Goal: Book appointment/travel/reservation

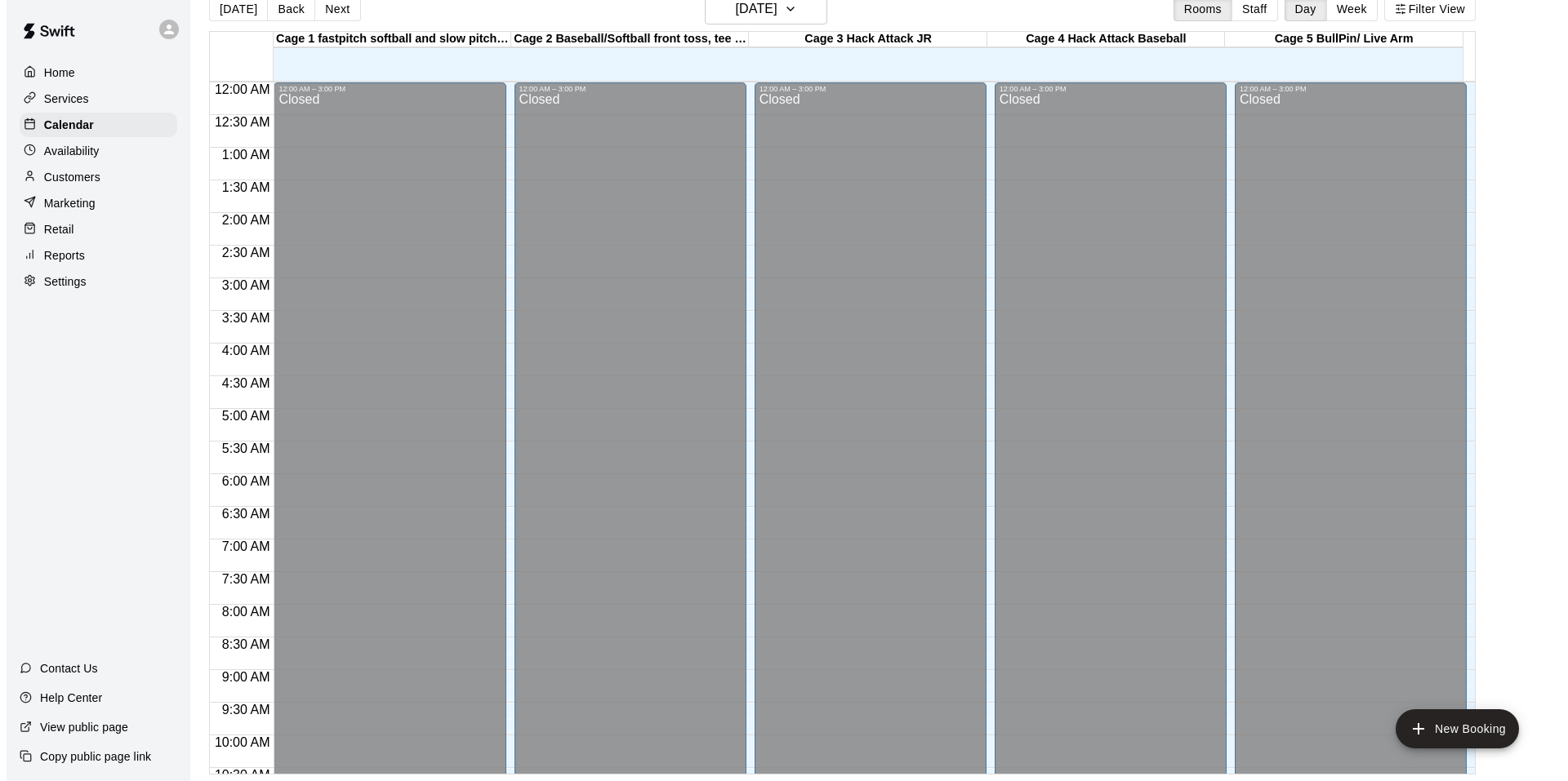
scroll to position [827, 0]
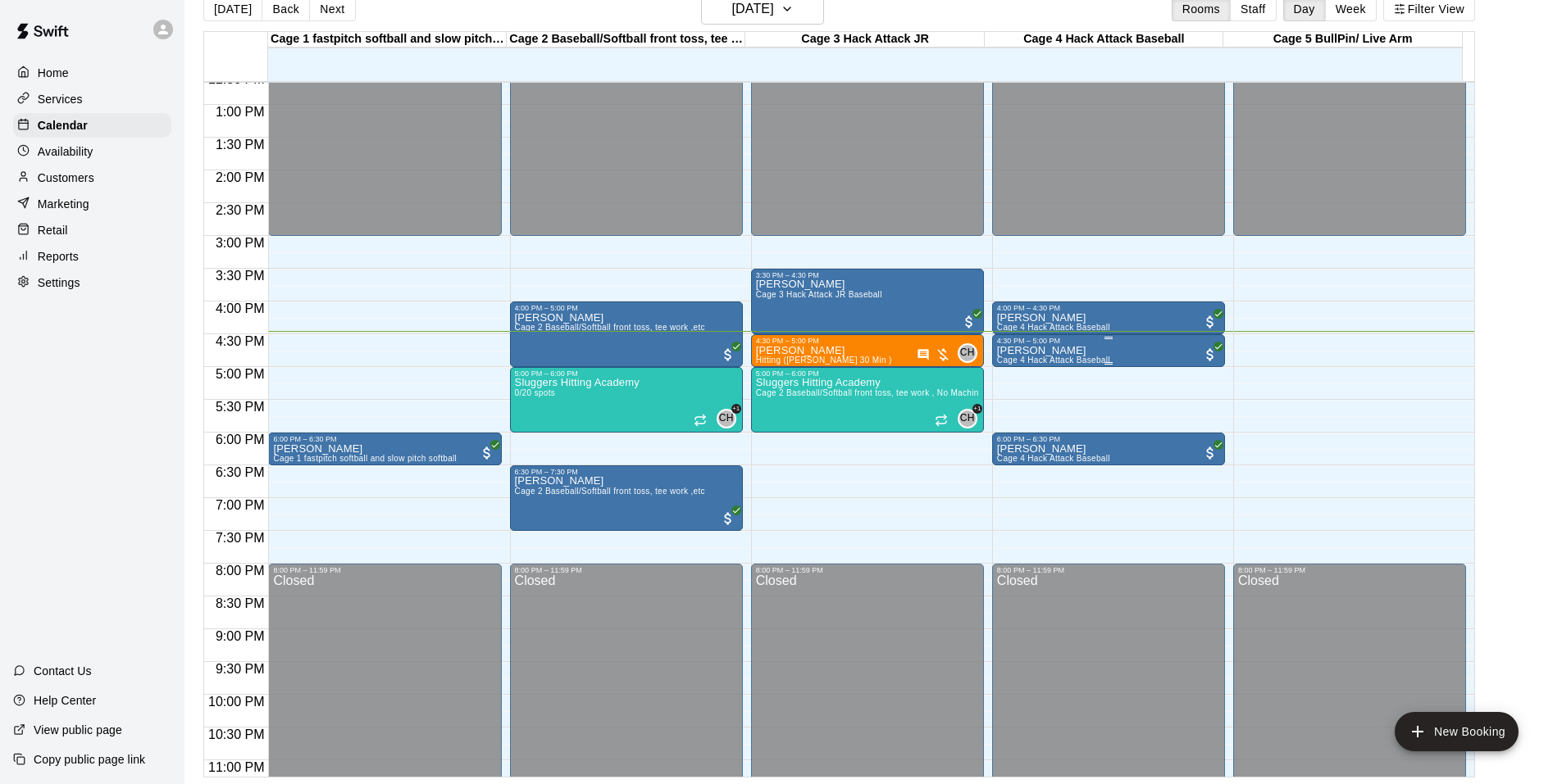
click at [1135, 343] on div "4:30 PM – 5:00 PM" at bounding box center [1108, 340] width 223 height 8
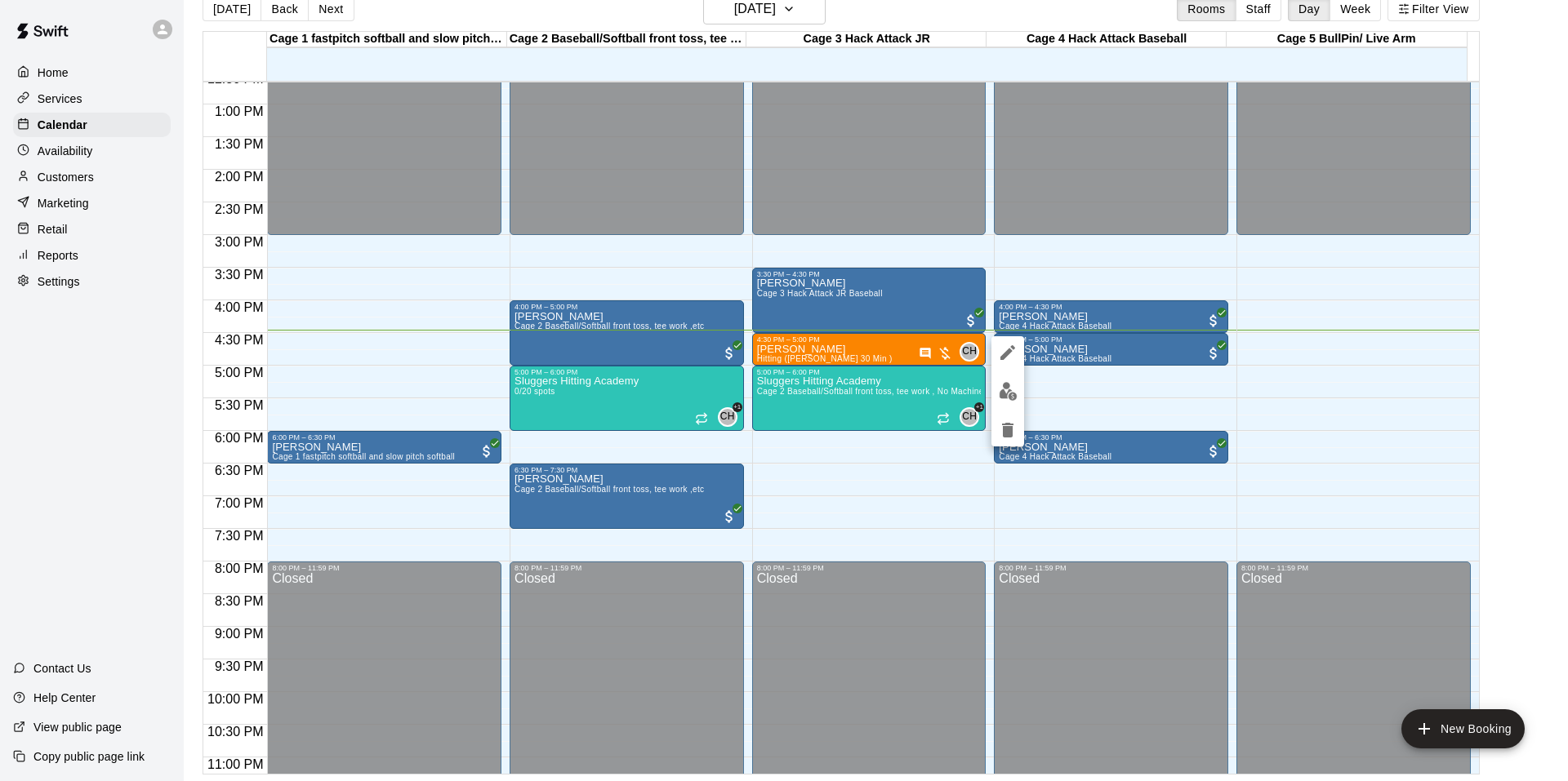
click at [995, 389] on button "edit" at bounding box center [1007, 391] width 32 height 32
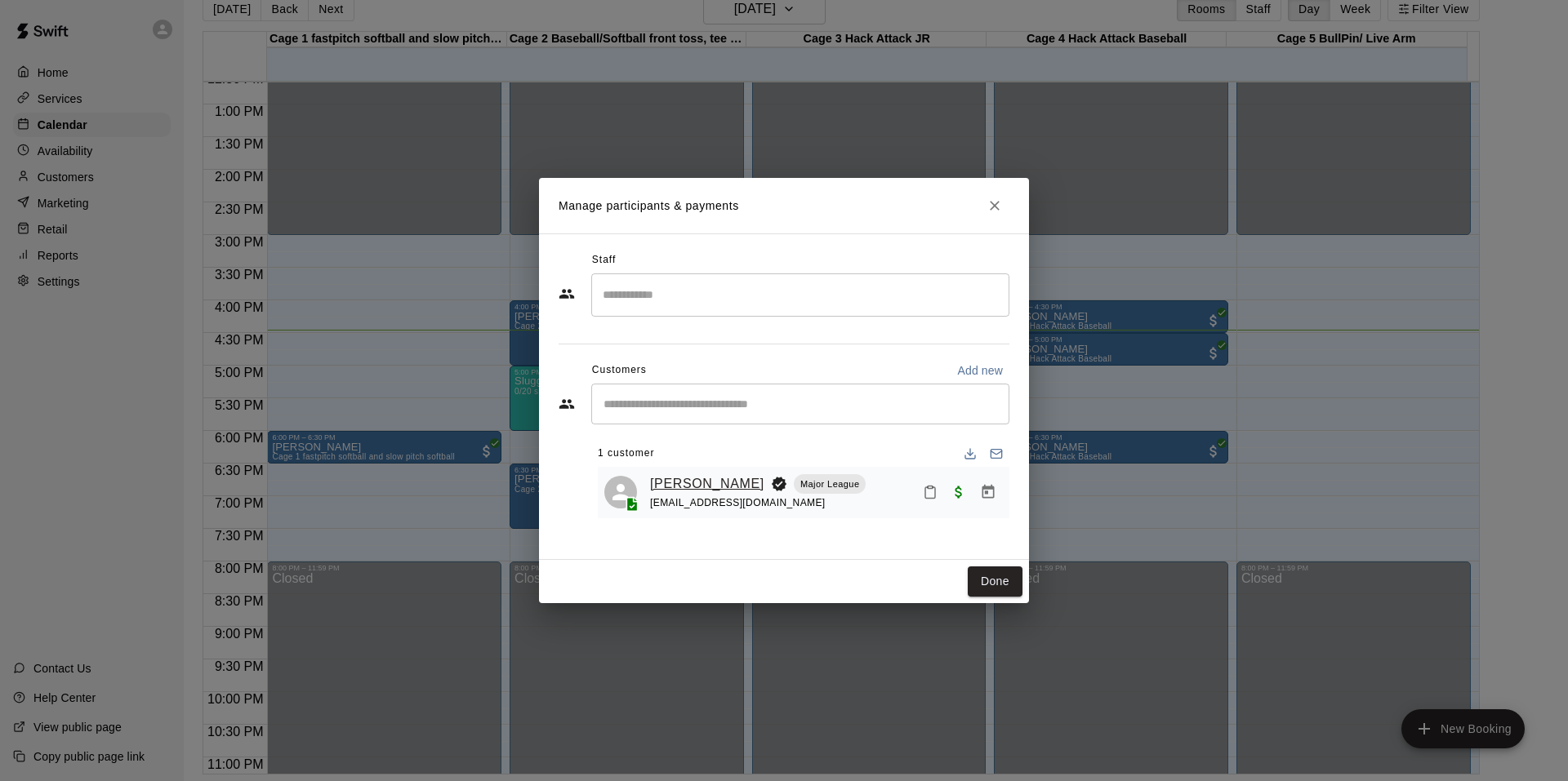
click at [657, 480] on link "[PERSON_NAME]" at bounding box center [707, 484] width 114 height 22
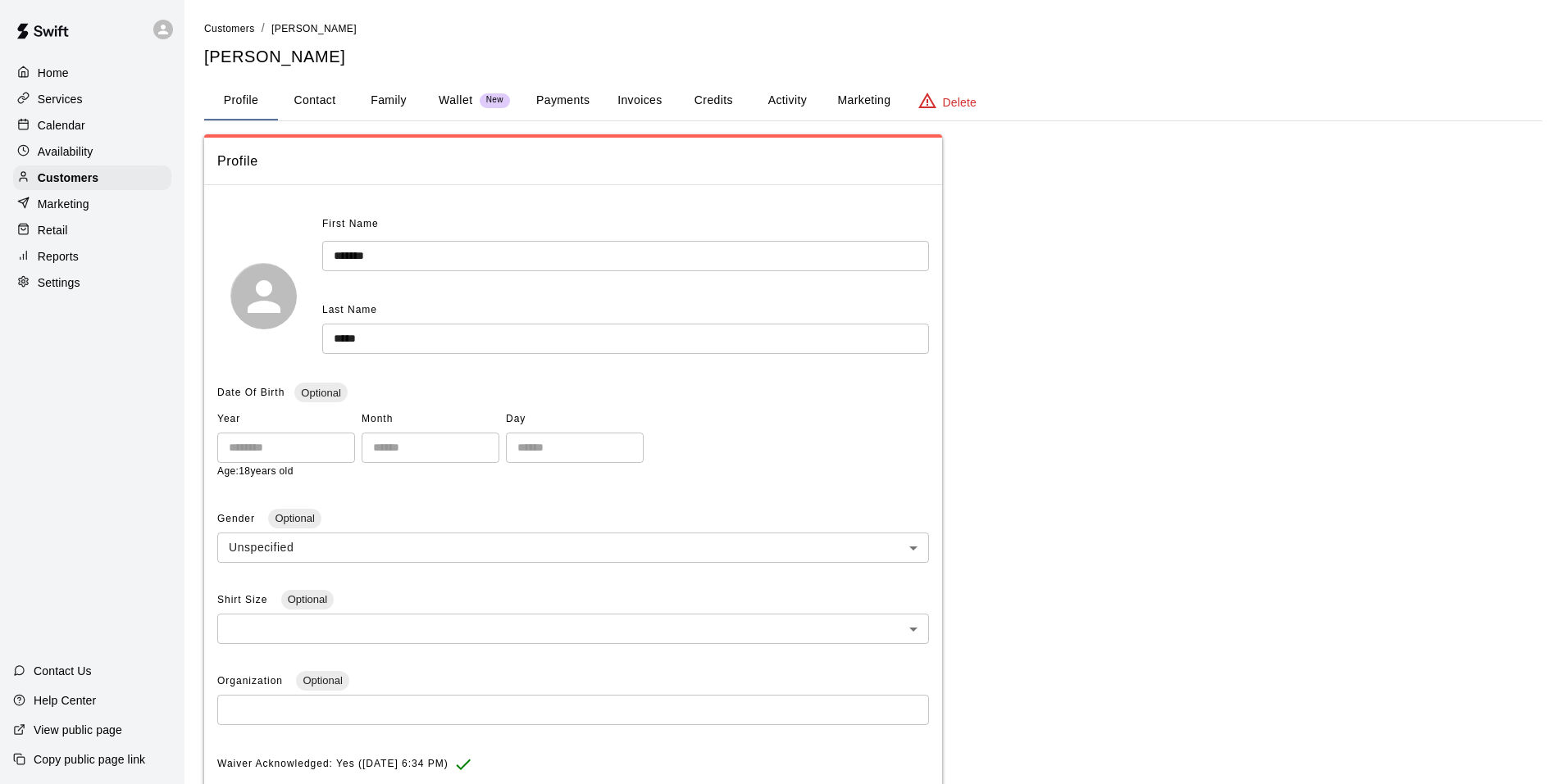
drag, startPoint x: 564, startPoint y: 102, endPoint x: 568, endPoint y: 110, distance: 8.9
click at [564, 101] on button "Payments" at bounding box center [563, 101] width 80 height 39
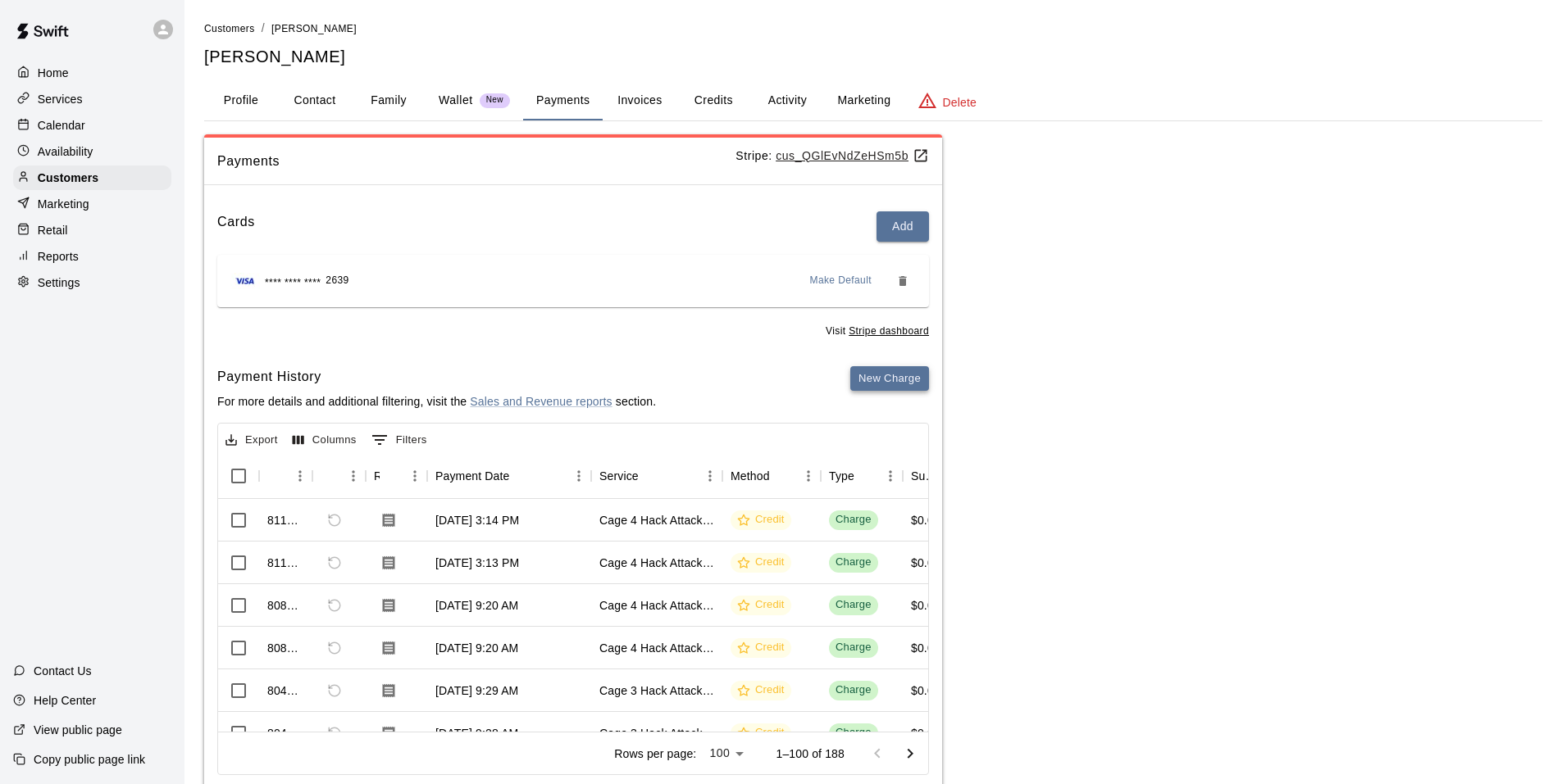
click at [908, 372] on button "New Charge" at bounding box center [889, 379] width 79 height 26
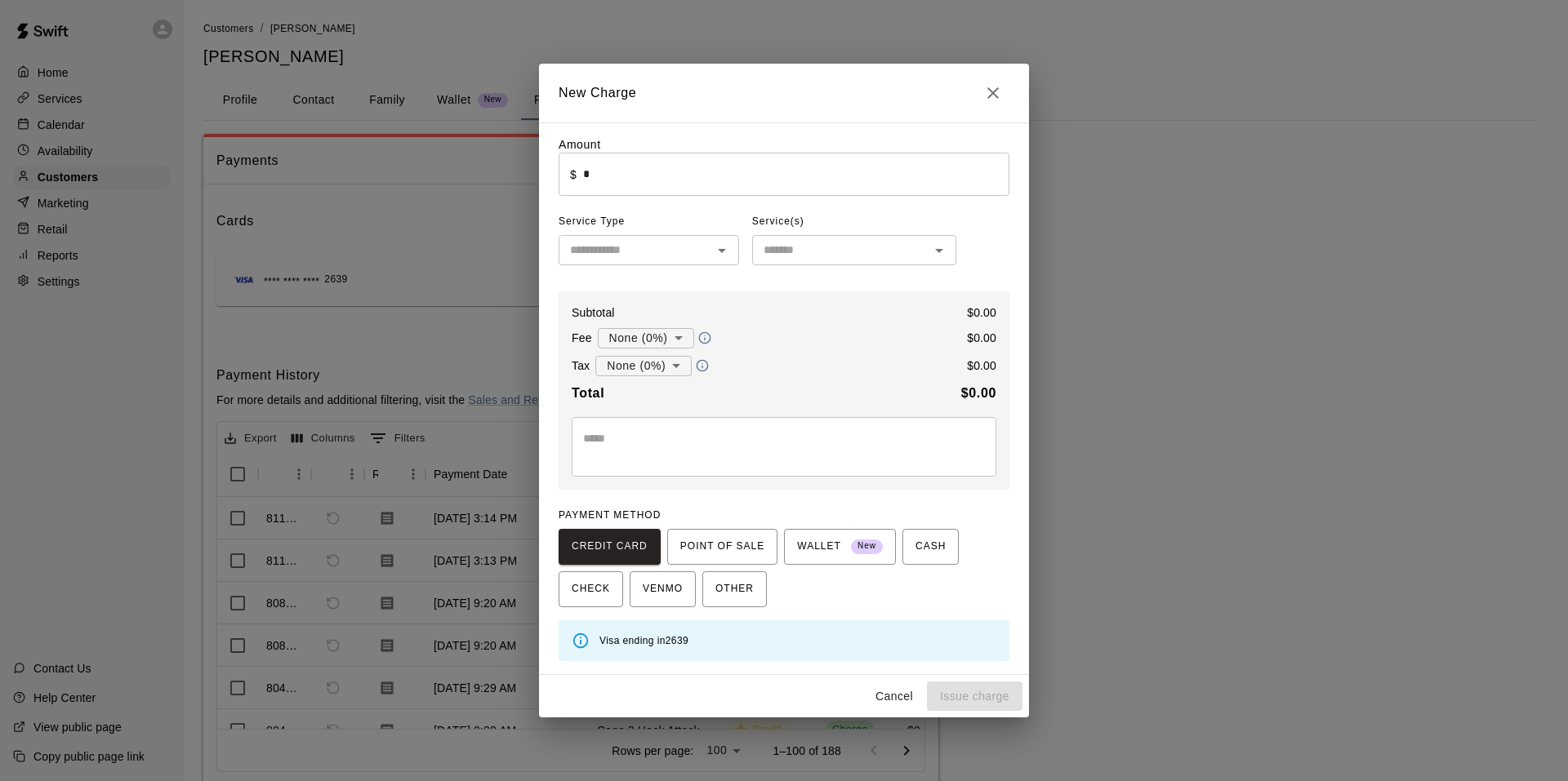
click at [748, 145] on div "Amount ​ $ * ​" at bounding box center [783, 165] width 451 height 60
click at [744, 161] on input "*" at bounding box center [796, 174] width 426 height 43
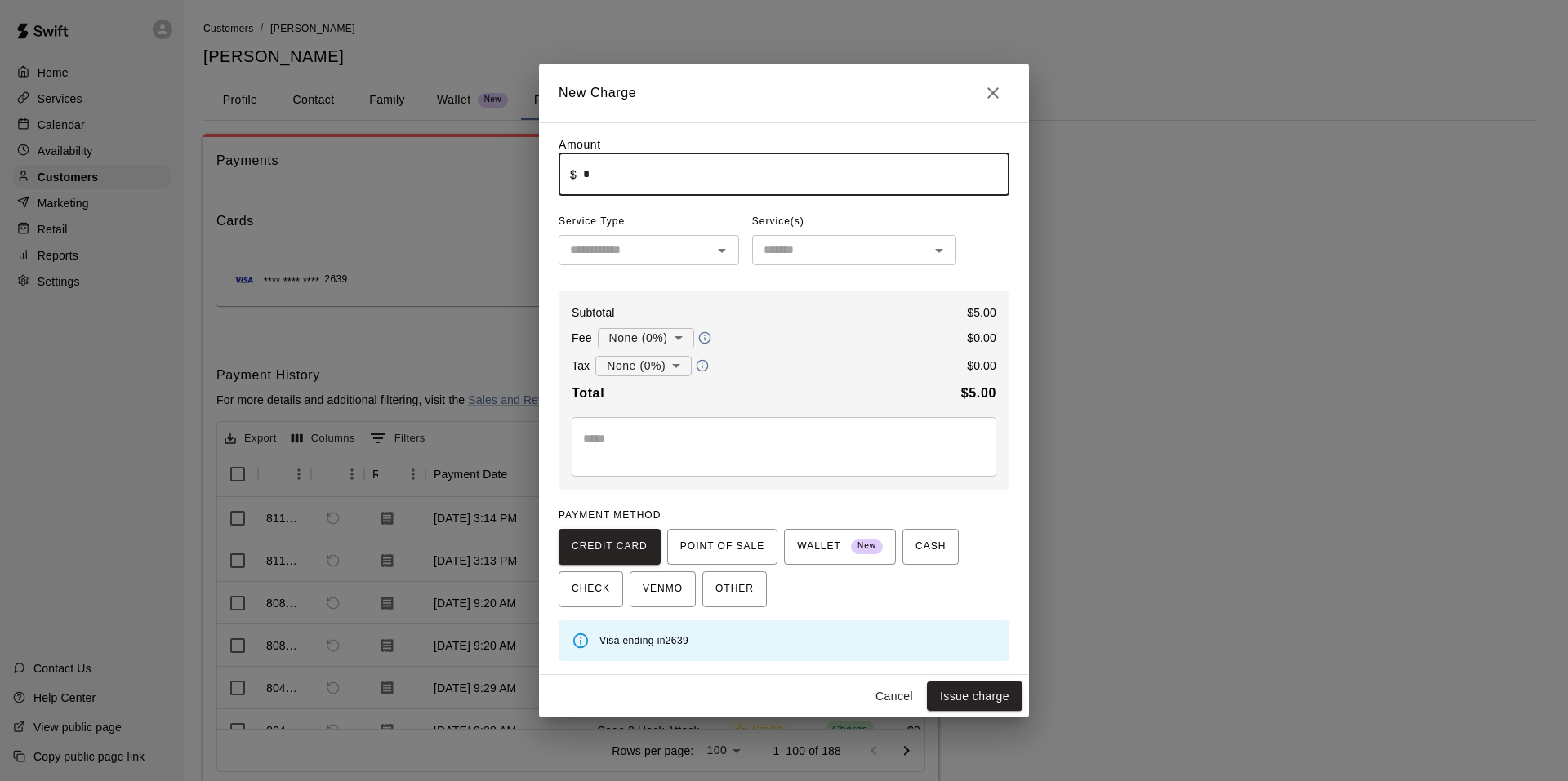
type input "****"
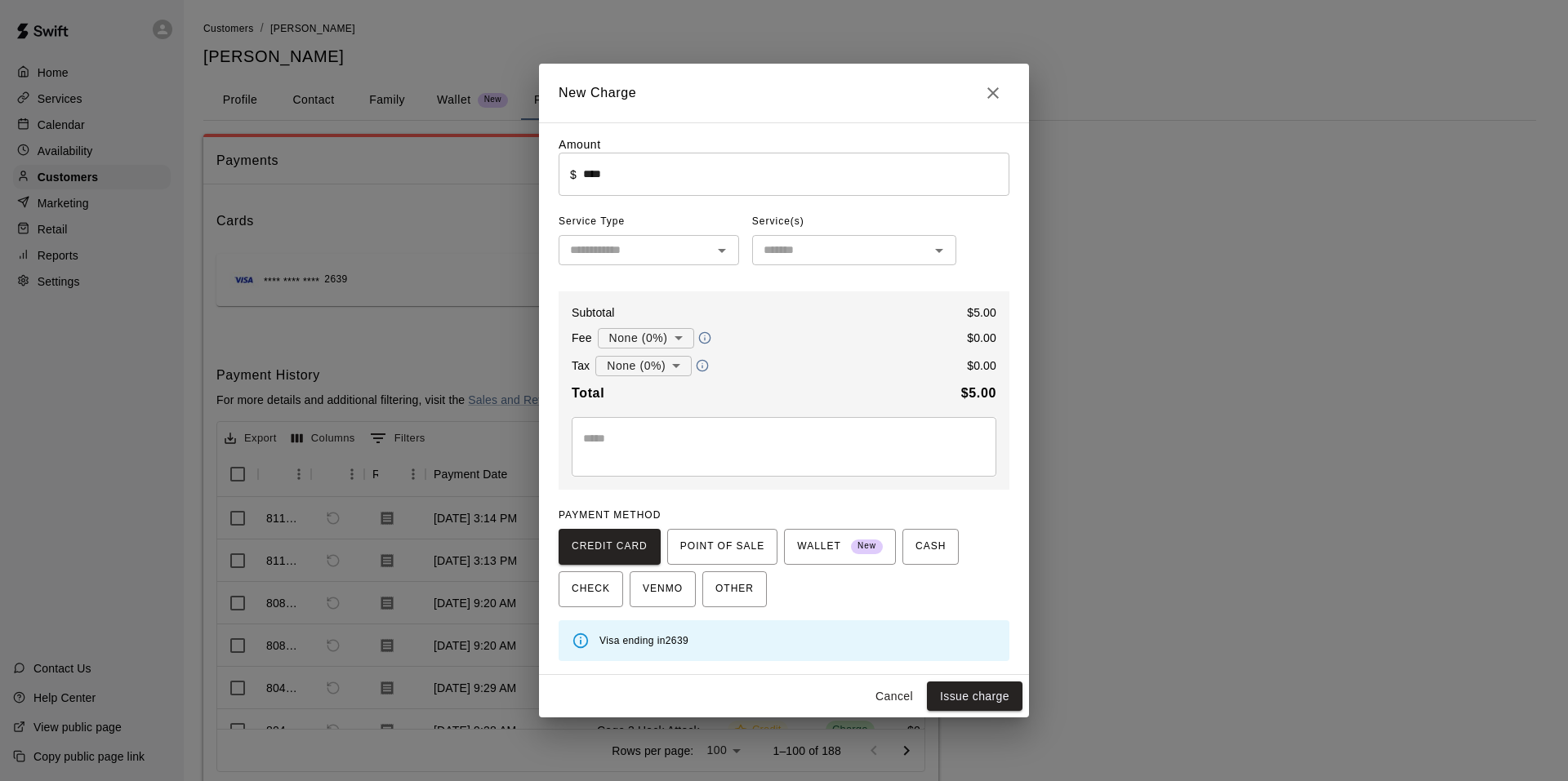
click at [628, 286] on div "Amount ​ $ **** ​ Service Type ​ Service(s) ​ Subtotal $ 5.00 Fee None (0%) * ​…" at bounding box center [783, 398] width 451 height 525
click at [611, 264] on div "​" at bounding box center [648, 250] width 181 height 30
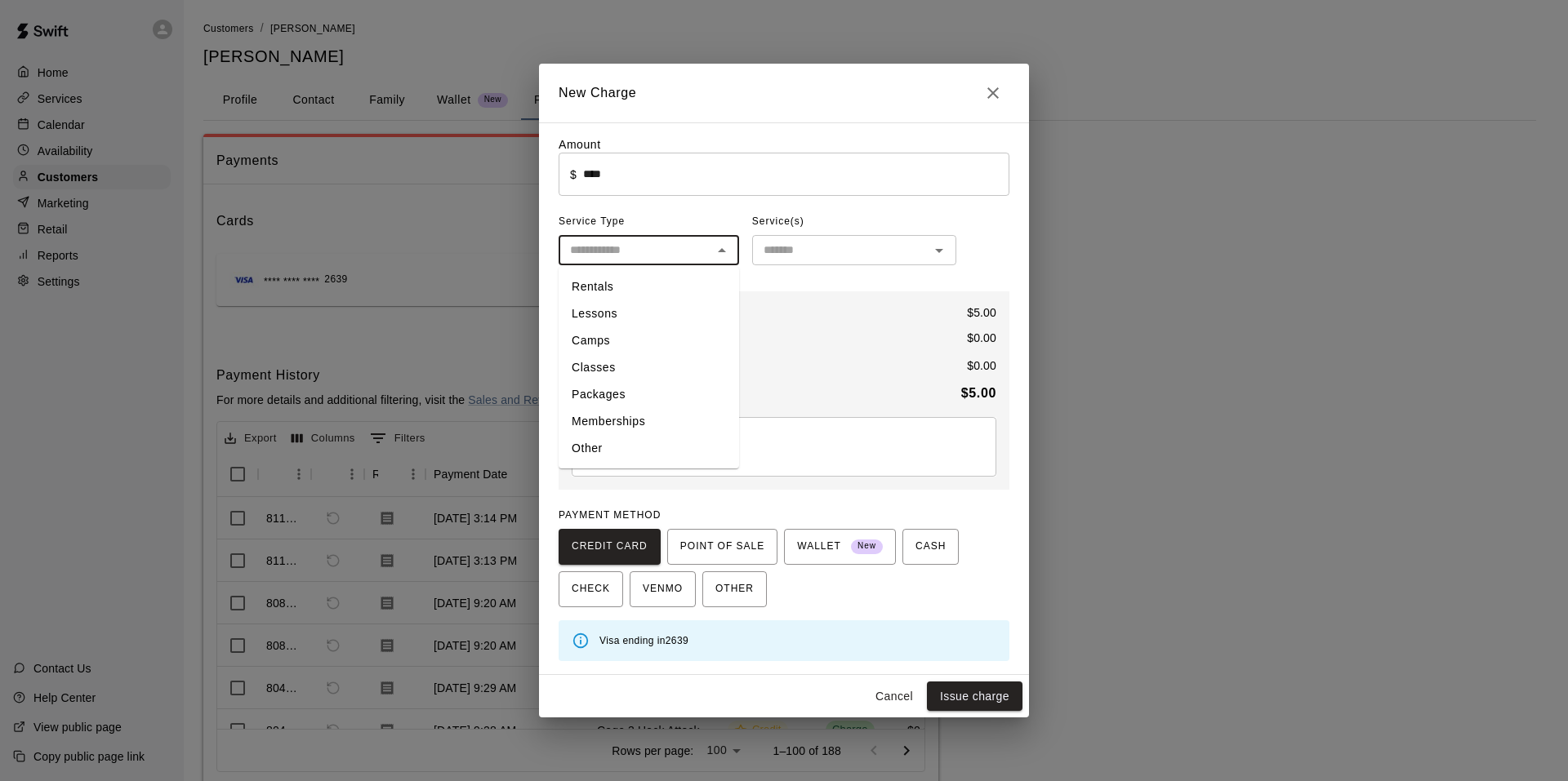
click at [621, 438] on li "Other" at bounding box center [648, 449] width 181 height 27
type input "*****"
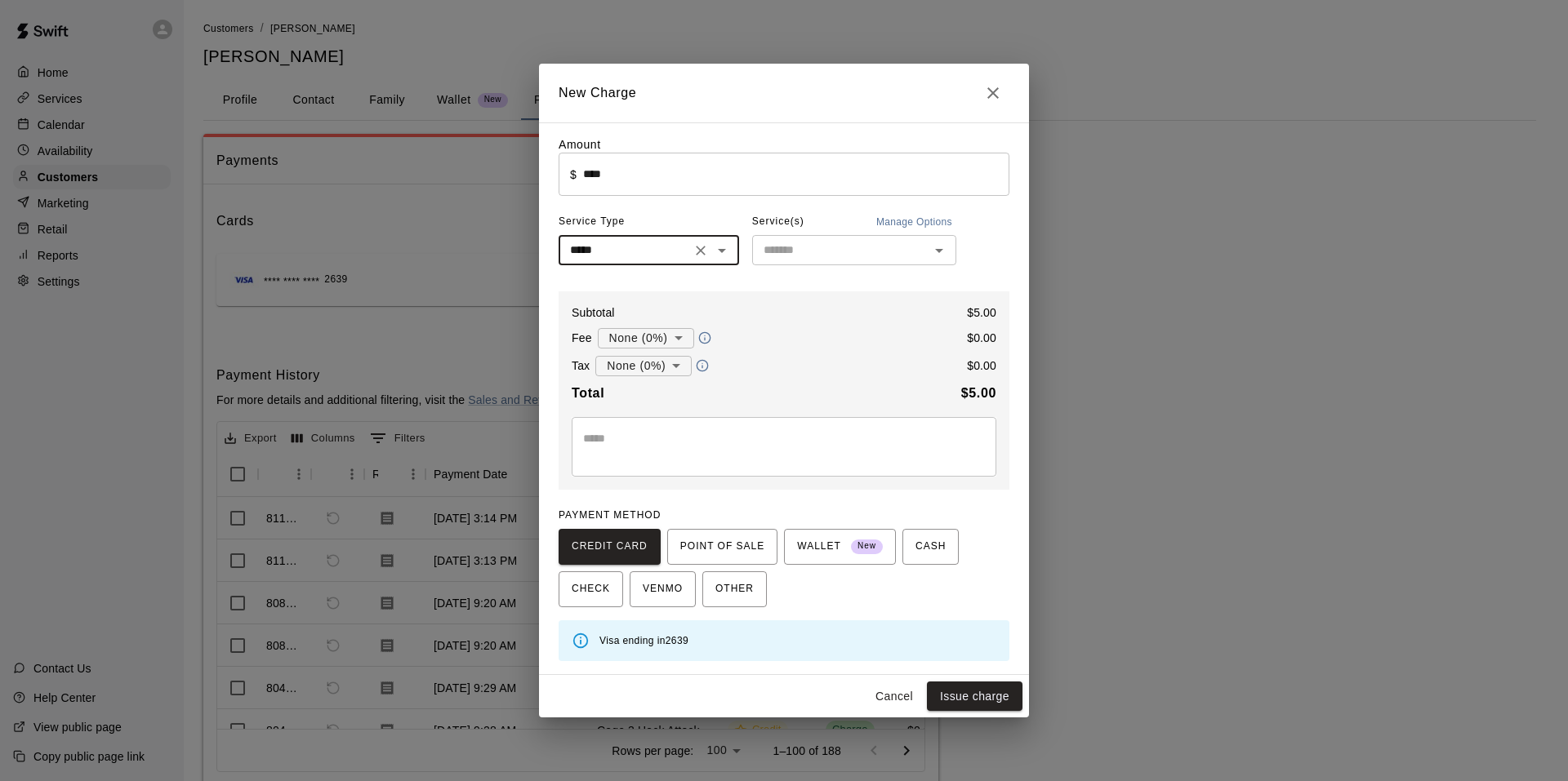
click at [754, 276] on div "Amount ​ $ **** ​ Service Type ***** ​ Service(s) Manage Options ​ Subtotal $ 5…" at bounding box center [783, 398] width 451 height 525
click at [776, 265] on div "​" at bounding box center [853, 250] width 204 height 30
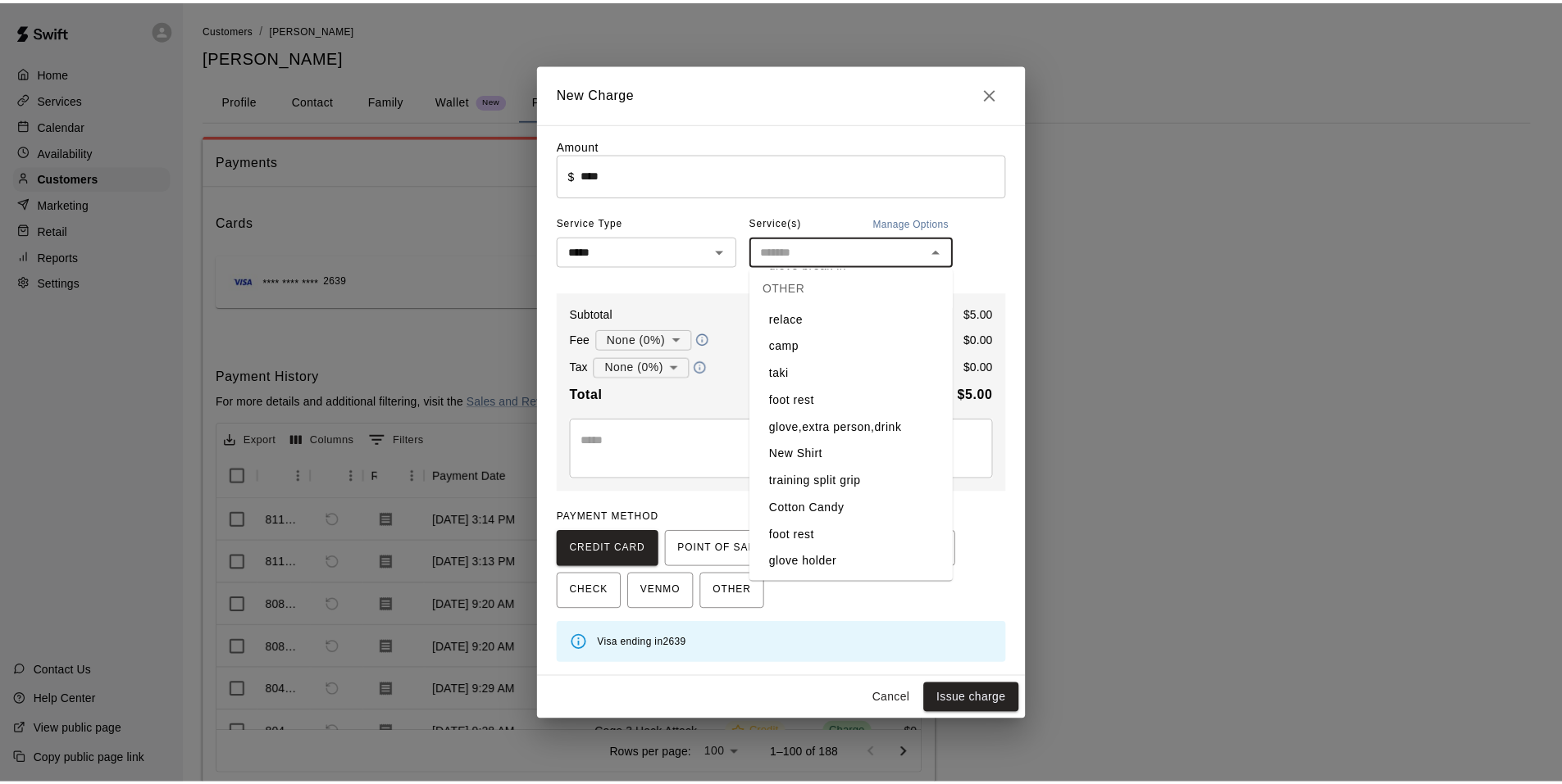
scroll to position [983, 0]
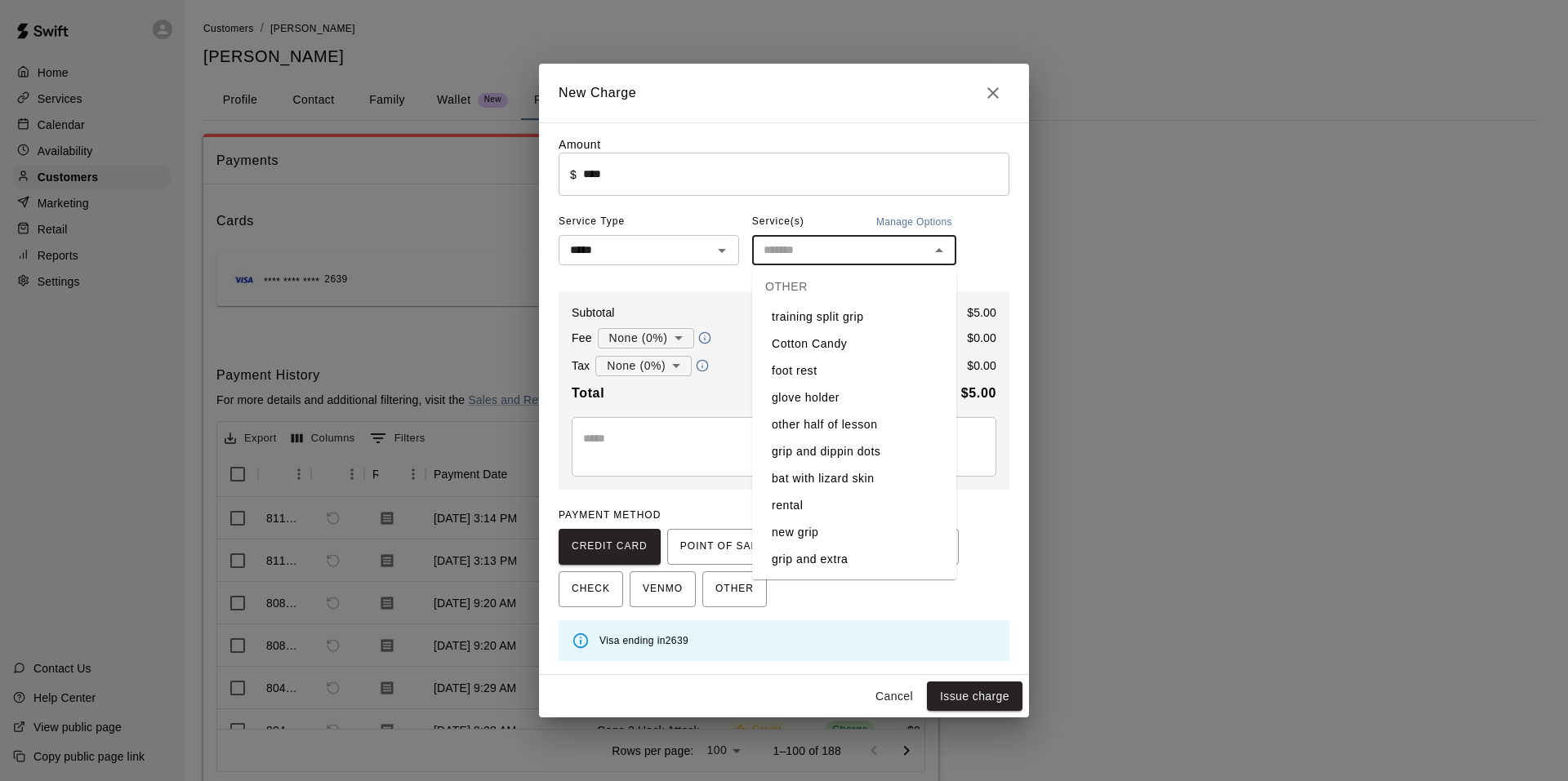
click at [840, 538] on li "new grip" at bounding box center [853, 533] width 204 height 27
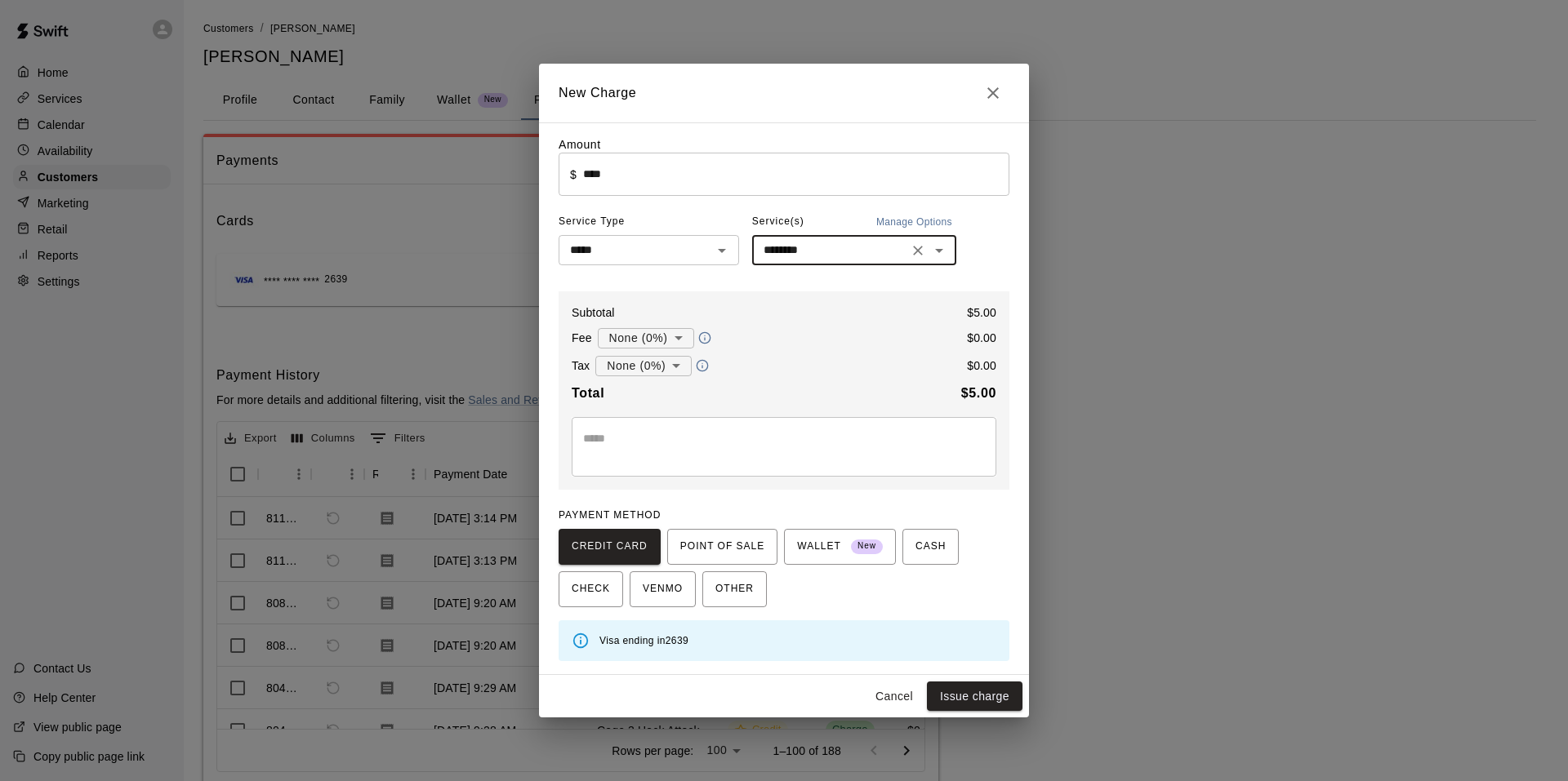
type input "********"
click at [700, 383] on div "Subtotal $ 5.00 Fee None (0%) * ​ $ 0.00 Tax None (0%) * ​ $ 0.00 Total $ 5.00 …" at bounding box center [783, 390] width 451 height 198
click at [667, 372] on body "Home Services Calendar Availability Customers Marketing Retail Reports Settings…" at bounding box center [784, 412] width 1568 height 825
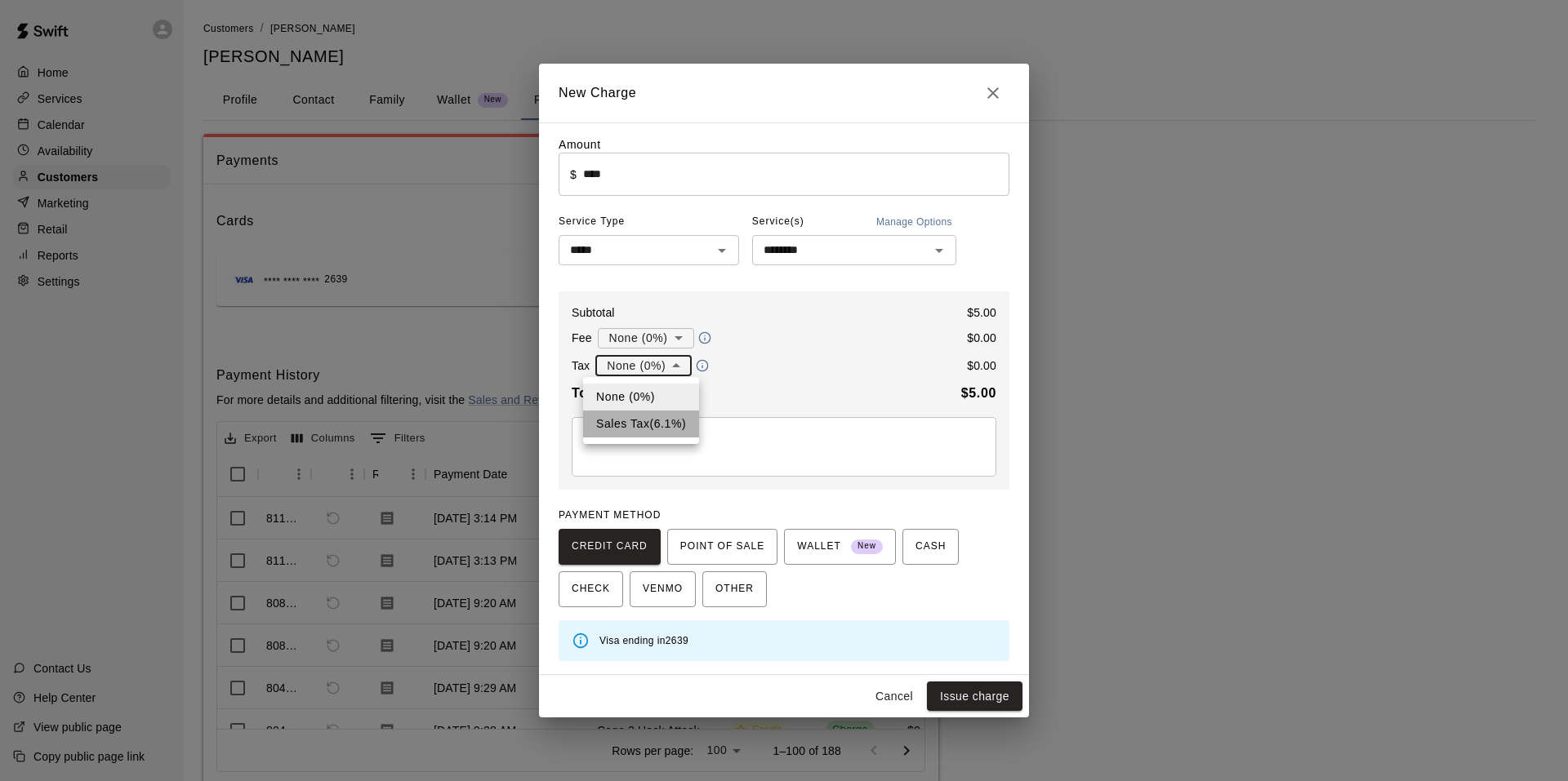
click at [667, 419] on li "Sales Tax ( 6.1 %)" at bounding box center [640, 424] width 116 height 27
type input "**********"
click at [975, 690] on button "Issue charge" at bounding box center [975, 696] width 96 height 30
type input "*"
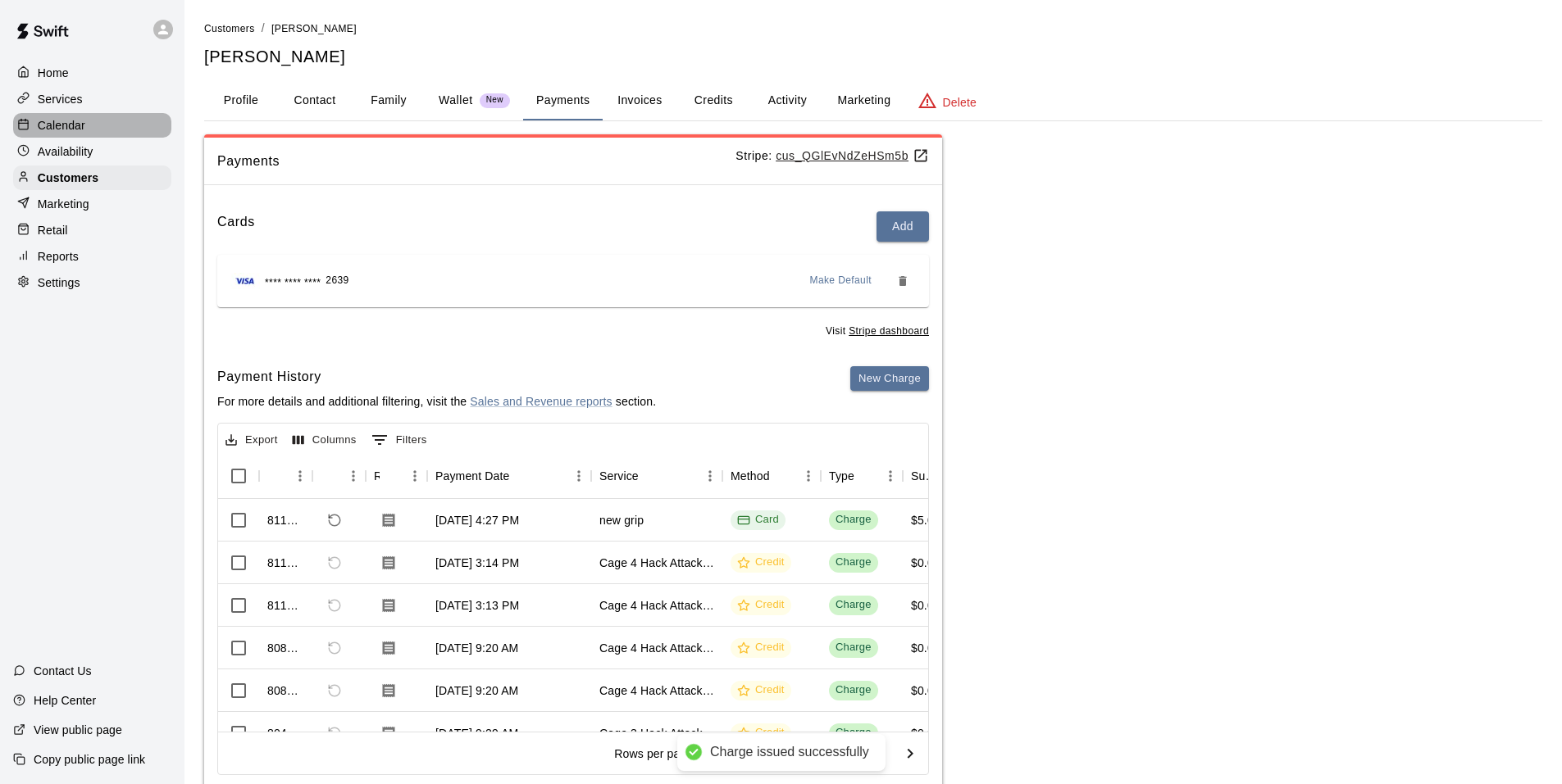
drag, startPoint x: 78, startPoint y: 131, endPoint x: 120, endPoint y: 157, distance: 49.4
click at [79, 131] on p "Calendar" at bounding box center [61, 125] width 47 height 17
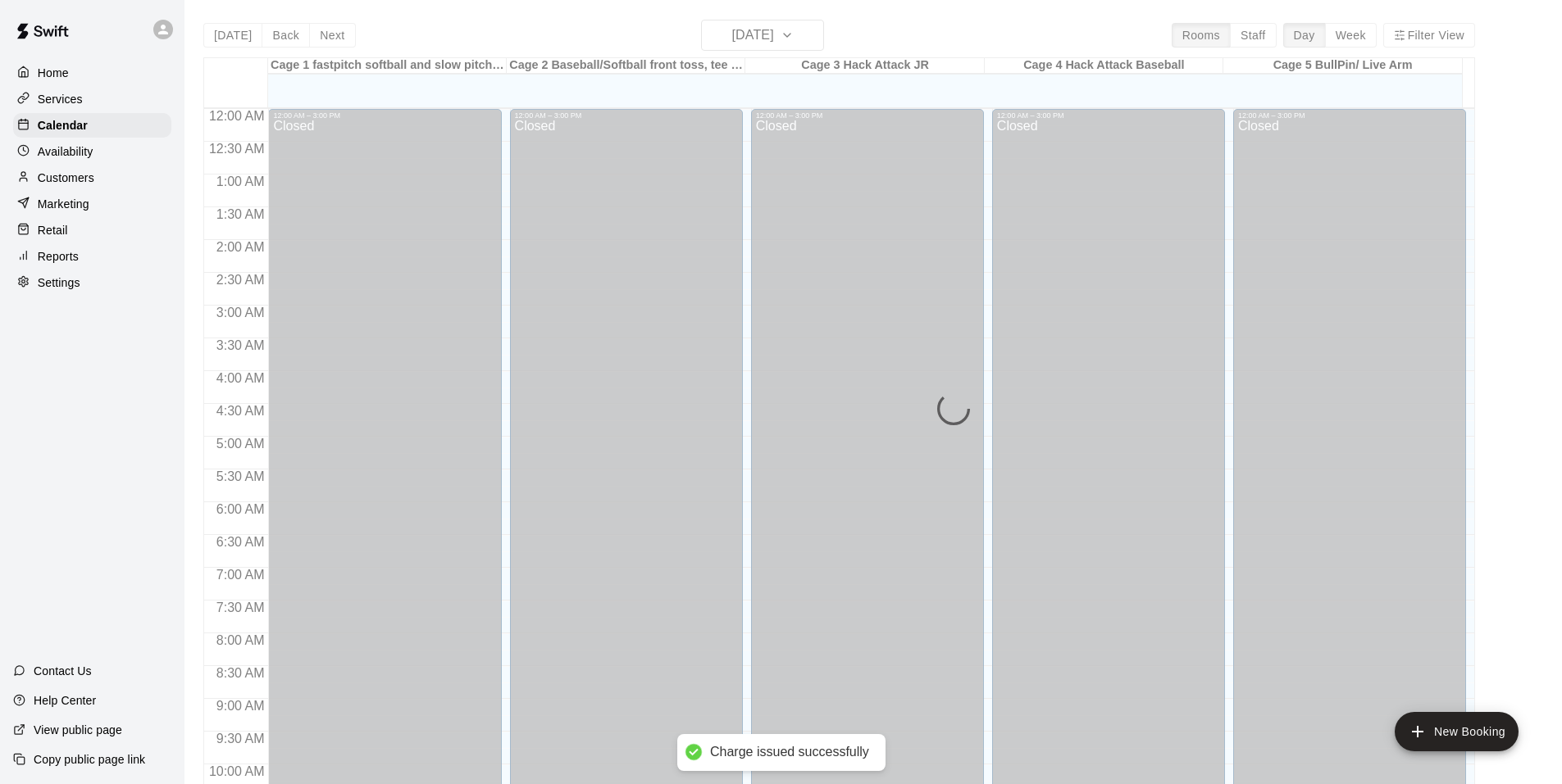
scroll to position [830, 0]
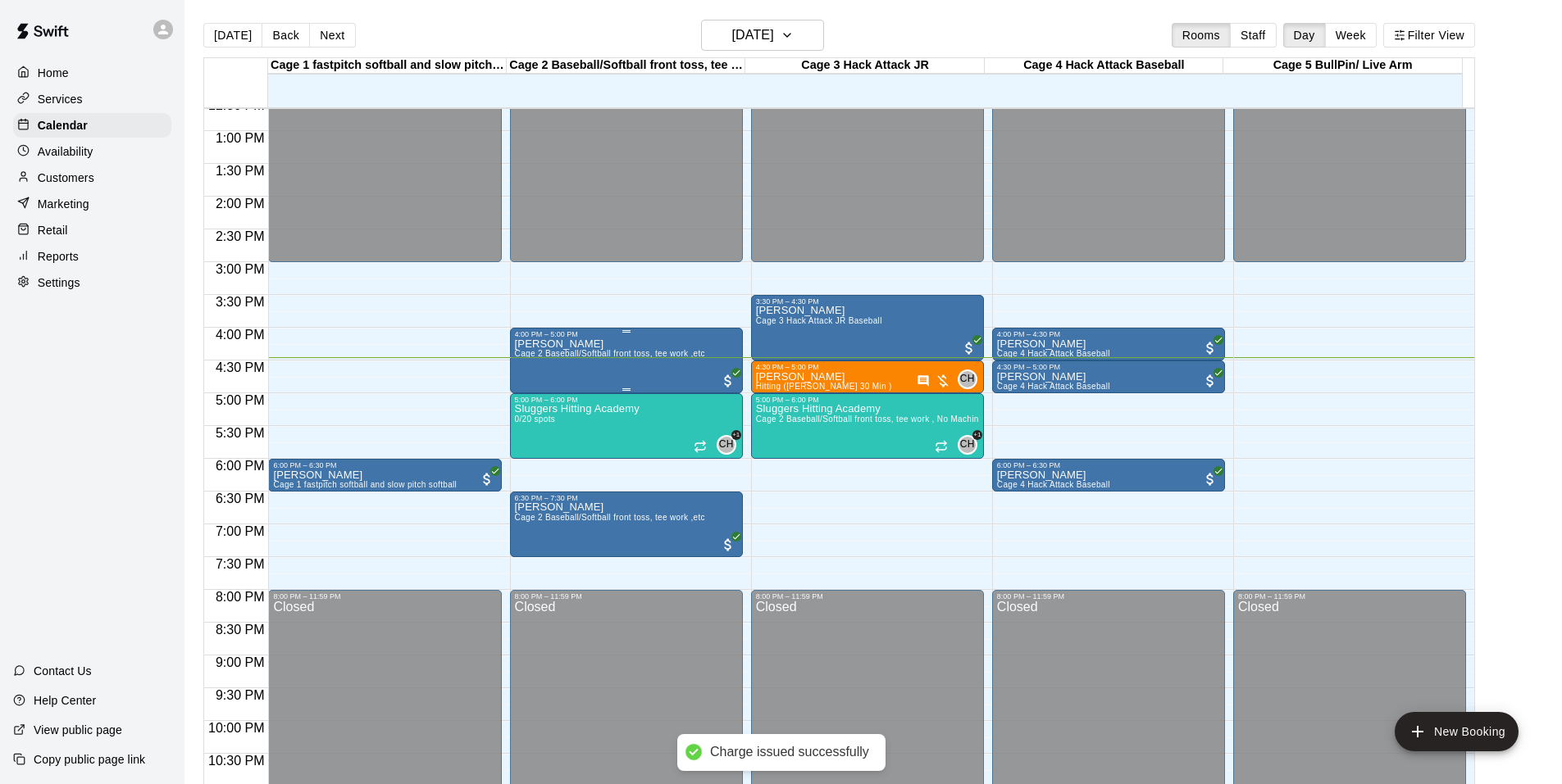
click at [605, 344] on p "[PERSON_NAME]" at bounding box center [611, 344] width 190 height 0
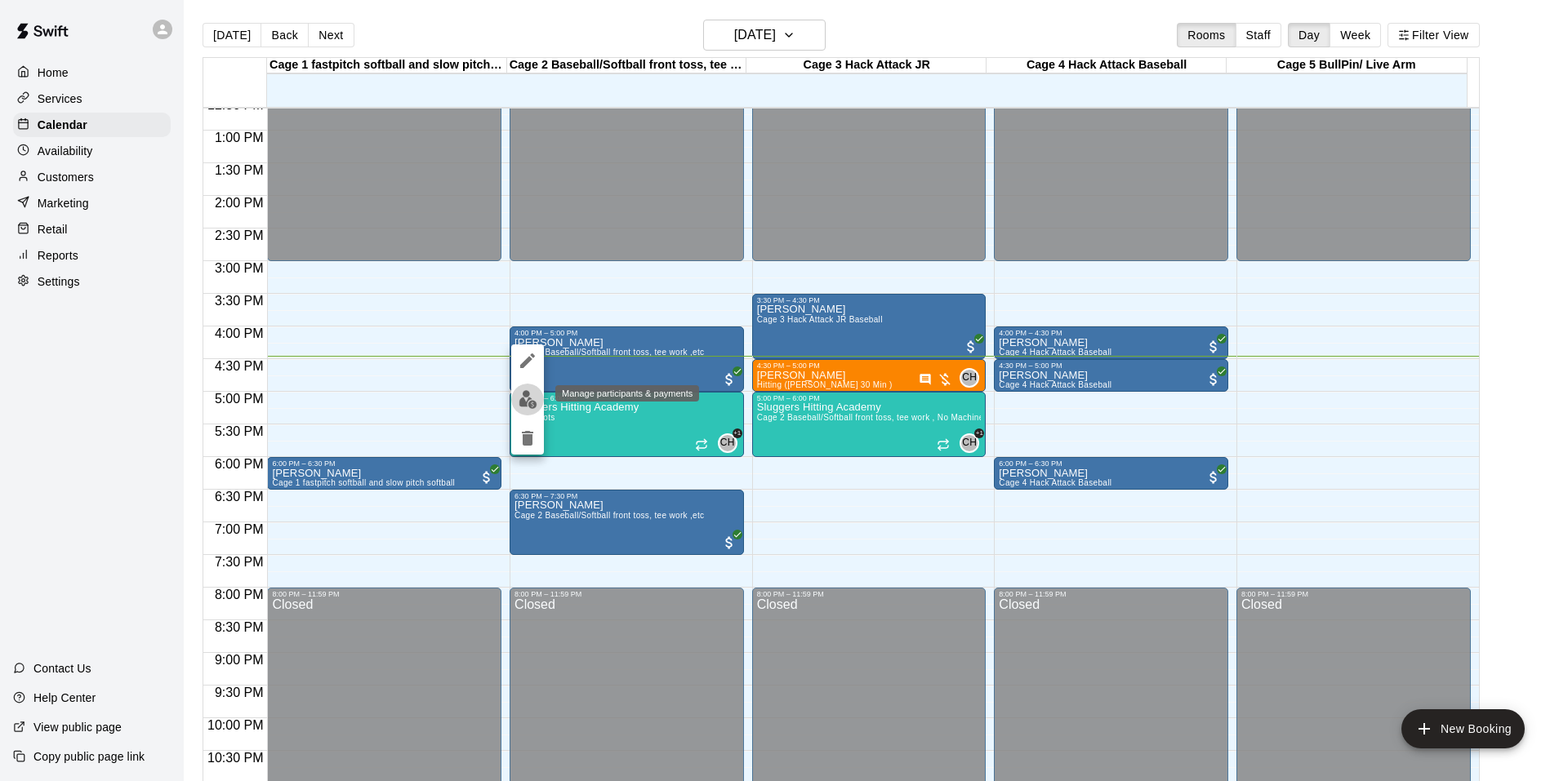
click at [538, 388] on button "edit" at bounding box center [527, 400] width 32 height 32
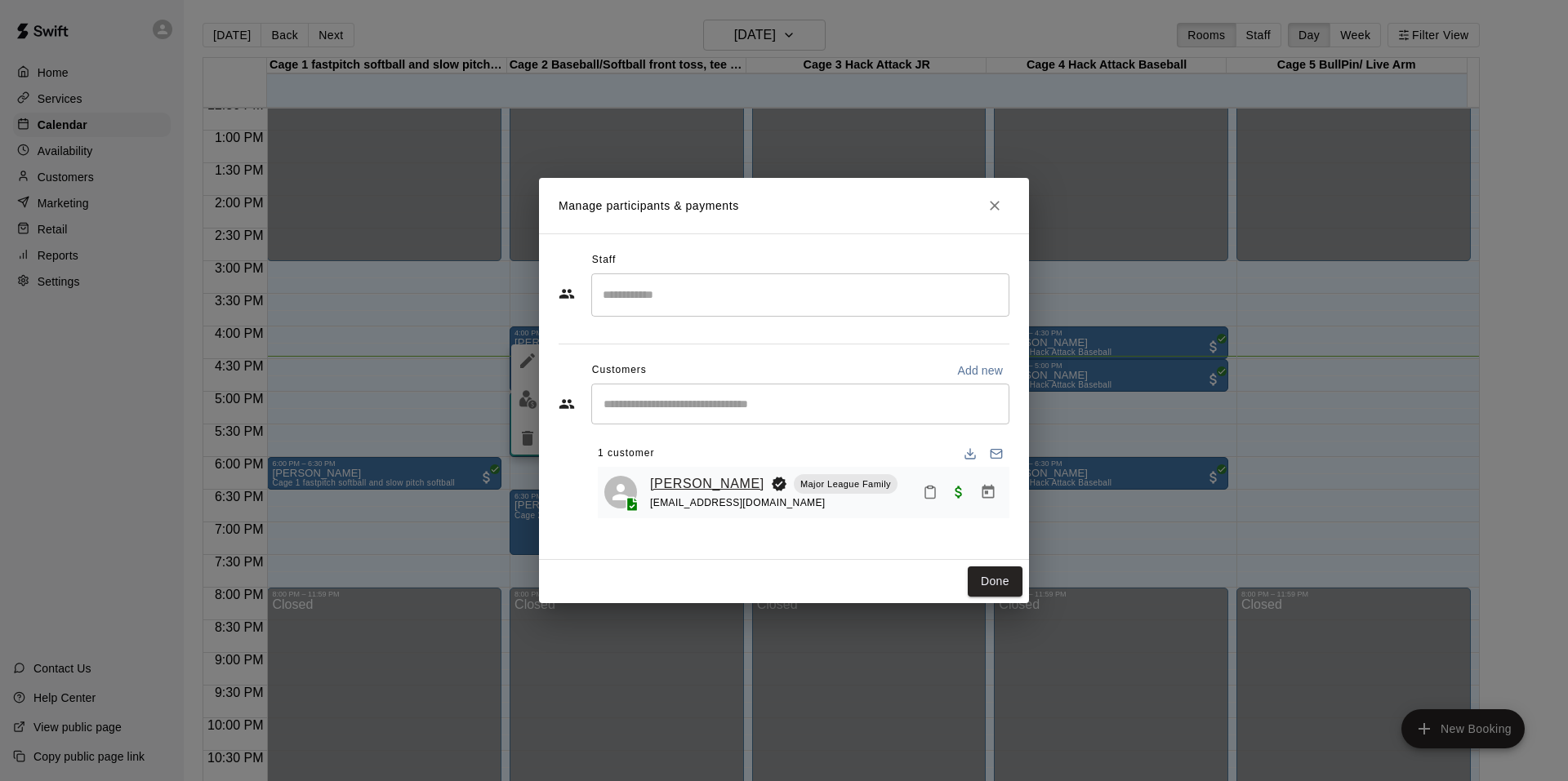
click at [682, 478] on link "[PERSON_NAME]" at bounding box center [707, 484] width 114 height 22
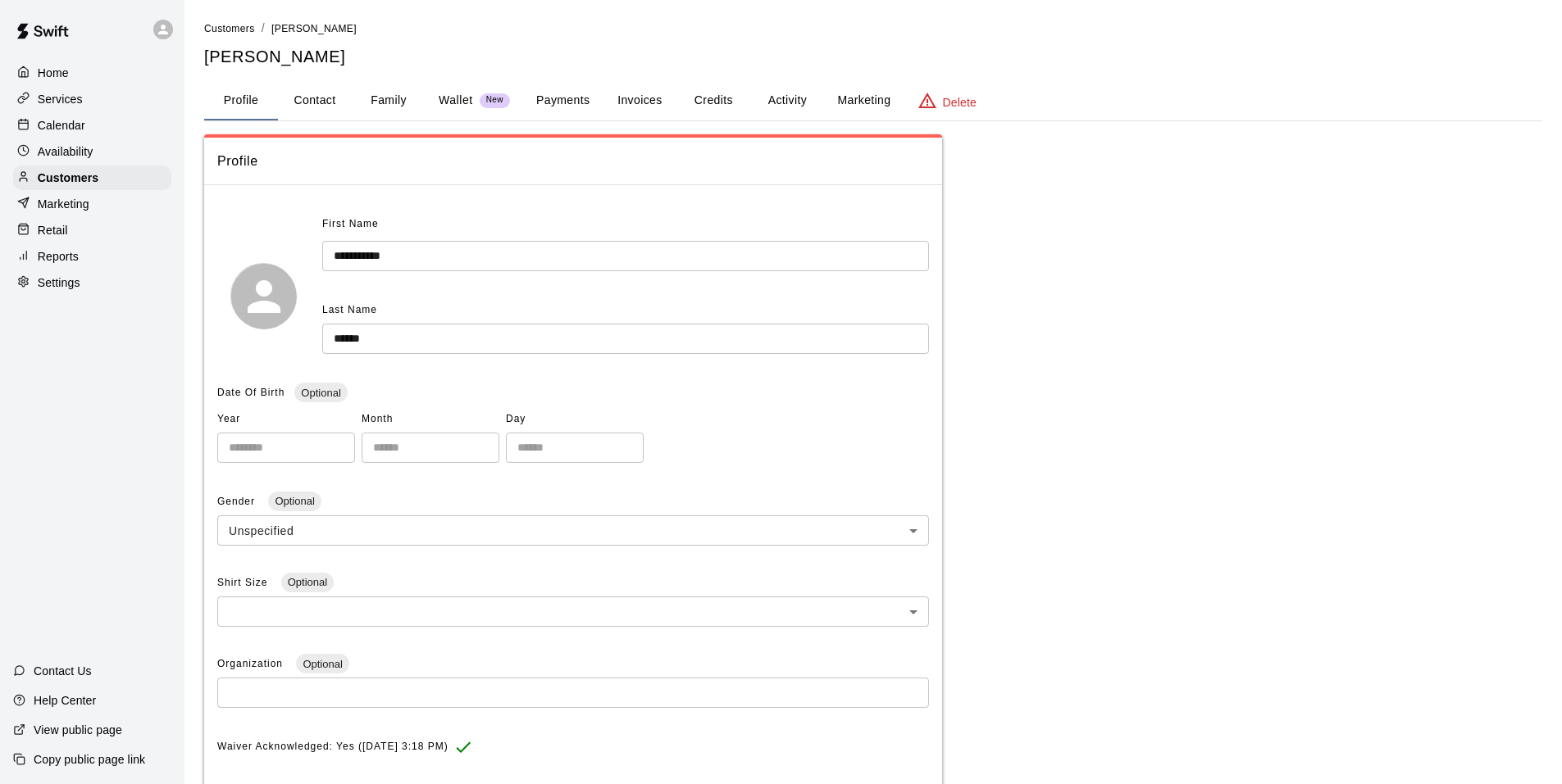
click at [554, 97] on button "Payments" at bounding box center [563, 101] width 80 height 39
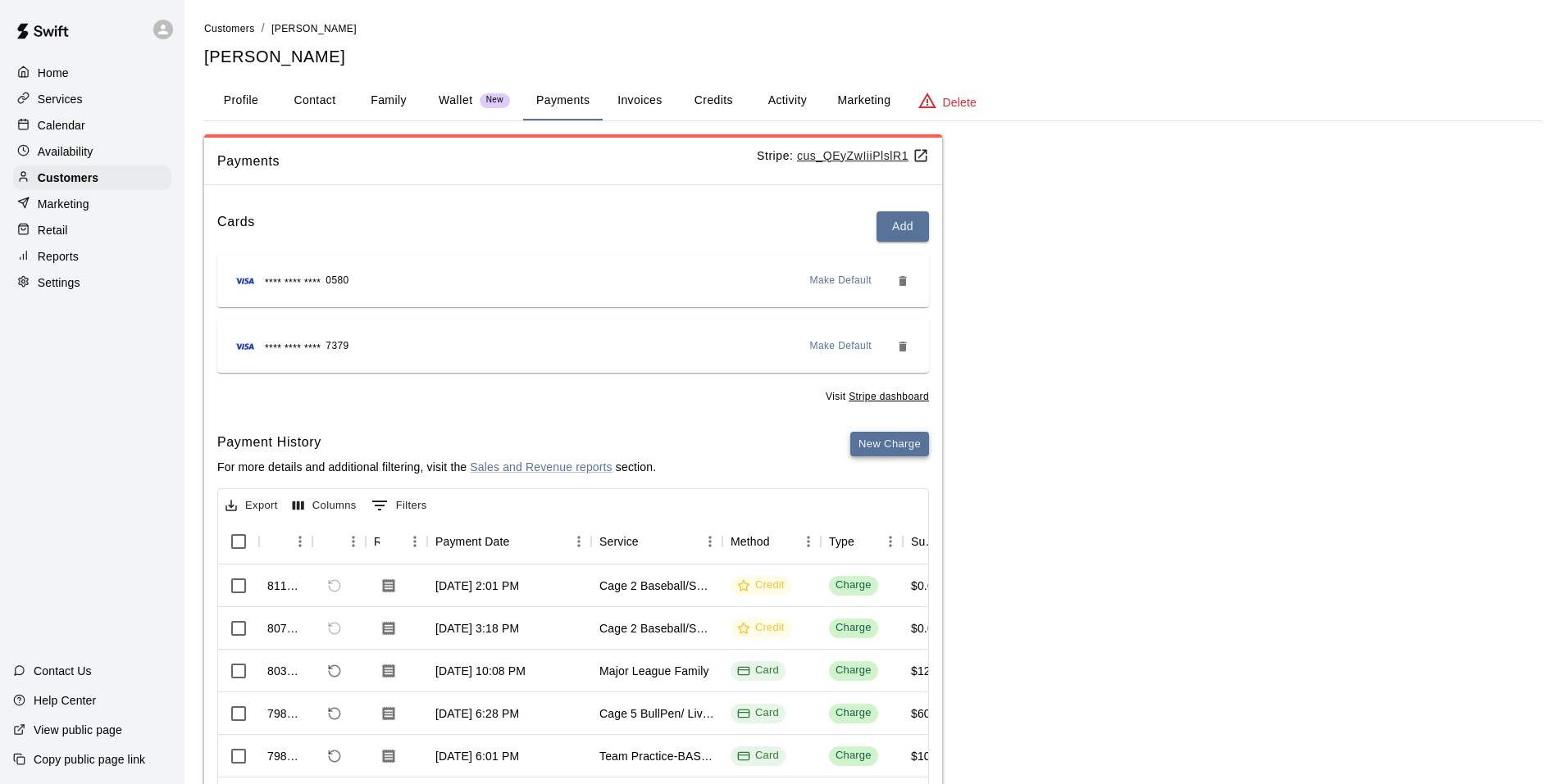
click at [888, 443] on button "New Charge" at bounding box center [889, 444] width 79 height 26
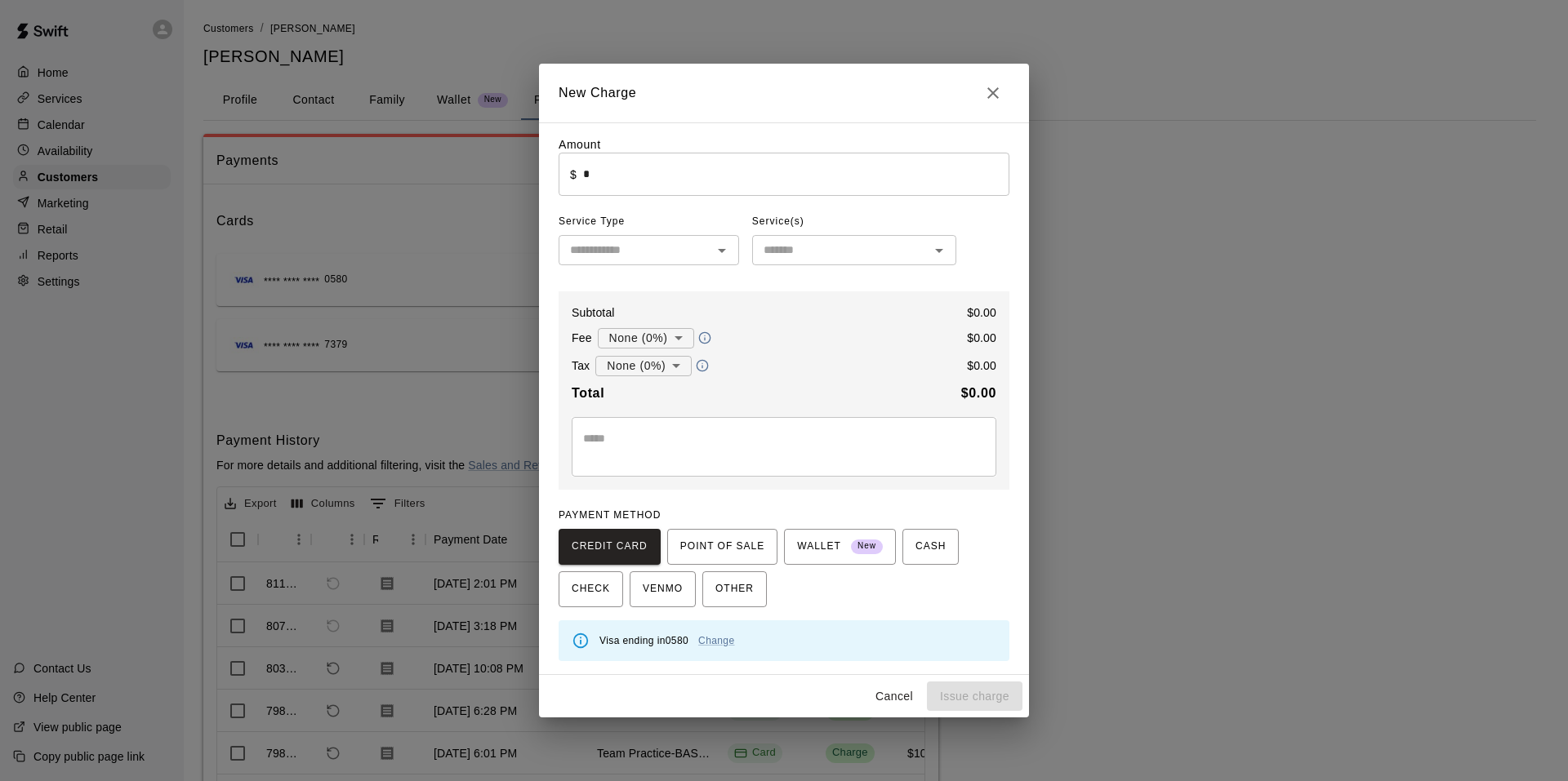
click at [628, 176] on input "*" at bounding box center [796, 174] width 426 height 43
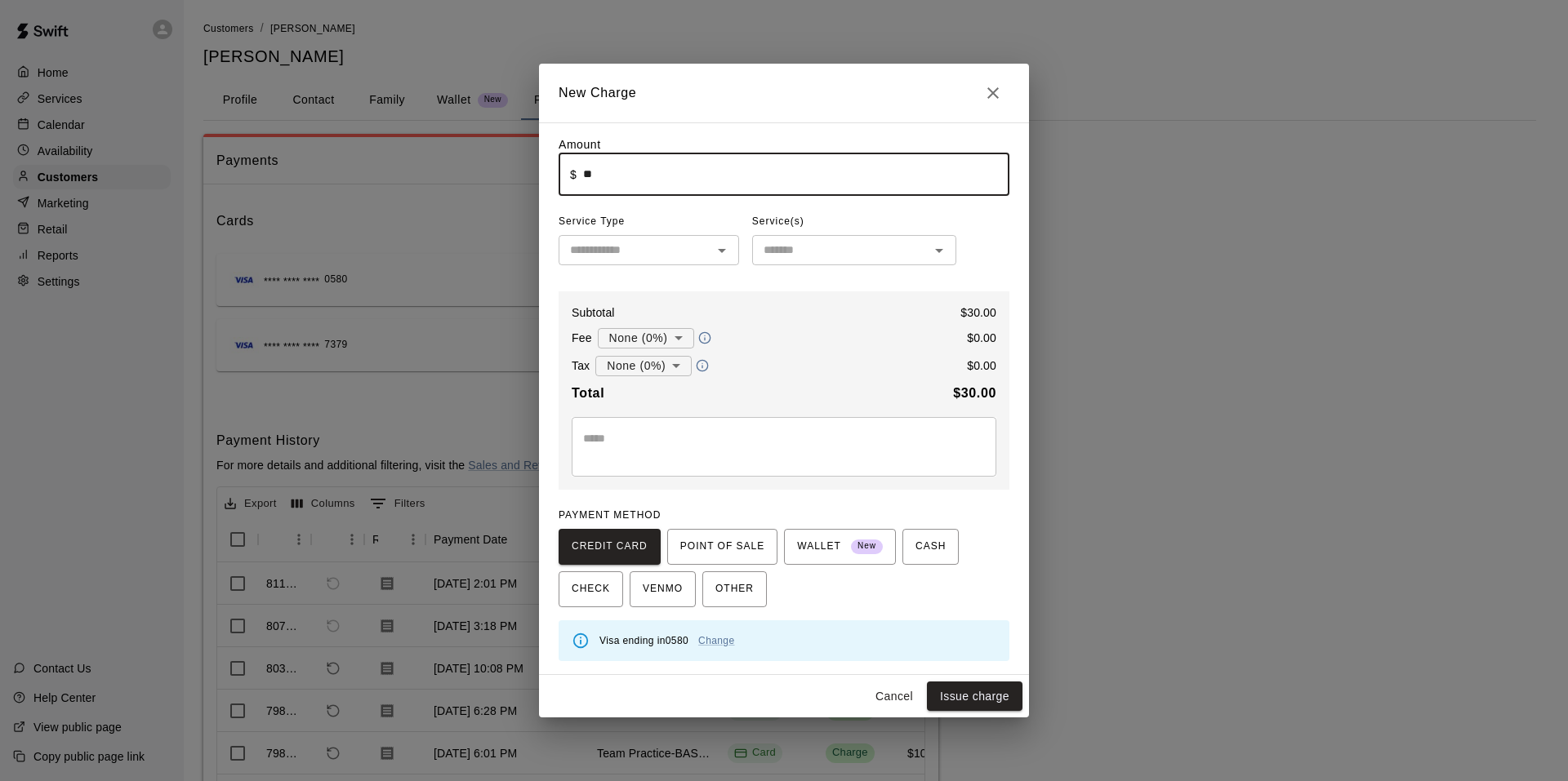
type input "*****"
click at [668, 260] on input "text" at bounding box center [634, 250] width 144 height 21
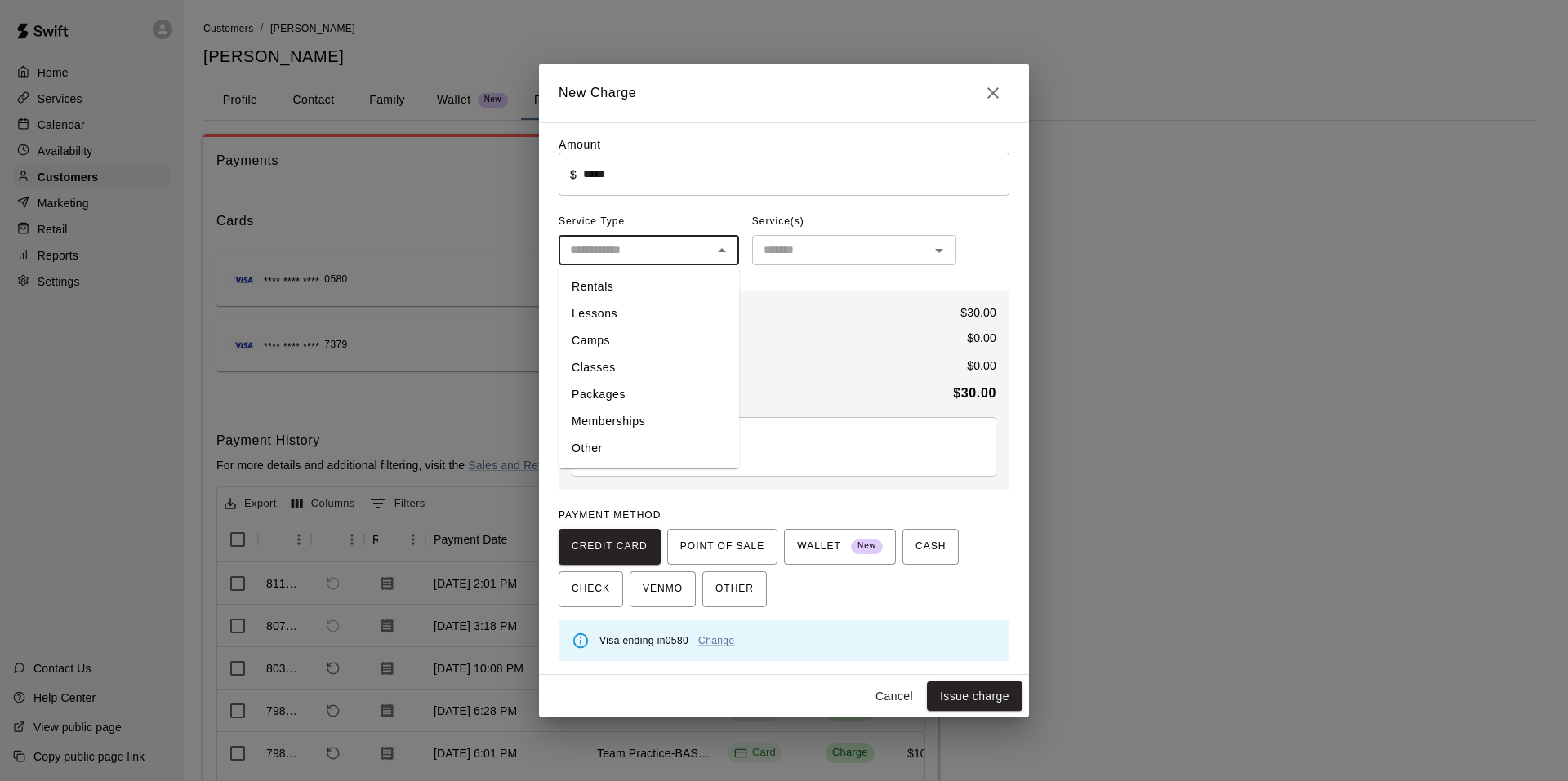
click at [652, 439] on li "Other" at bounding box center [648, 449] width 181 height 27
type input "*****"
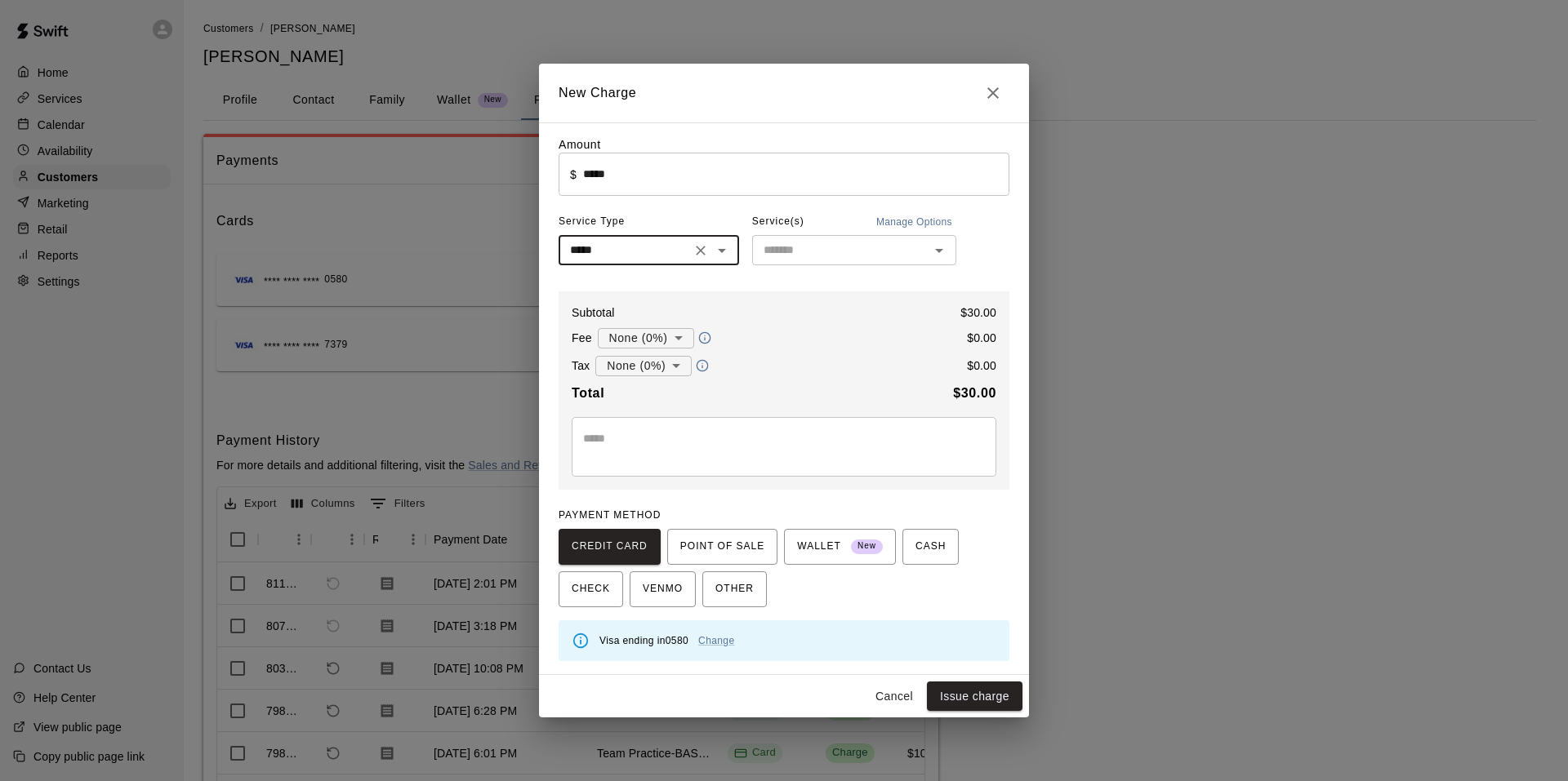
click at [806, 270] on div "Amount ​ $ ***** ​ Service Type ***** ​ Service(s) Manage Options ​ Subtotal $ …" at bounding box center [783, 398] width 451 height 525
click at [806, 269] on div "Amount ​ $ ***** ​ Service Type ***** ​ Service(s) Manage Options ​ Subtotal $ …" at bounding box center [783, 398] width 451 height 525
click at [805, 257] on input "text" at bounding box center [840, 250] width 167 height 21
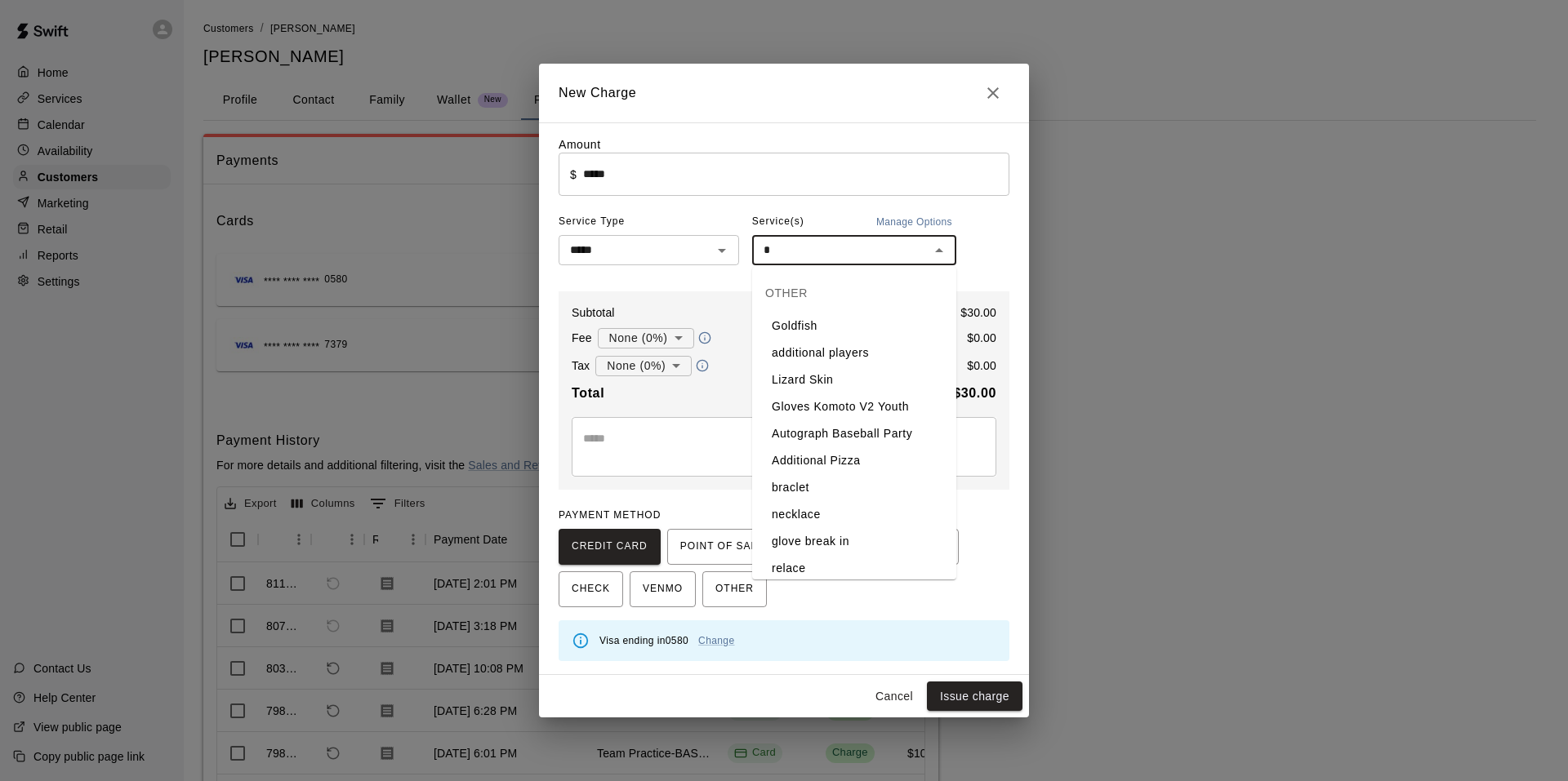
click at [798, 369] on li "Lizard Skin" at bounding box center [853, 380] width 204 height 27
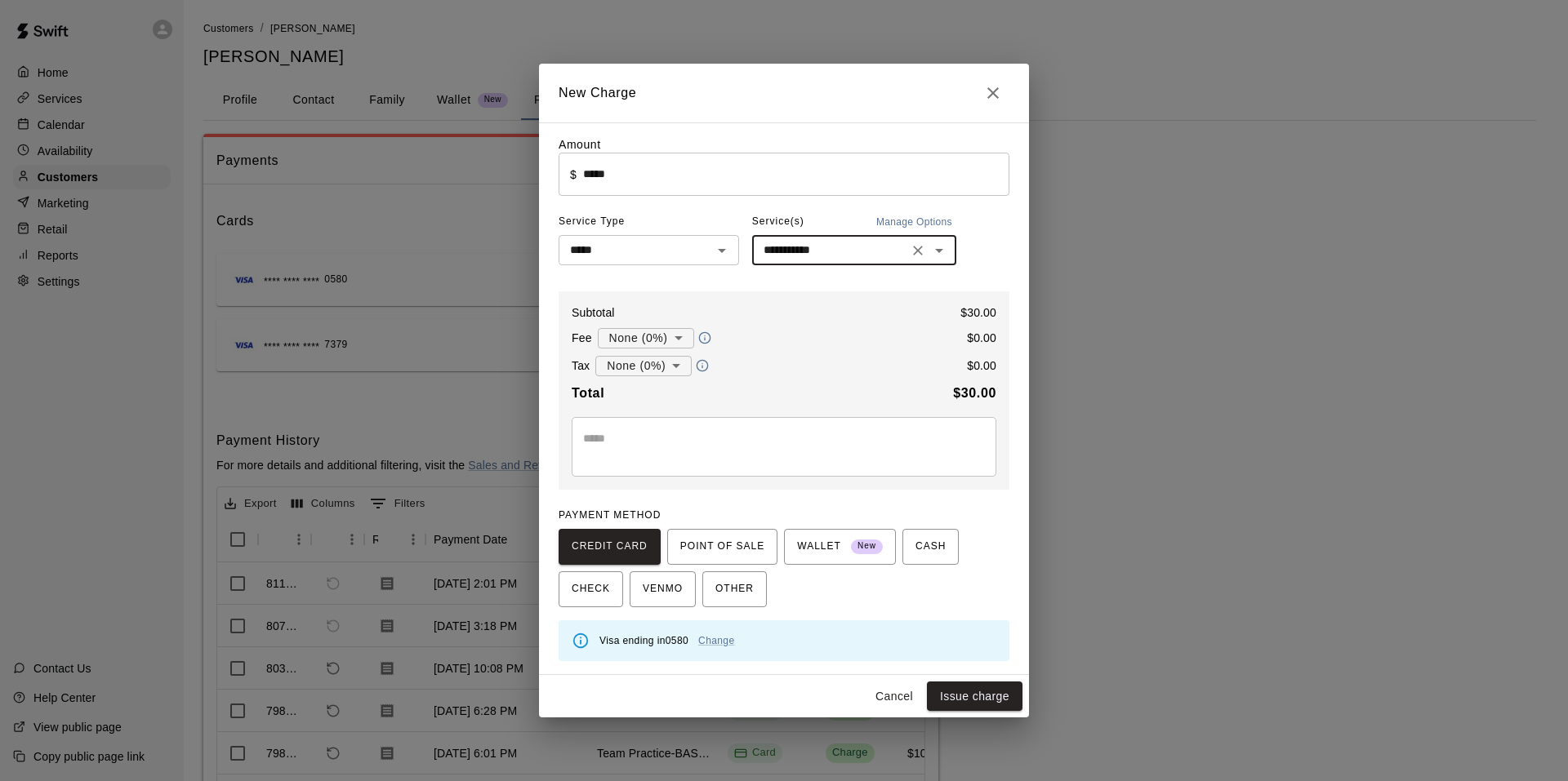
type input "**********"
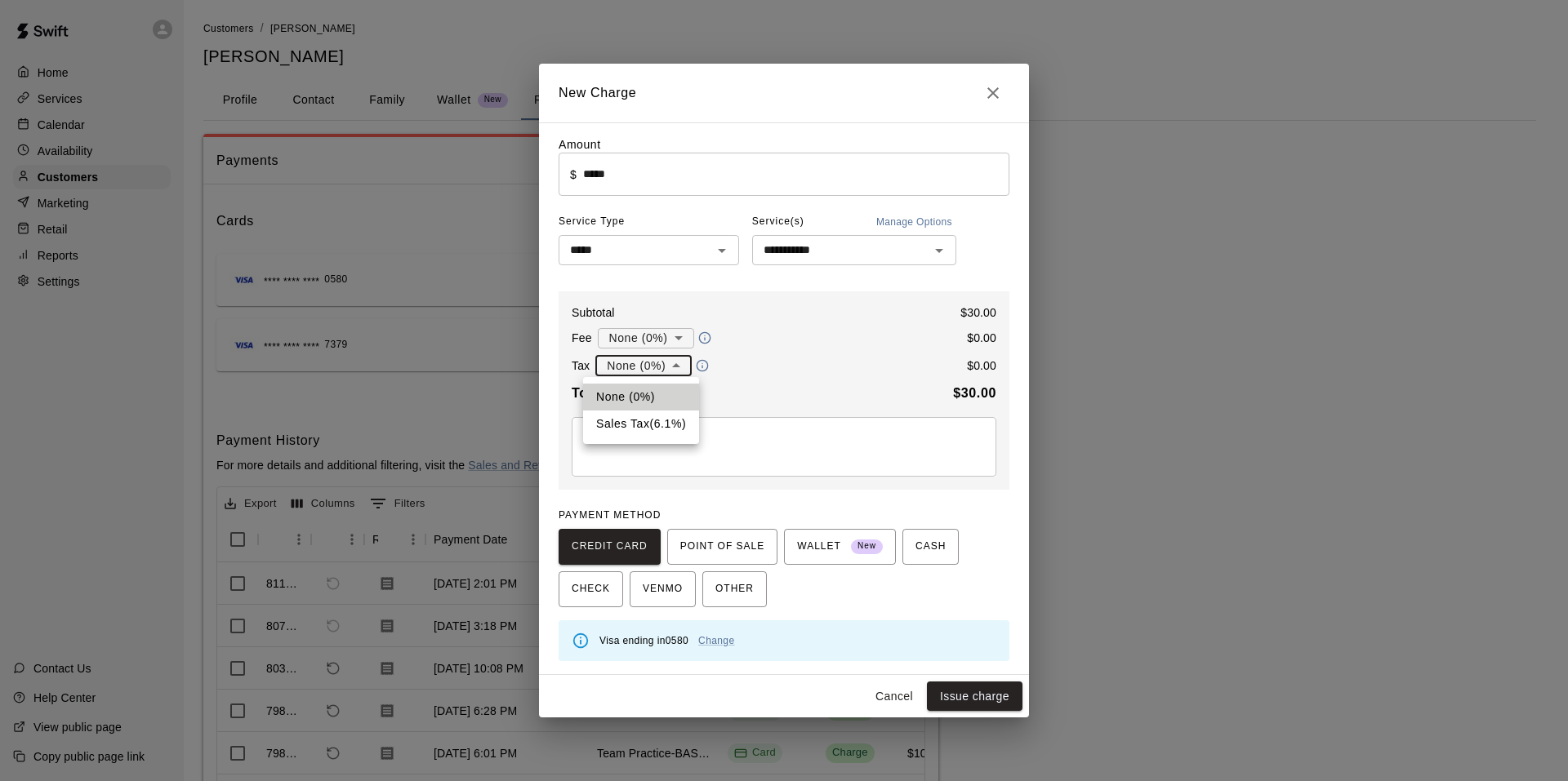
click at [667, 365] on body "Home Services Calendar Availability Customers Marketing Retail Reports Settings…" at bounding box center [784, 445] width 1568 height 890
click at [662, 419] on li "Sales Tax ( 6.1 %)" at bounding box center [640, 424] width 116 height 27
type input "**********"
click at [956, 684] on button "Issue charge" at bounding box center [975, 696] width 96 height 30
type input "*"
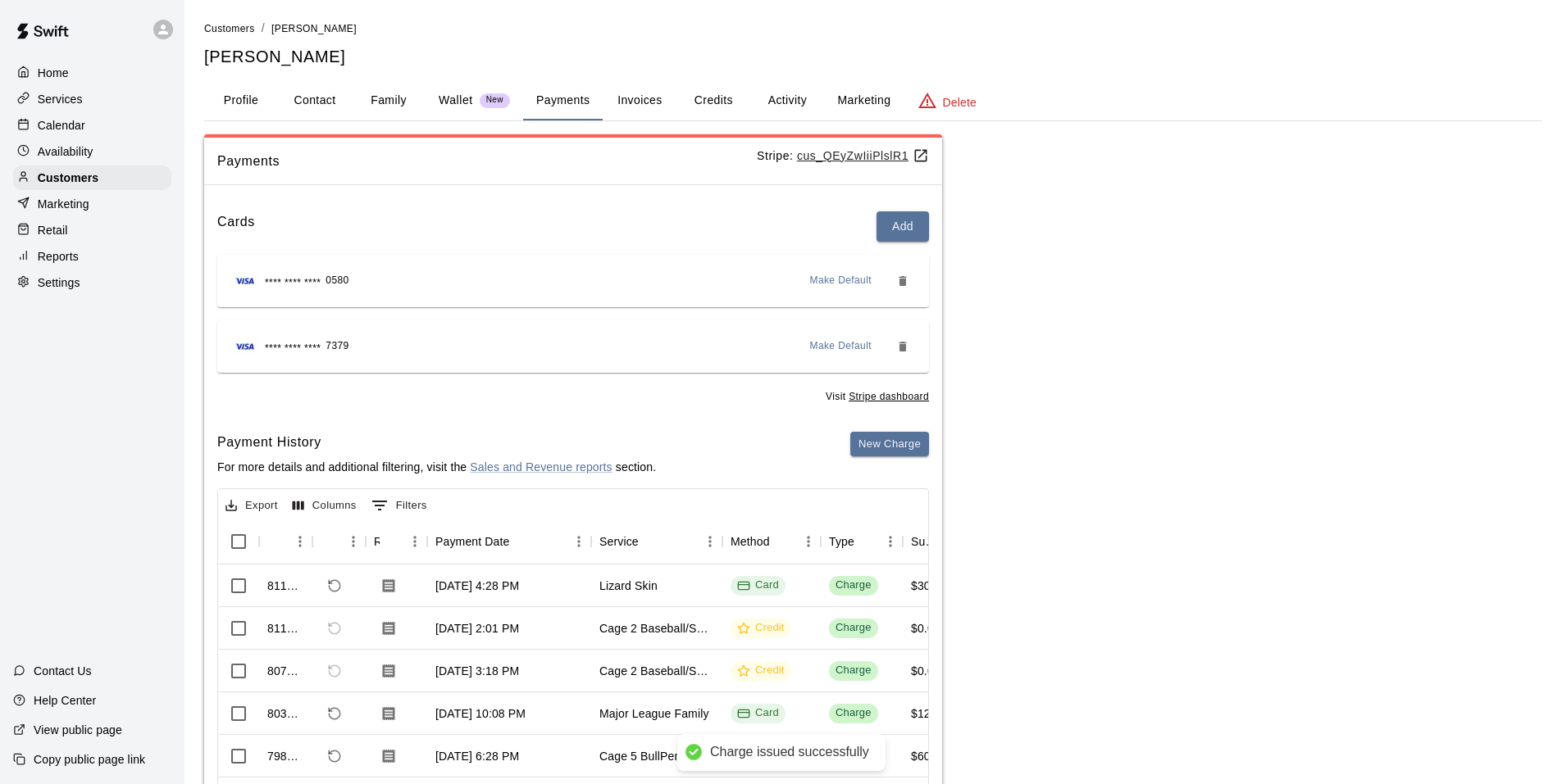
click at [69, 131] on p "Calendar" at bounding box center [61, 125] width 47 height 17
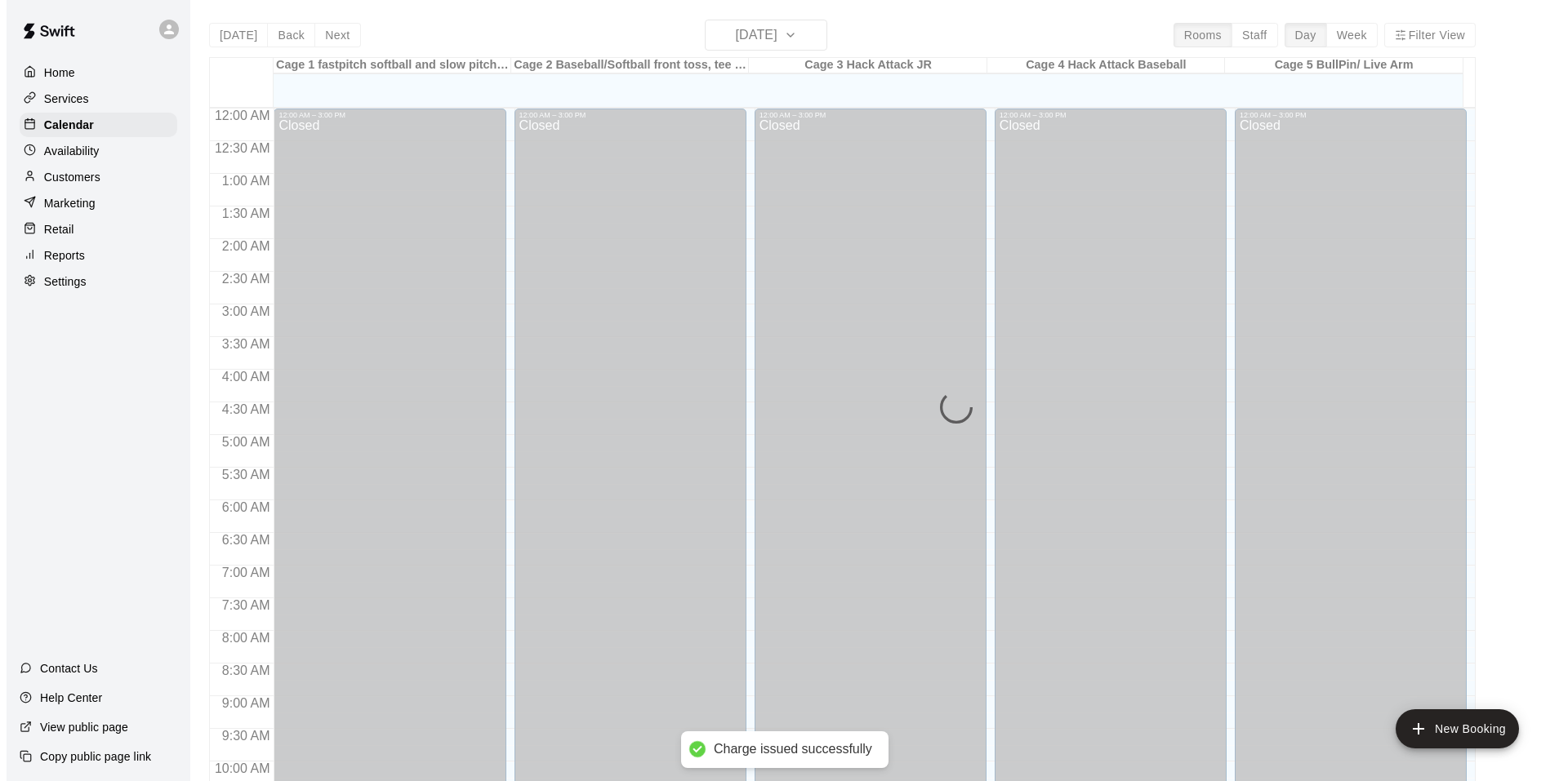
scroll to position [827, 0]
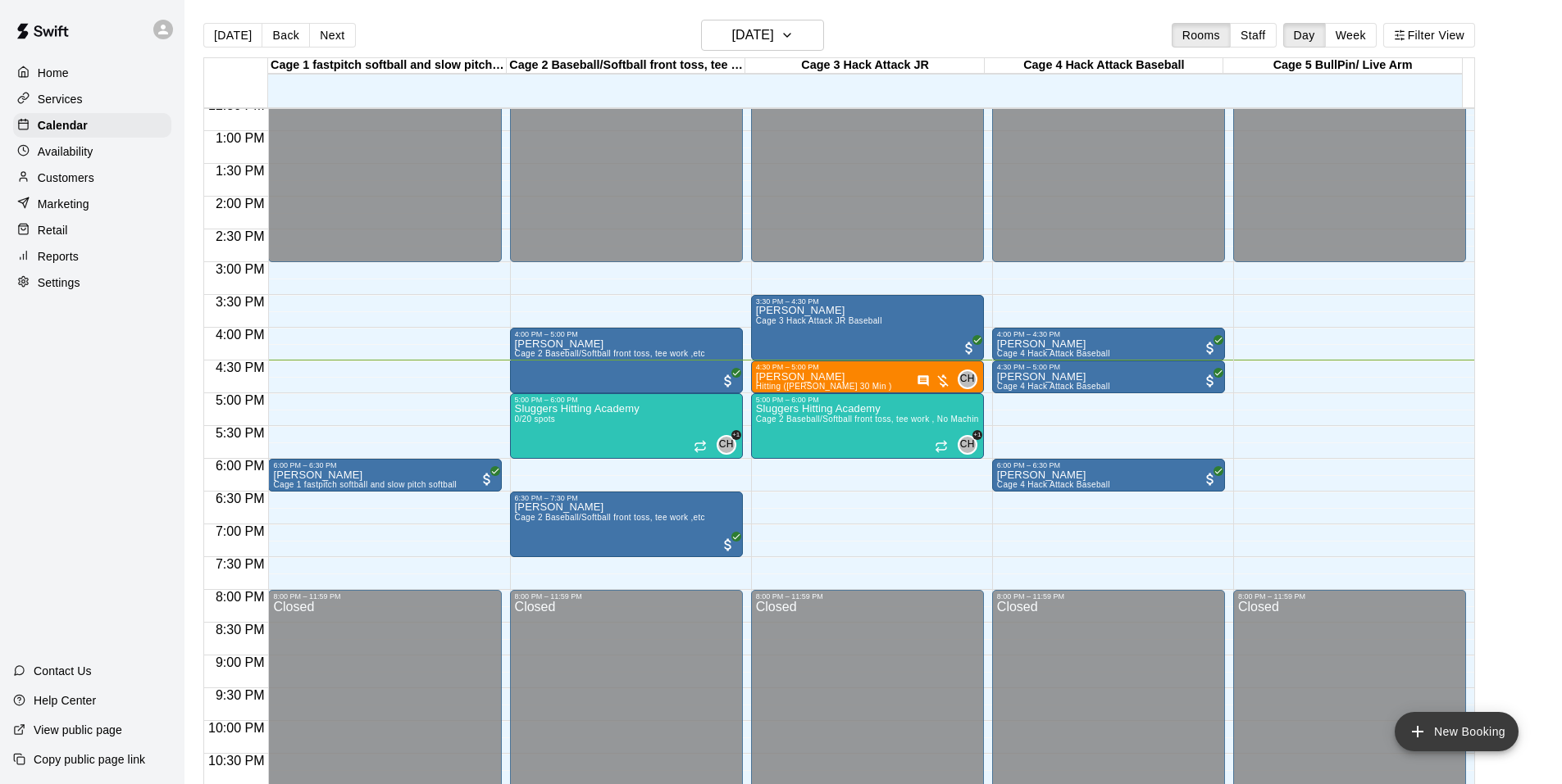
click at [1470, 724] on button "New Booking" at bounding box center [1457, 732] width 124 height 39
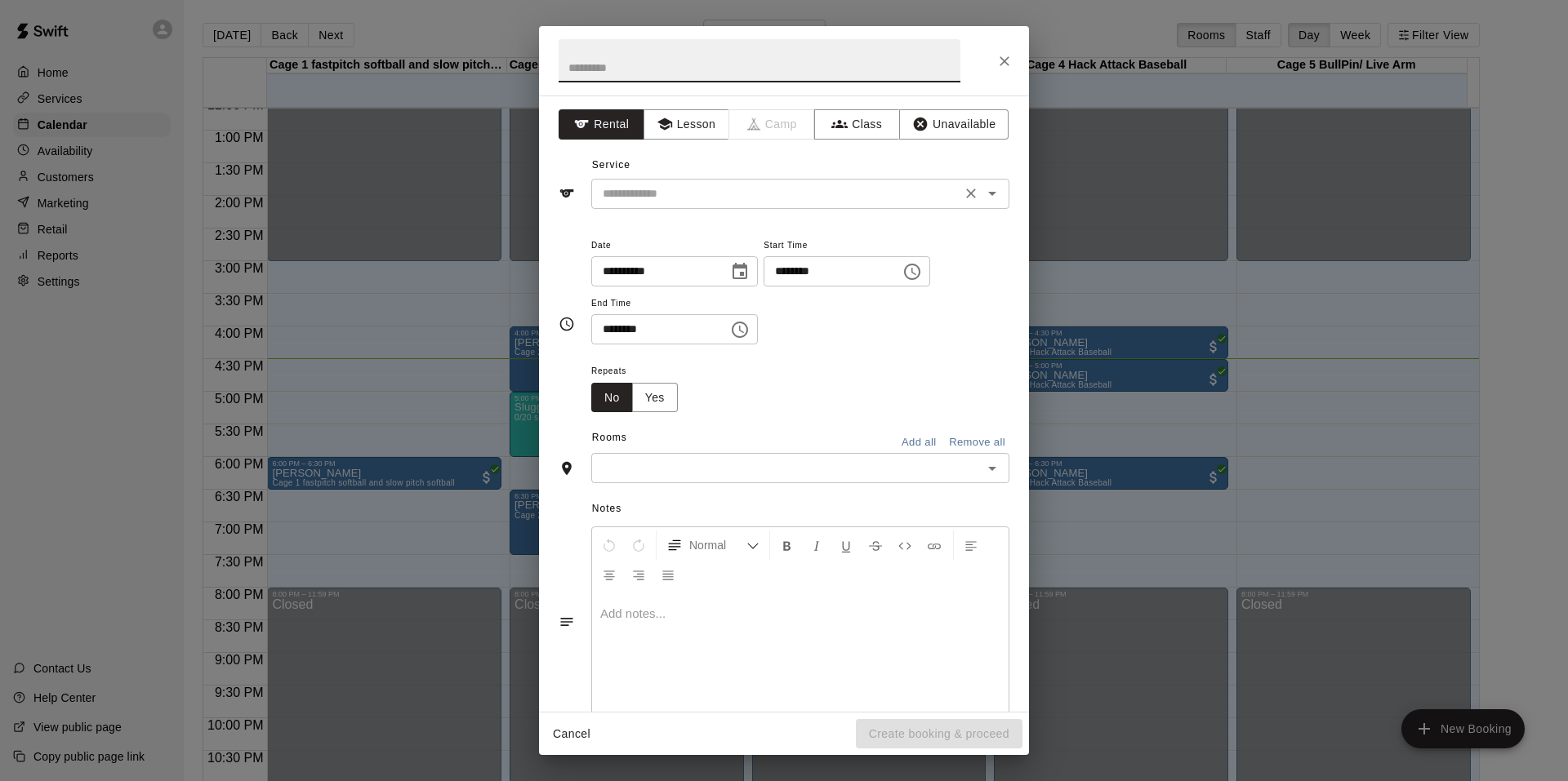
click at [741, 204] on div "​" at bounding box center [801, 194] width 418 height 30
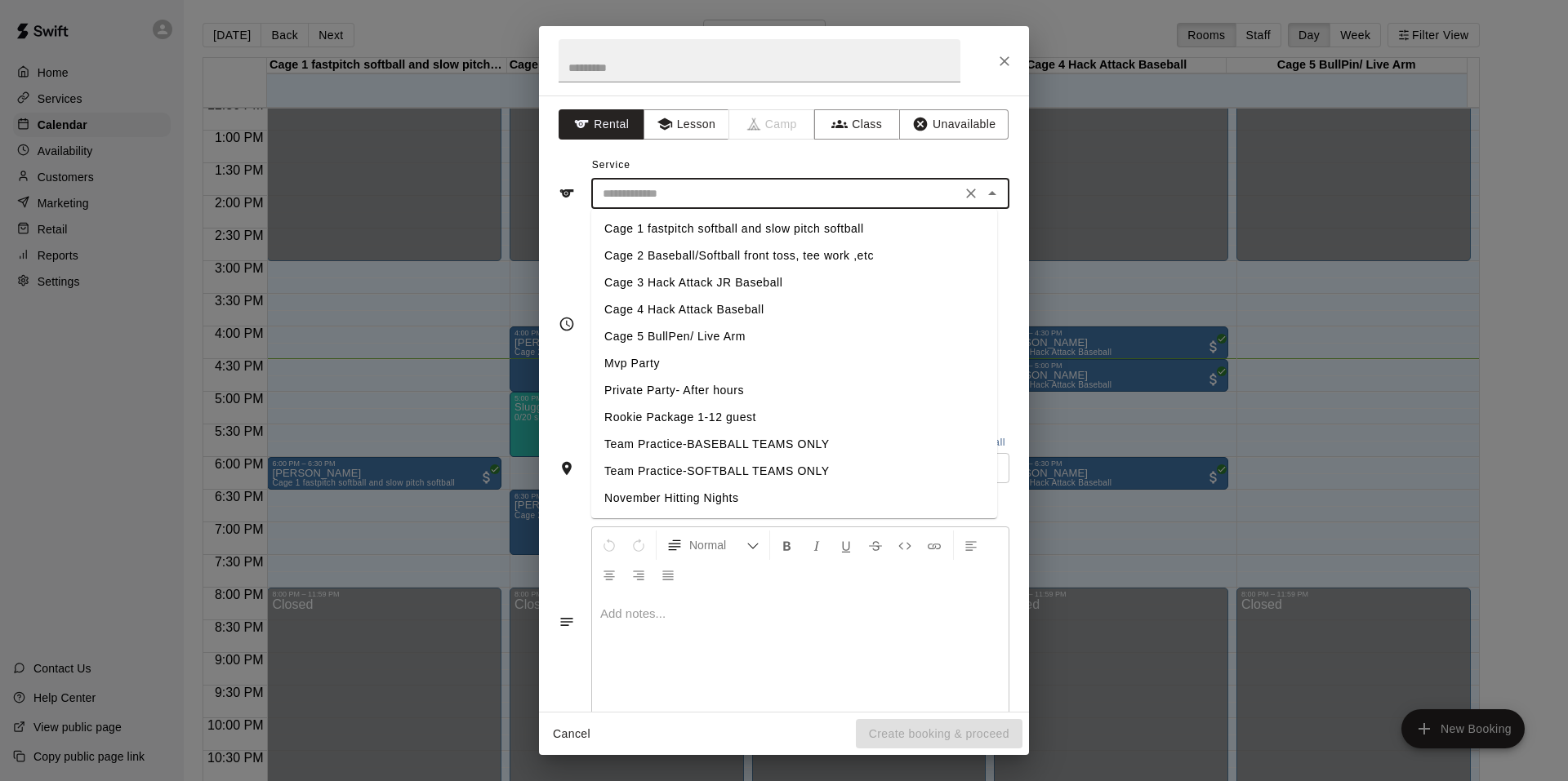
click at [677, 347] on li "Cage 5 BullPen/ Live Arm" at bounding box center [794, 337] width 406 height 27
type input "**********"
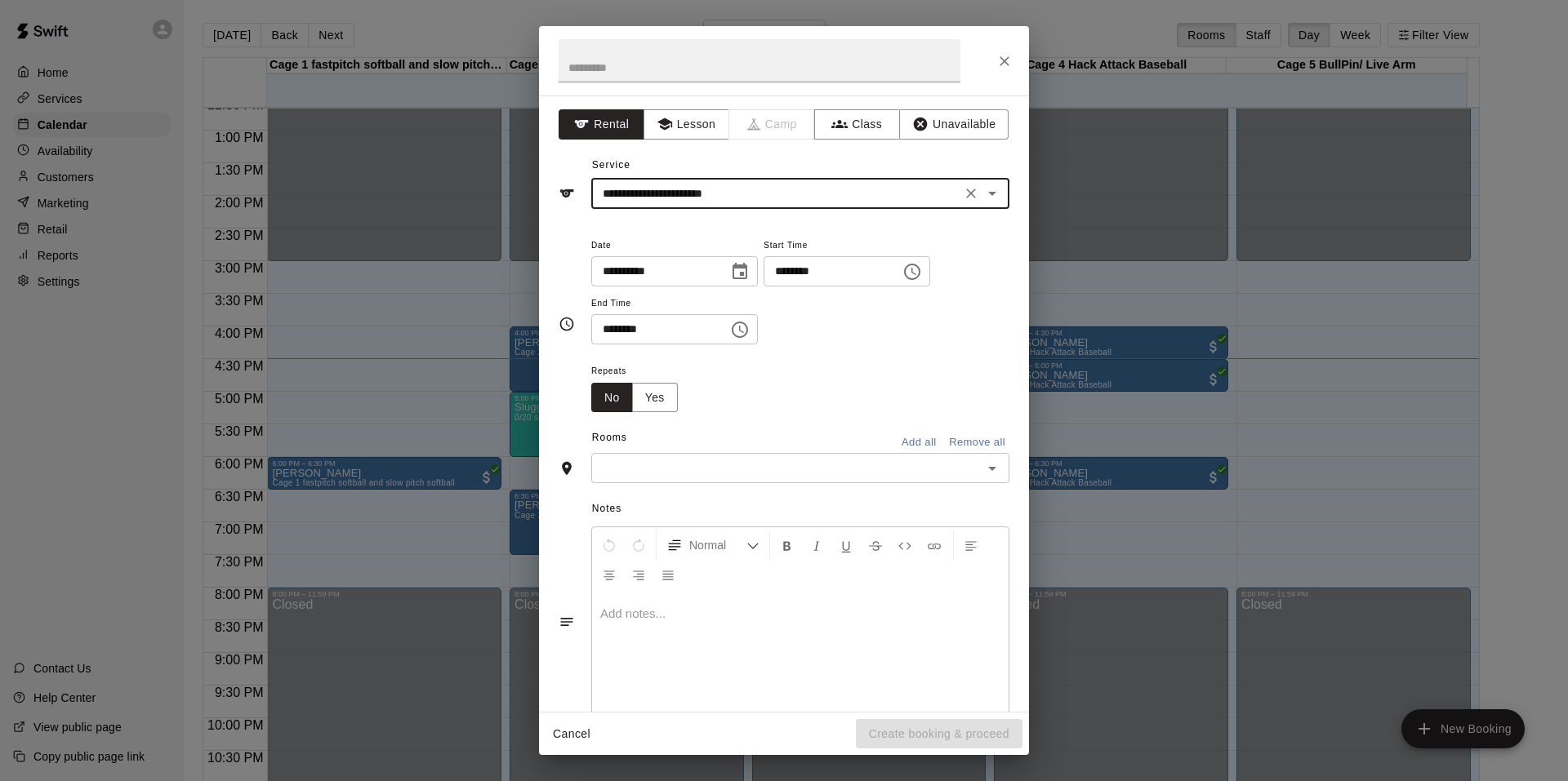
drag, startPoint x: 872, startPoint y: 462, endPoint x: 781, endPoint y: 467, distance: 91.1
click at [871, 462] on input "text" at bounding box center [787, 468] width 381 height 21
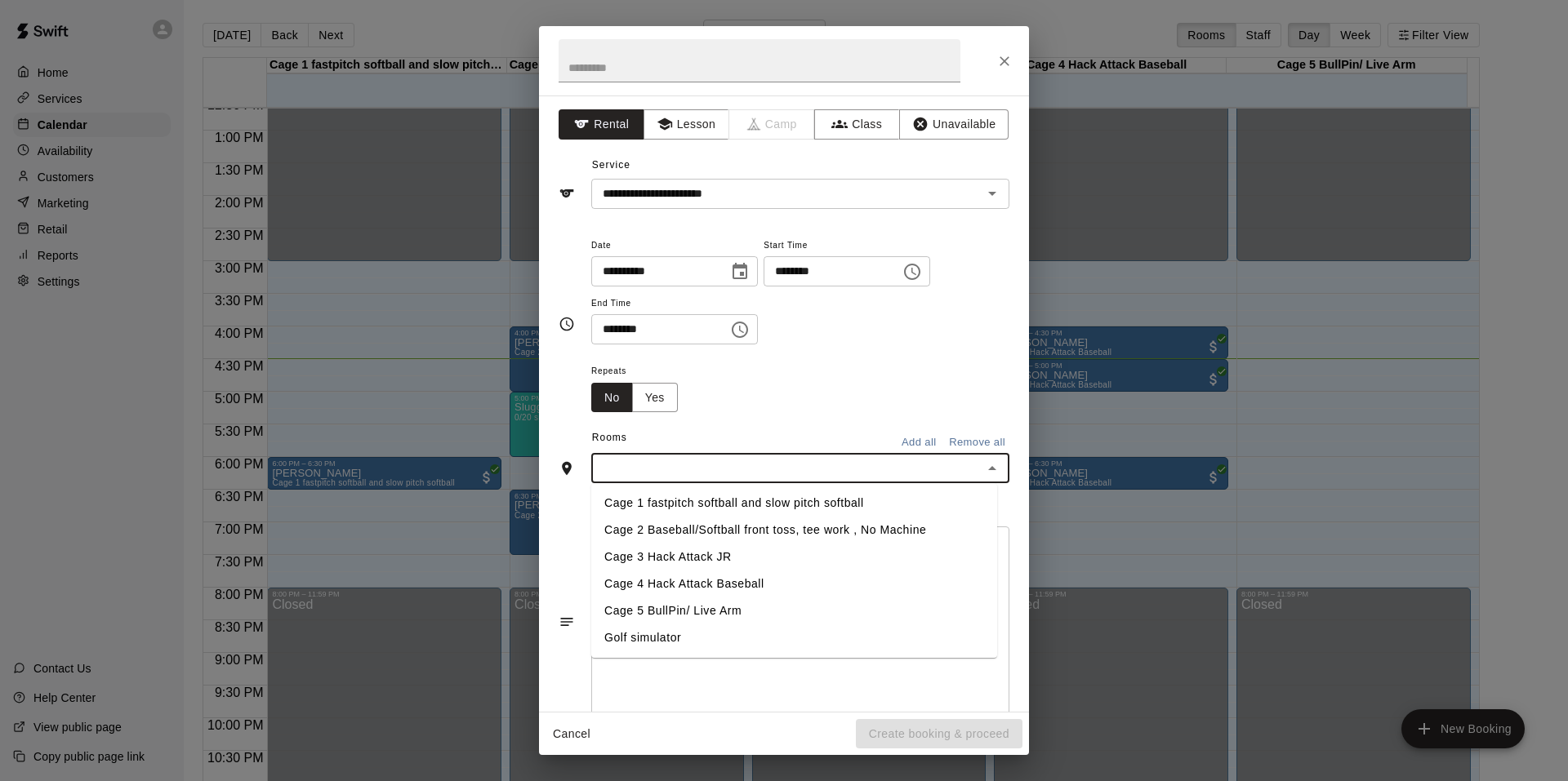
click at [657, 611] on li "Cage 5 BullPin/ Live Arm" at bounding box center [794, 611] width 406 height 27
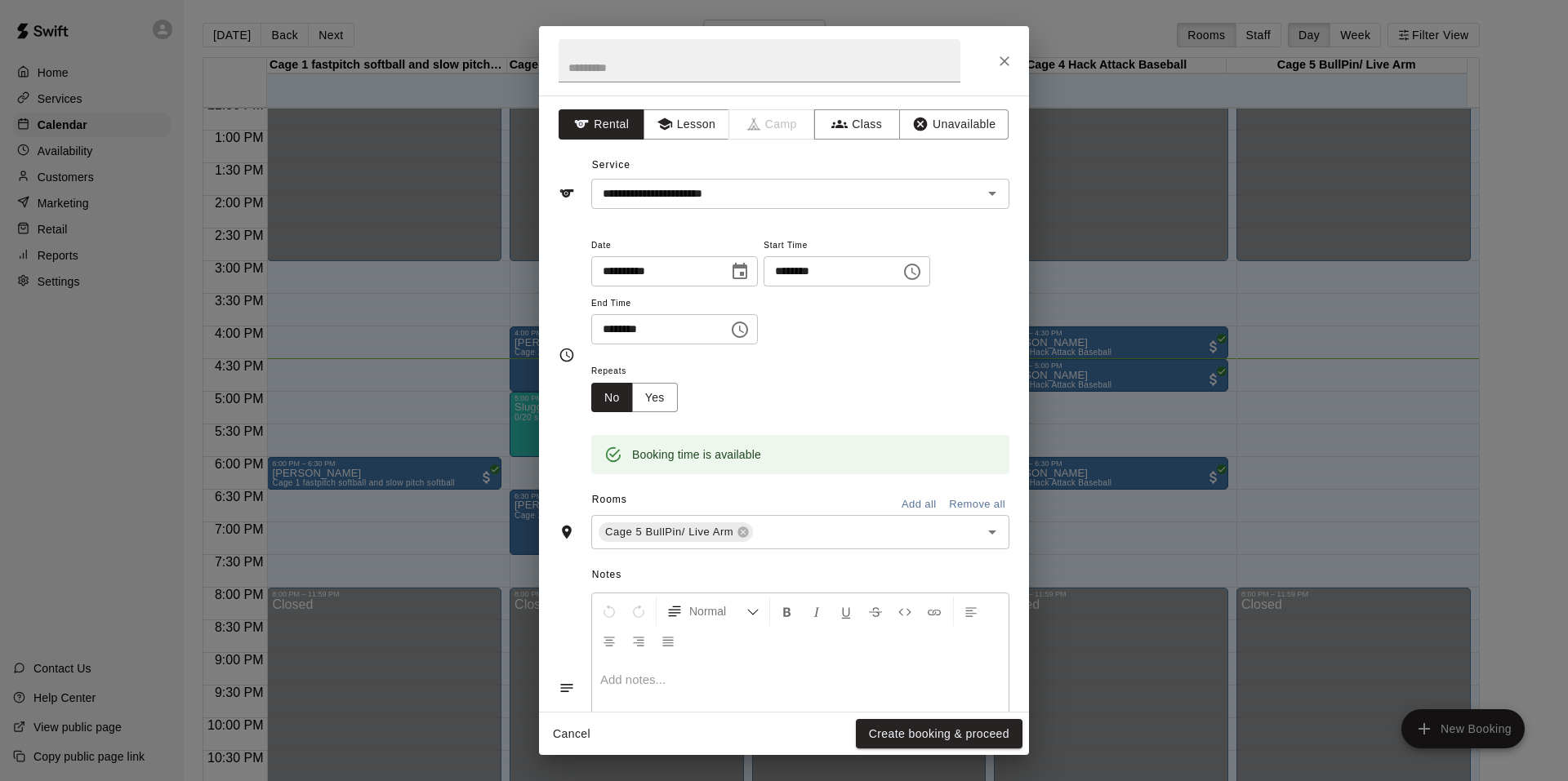
click at [904, 390] on div "Repeats No Yes" at bounding box center [801, 386] width 418 height 52
click at [783, 270] on input "********" at bounding box center [826, 271] width 126 height 30
type input "********"
click at [611, 329] on input "********" at bounding box center [654, 329] width 126 height 30
type input "********"
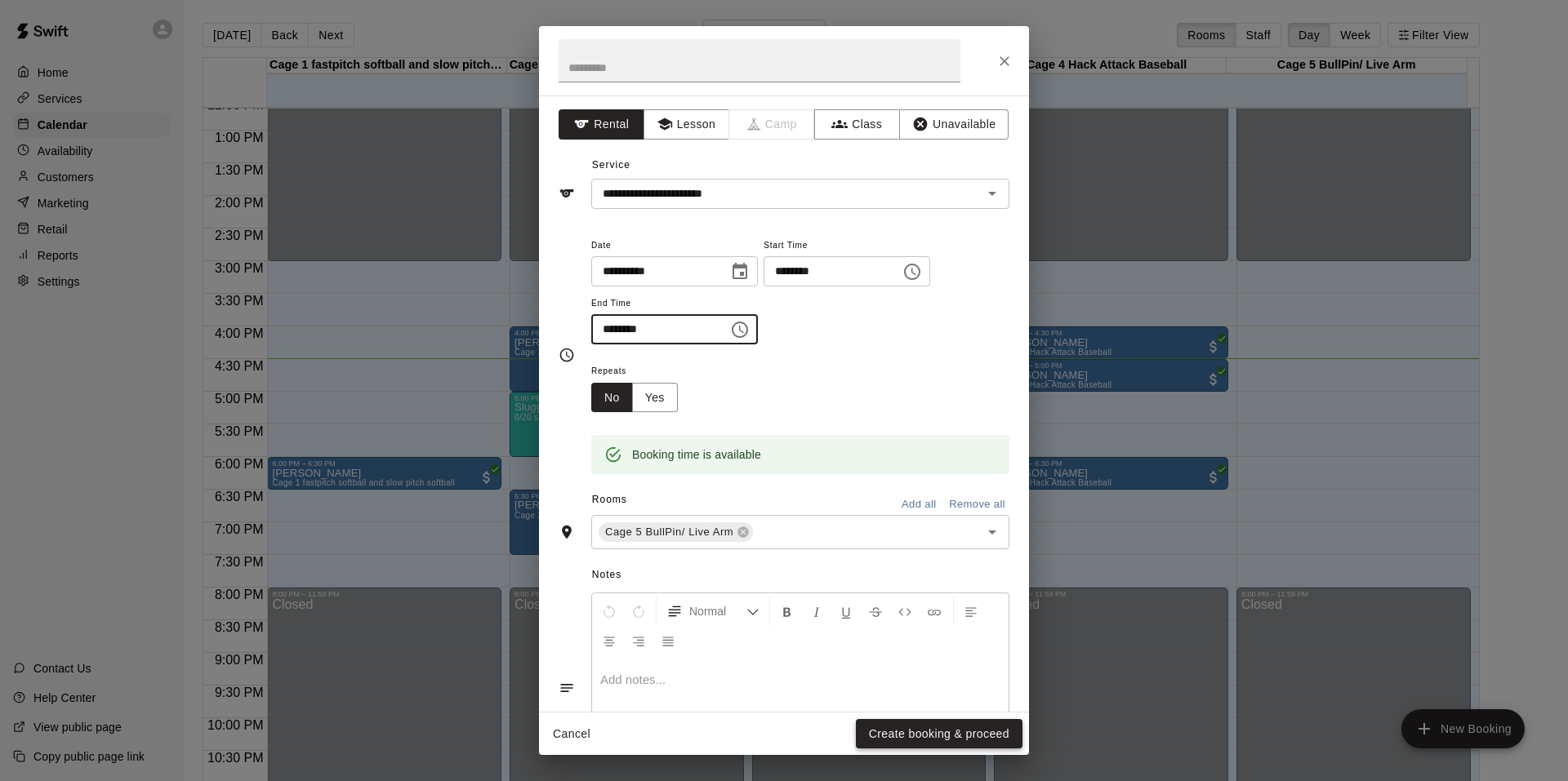
click at [954, 731] on button "Create booking & proceed" at bounding box center [938, 734] width 166 height 30
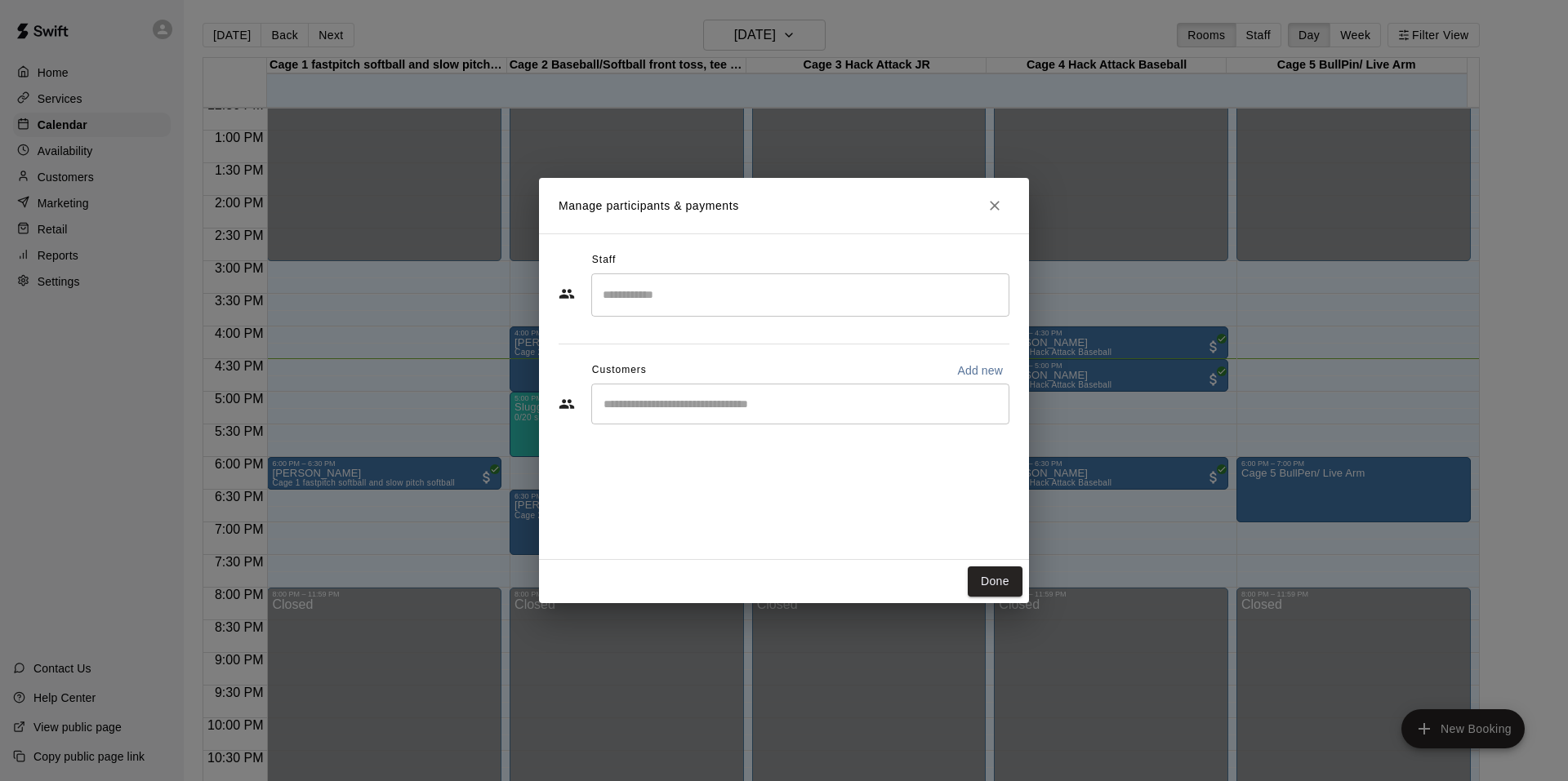
click at [689, 412] on input "Start typing to search customers..." at bounding box center [800, 404] width 404 height 17
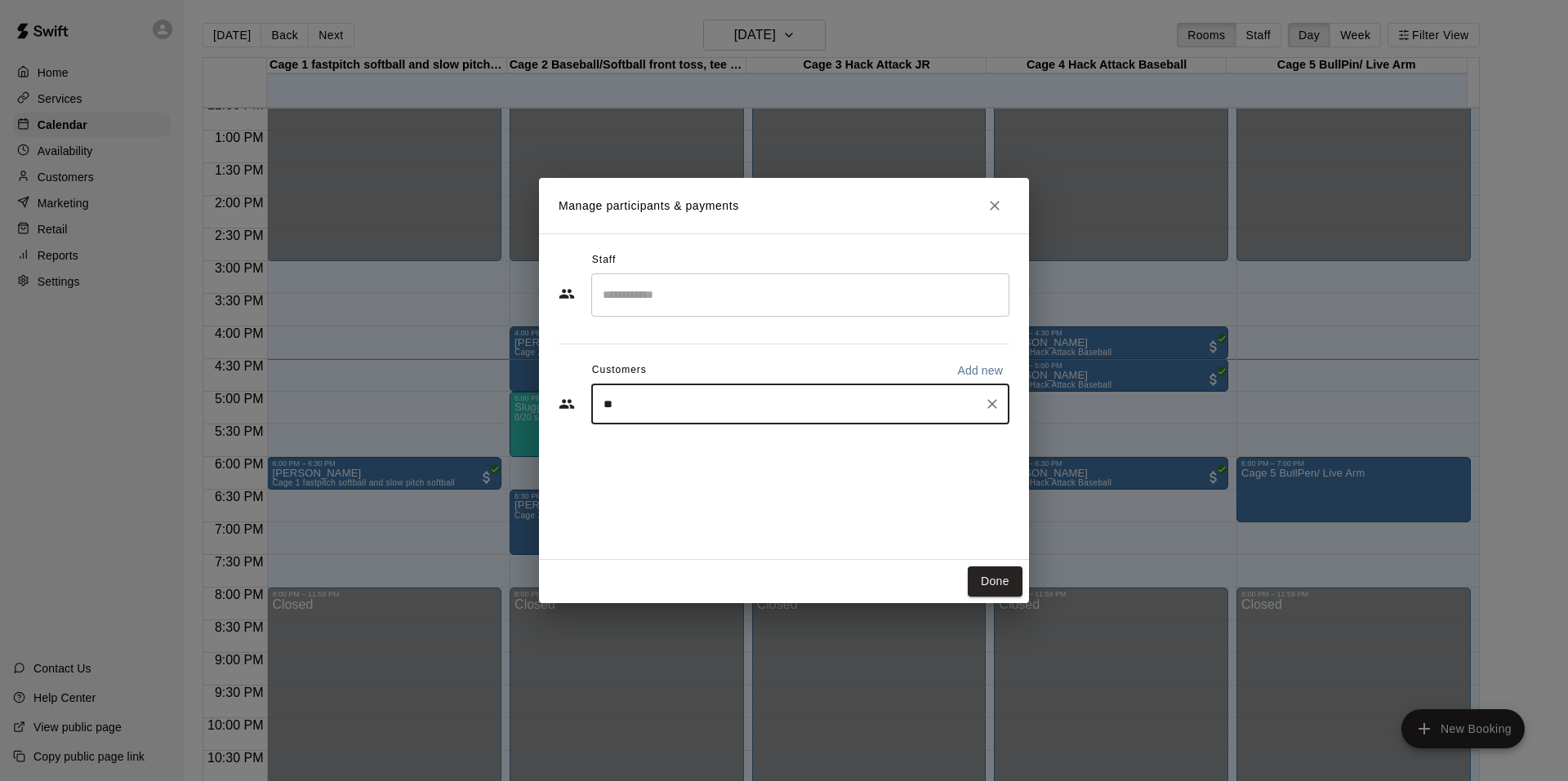
type input "*"
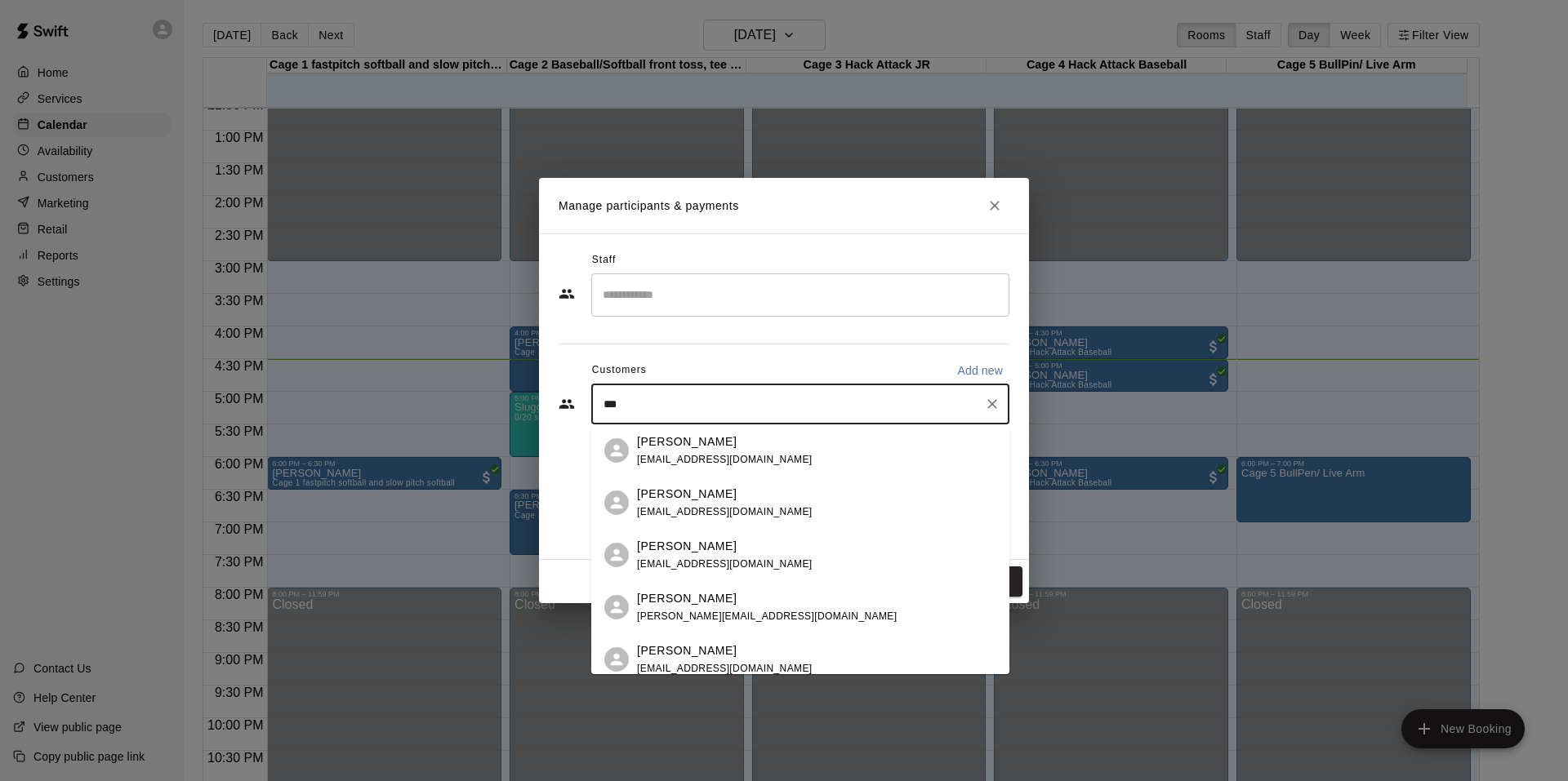
type input "****"
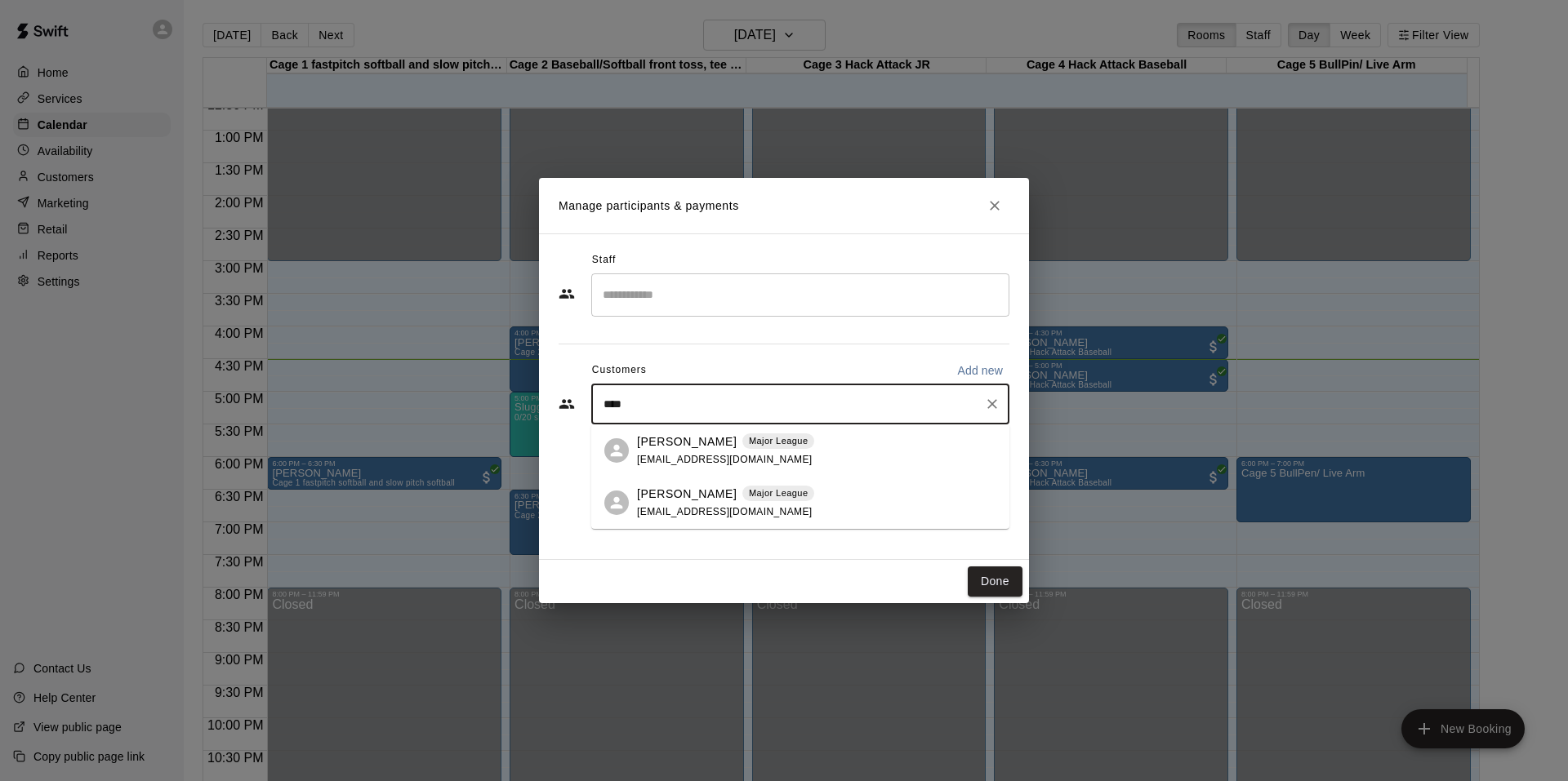
click at [717, 442] on p "[PERSON_NAME]" at bounding box center [687, 443] width 100 height 18
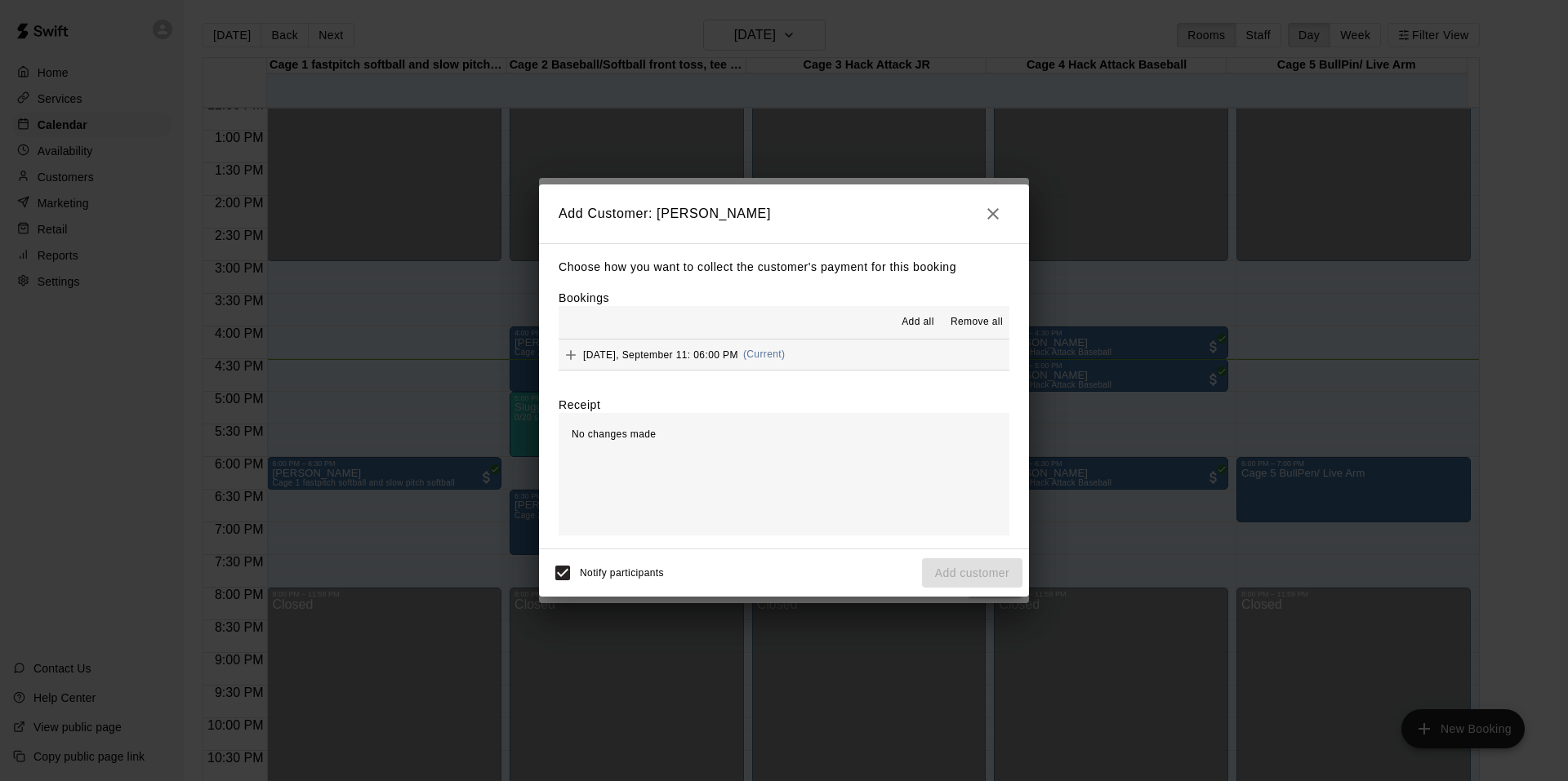
click at [701, 362] on div "[DATE], September 11: 06:00 PM (Current)" at bounding box center [671, 355] width 226 height 24
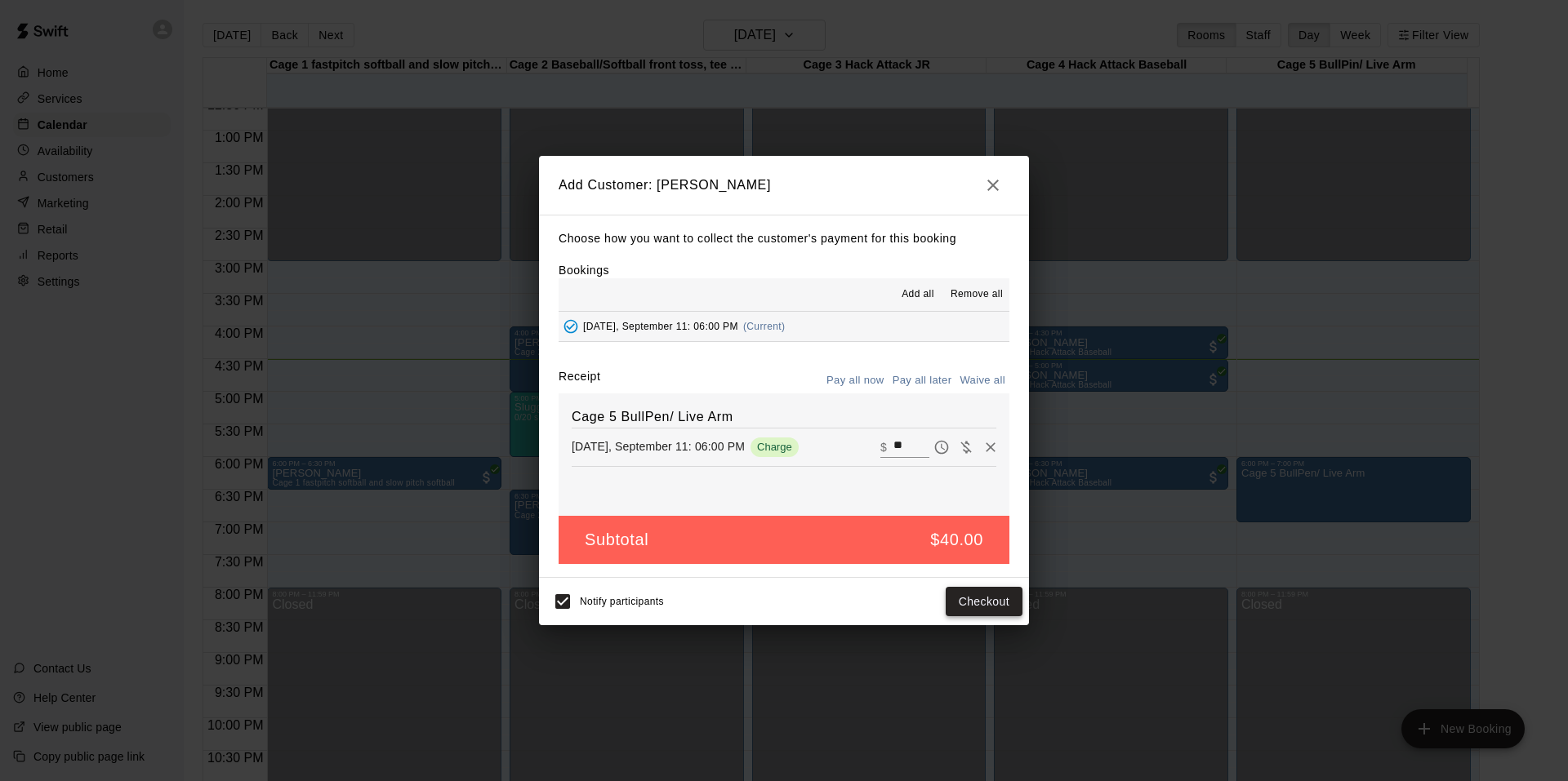
click at [991, 605] on button "Checkout" at bounding box center [983, 602] width 77 height 30
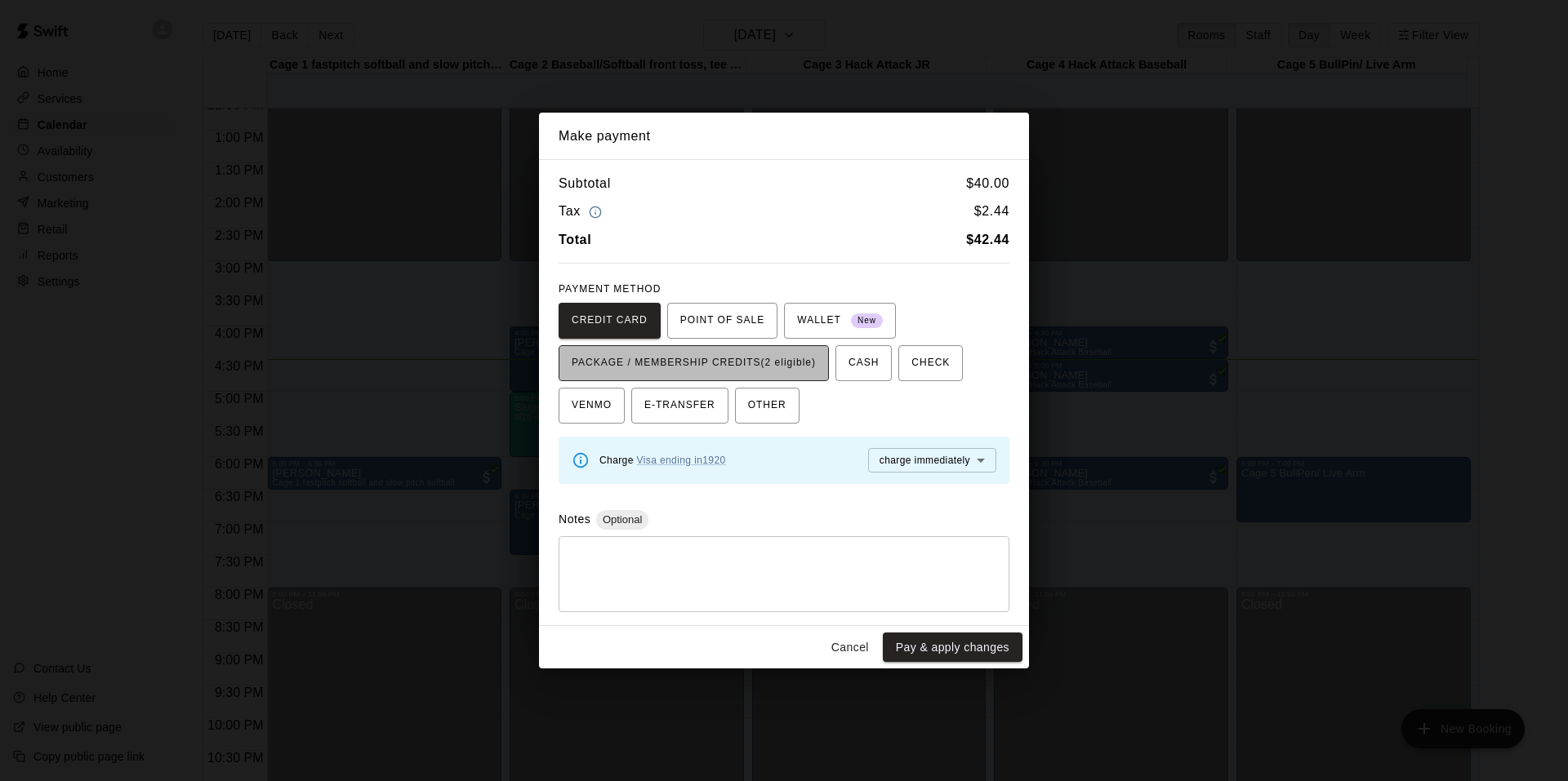
click at [772, 364] on span "PACKAGE / MEMBERSHIP CREDITS (2 eligible)" at bounding box center [694, 363] width 244 height 26
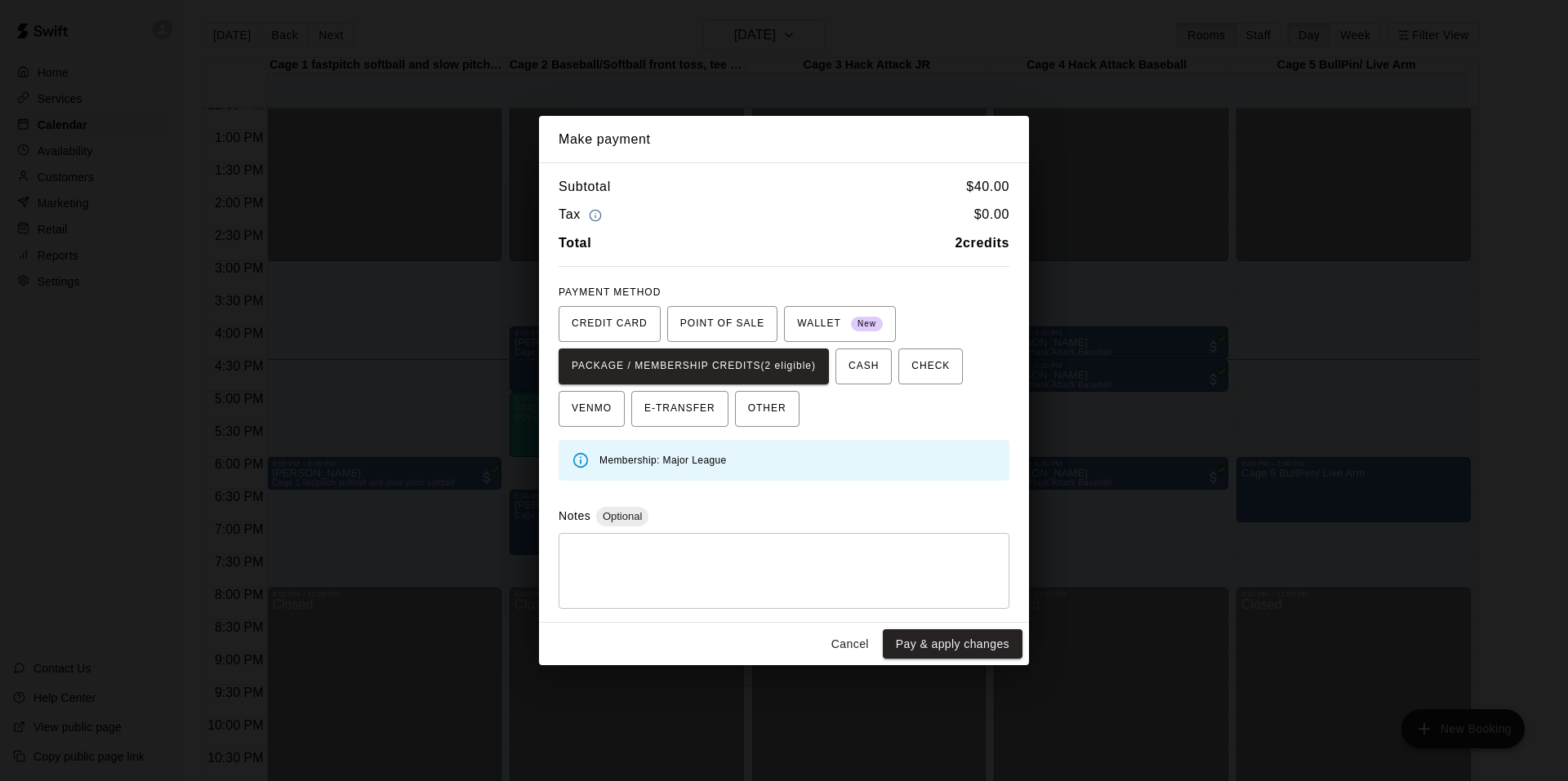
click at [938, 642] on button "Pay & apply changes" at bounding box center [952, 644] width 140 height 30
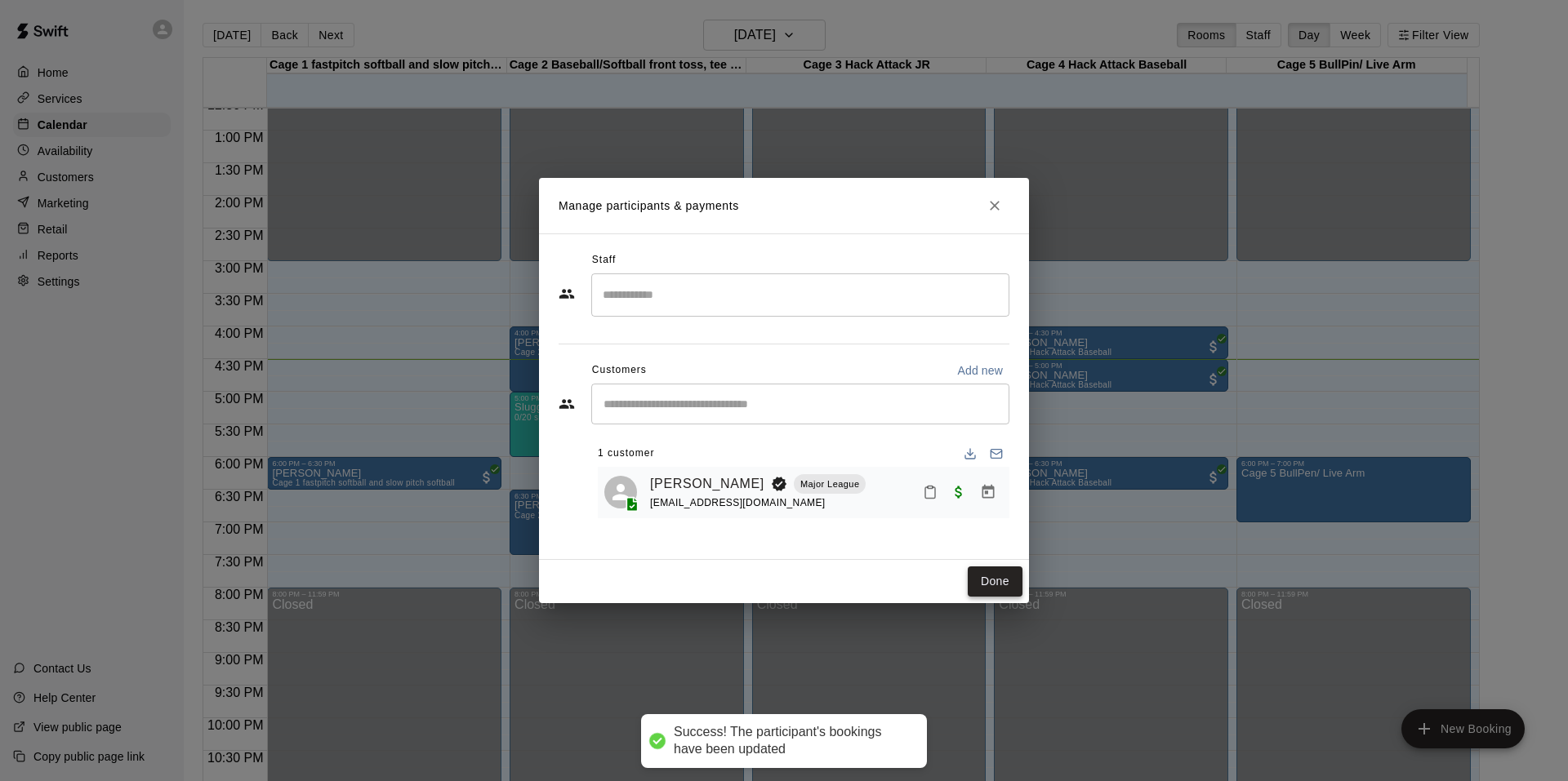
click at [1009, 582] on button "Done" at bounding box center [995, 582] width 55 height 30
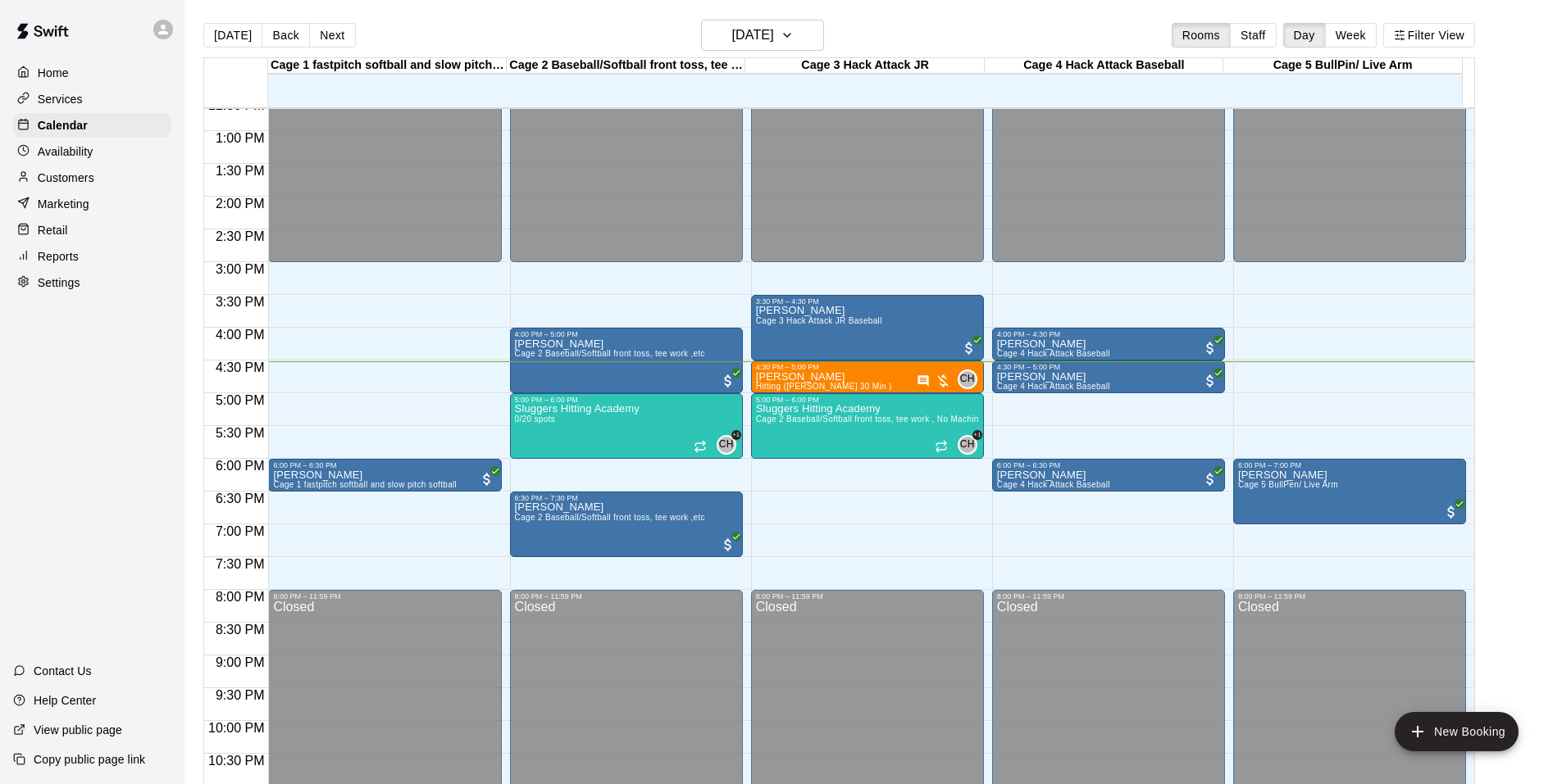
click at [92, 466] on div "Home Services Calendar Availability Customers Marketing Retail Reports Settings…" at bounding box center [92, 392] width 185 height 784
click at [87, 535] on div "Home Services Calendar Availability Customers Marketing Retail Reports Settings…" at bounding box center [92, 392] width 185 height 784
click at [89, 183] on p "Customers" at bounding box center [66, 178] width 57 height 17
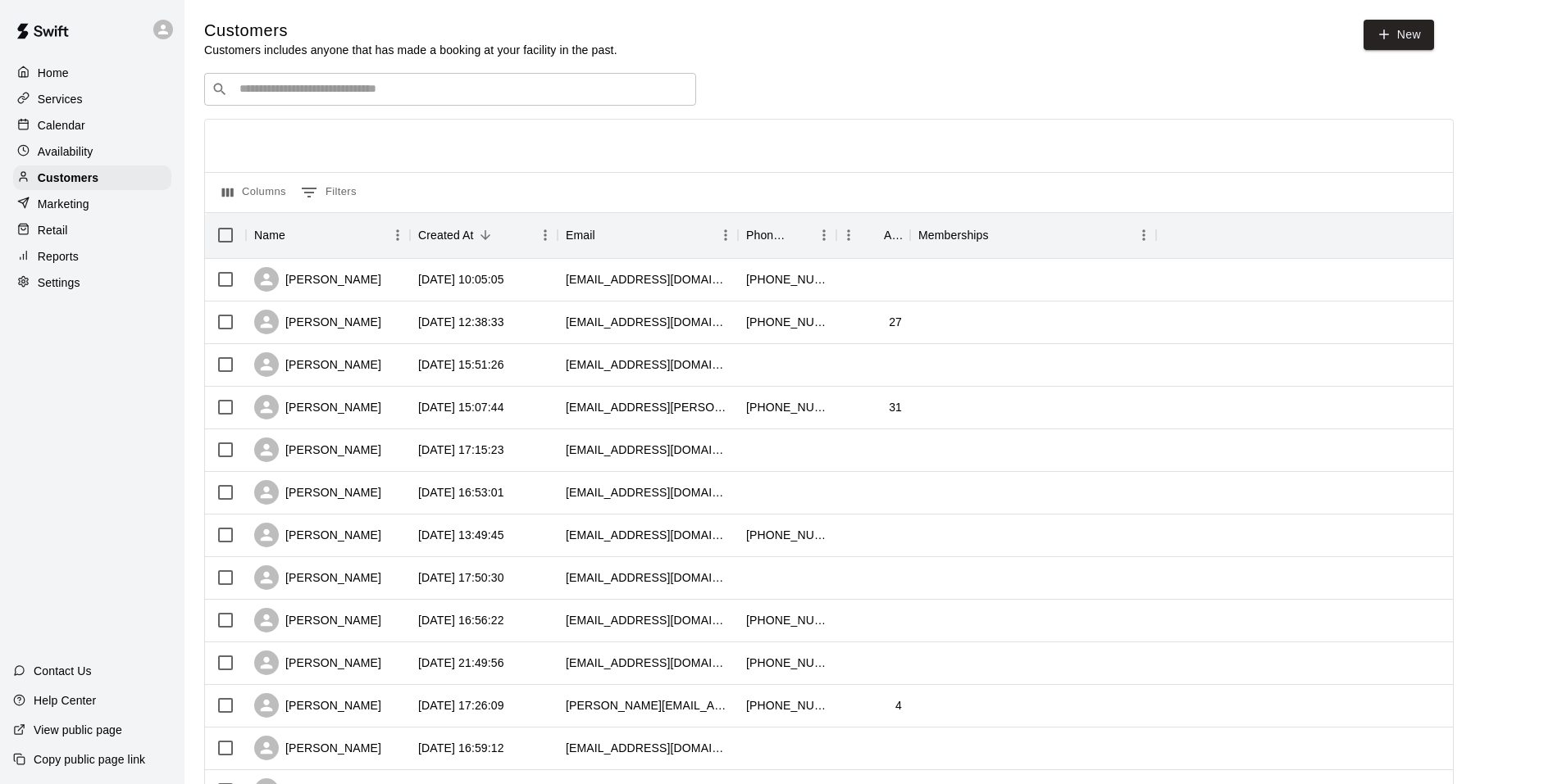
click at [441, 73] on div "Customers Customers includes anyone that has made a booking at your facility in…" at bounding box center [873, 694] width 1338 height 1349
click at [433, 80] on div "​ ​" at bounding box center [450, 88] width 492 height 32
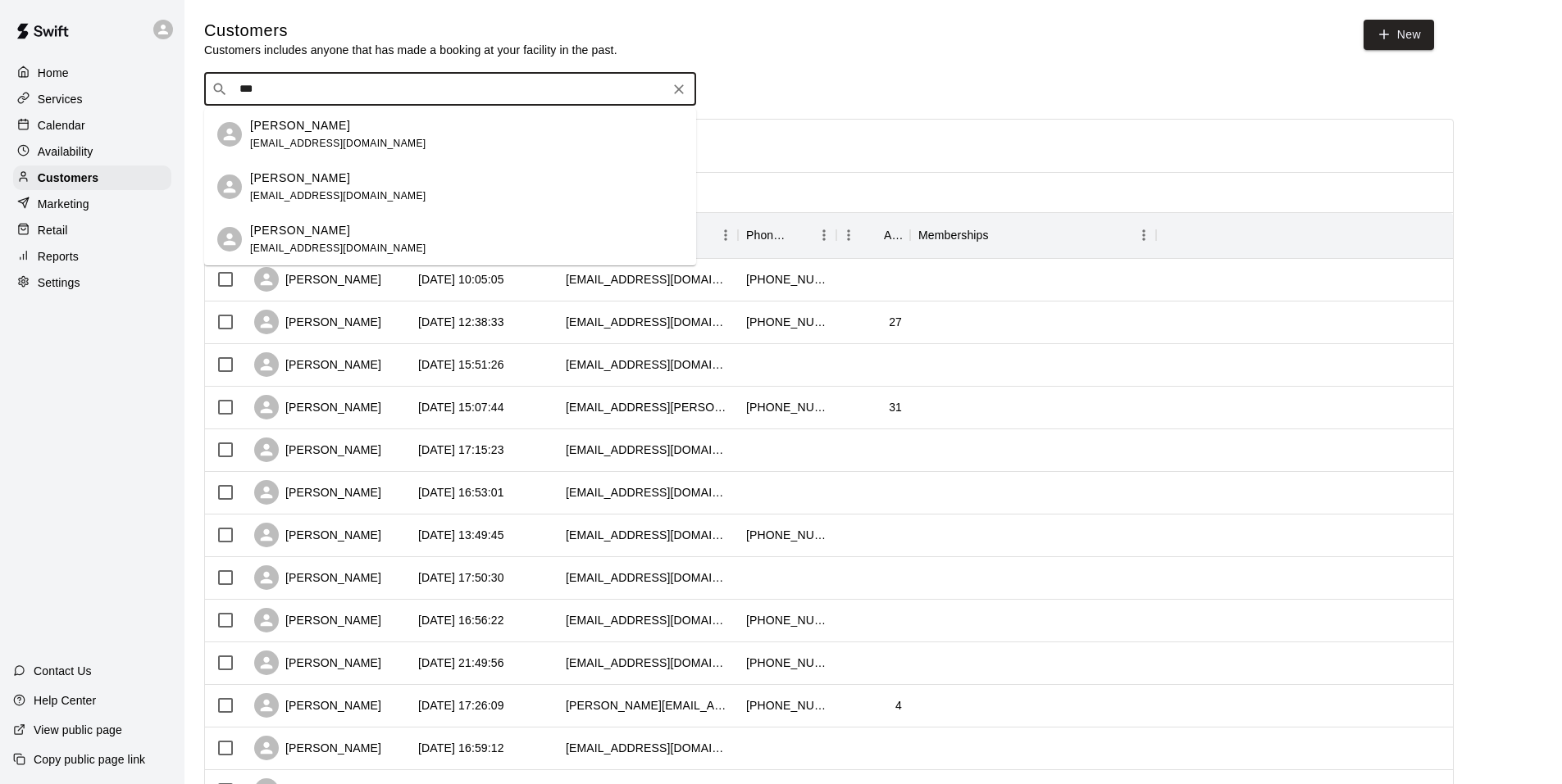
type input "****"
click at [331, 131] on div "[PERSON_NAME]" at bounding box center [339, 126] width 177 height 18
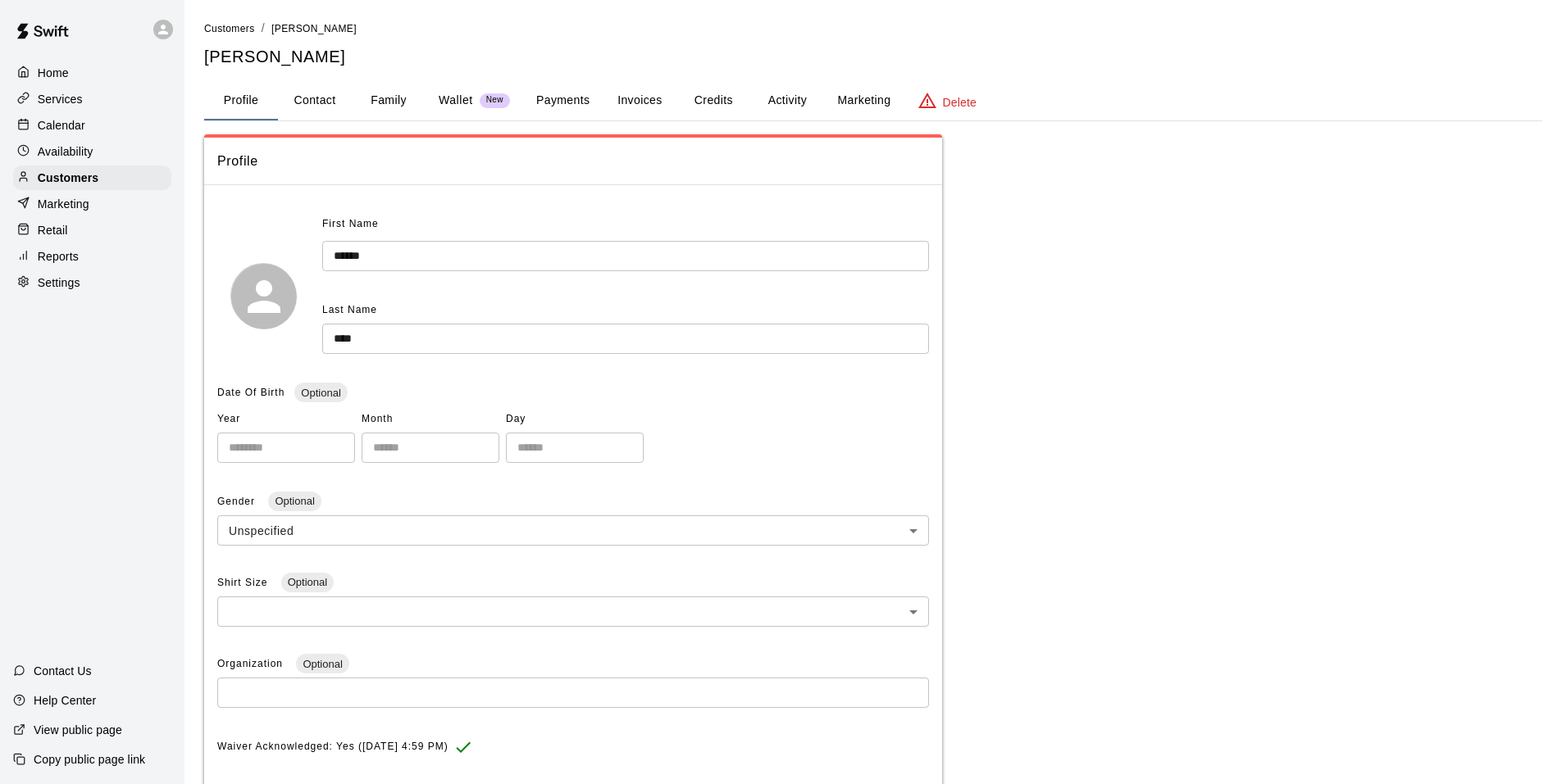
click at [541, 107] on button "Payments" at bounding box center [563, 101] width 80 height 39
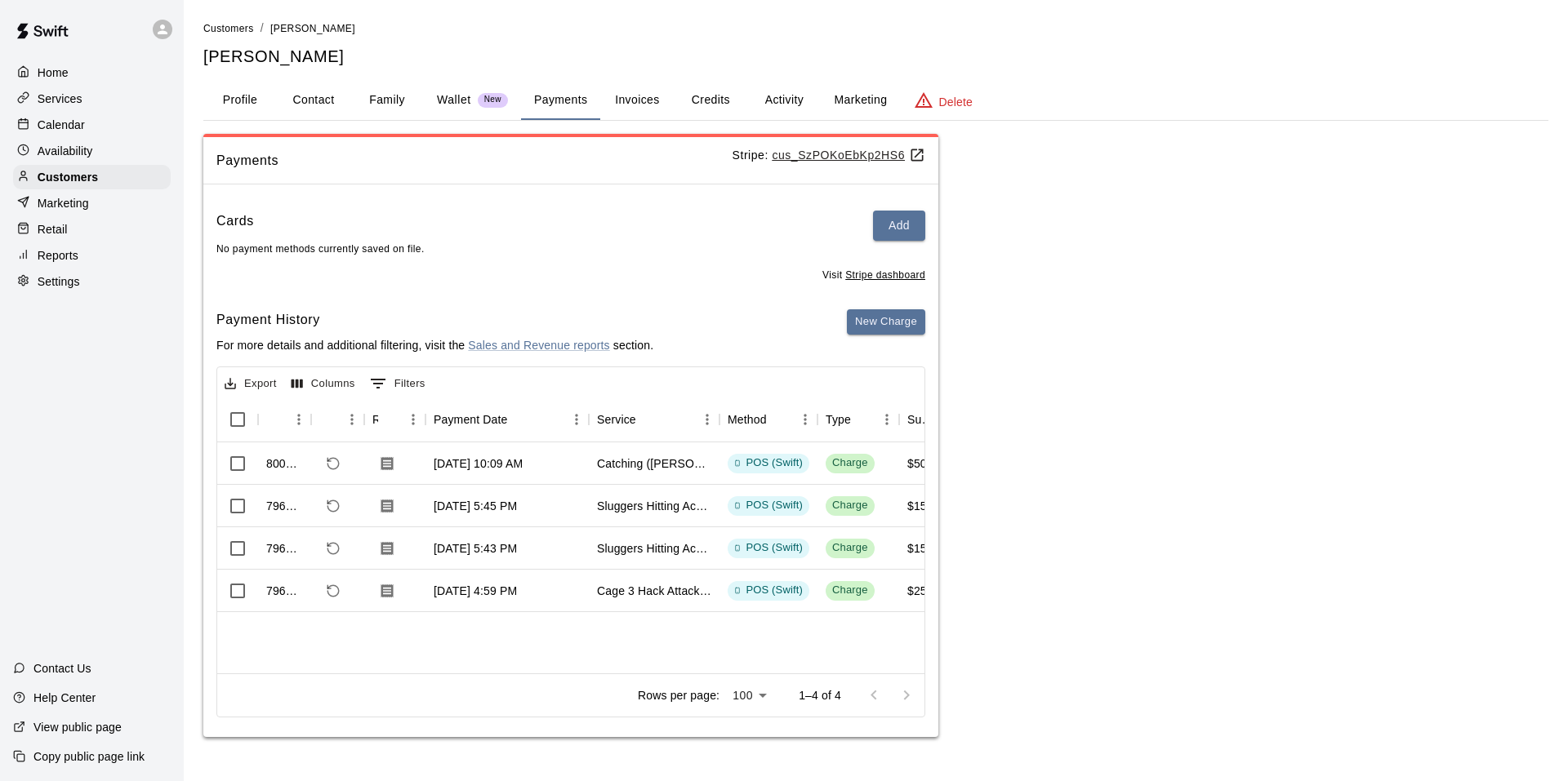
click at [915, 337] on div "New Charge" at bounding box center [886, 338] width 78 height 57
click at [900, 321] on button "New Charge" at bounding box center [886, 323] width 78 height 25
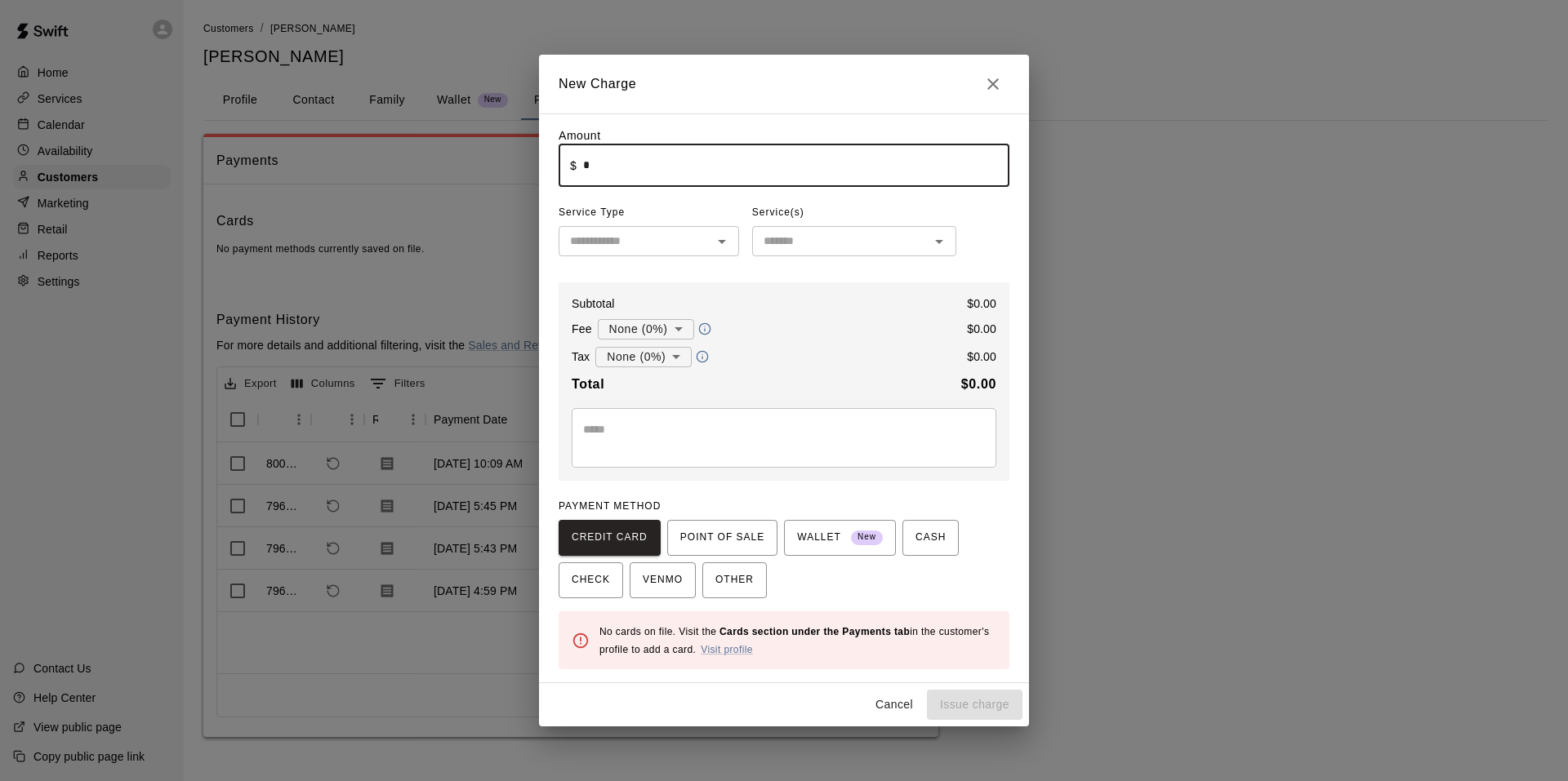
click at [644, 171] on input "*" at bounding box center [796, 165] width 426 height 43
type input "*****"
click at [639, 251] on input "text" at bounding box center [634, 240] width 144 height 21
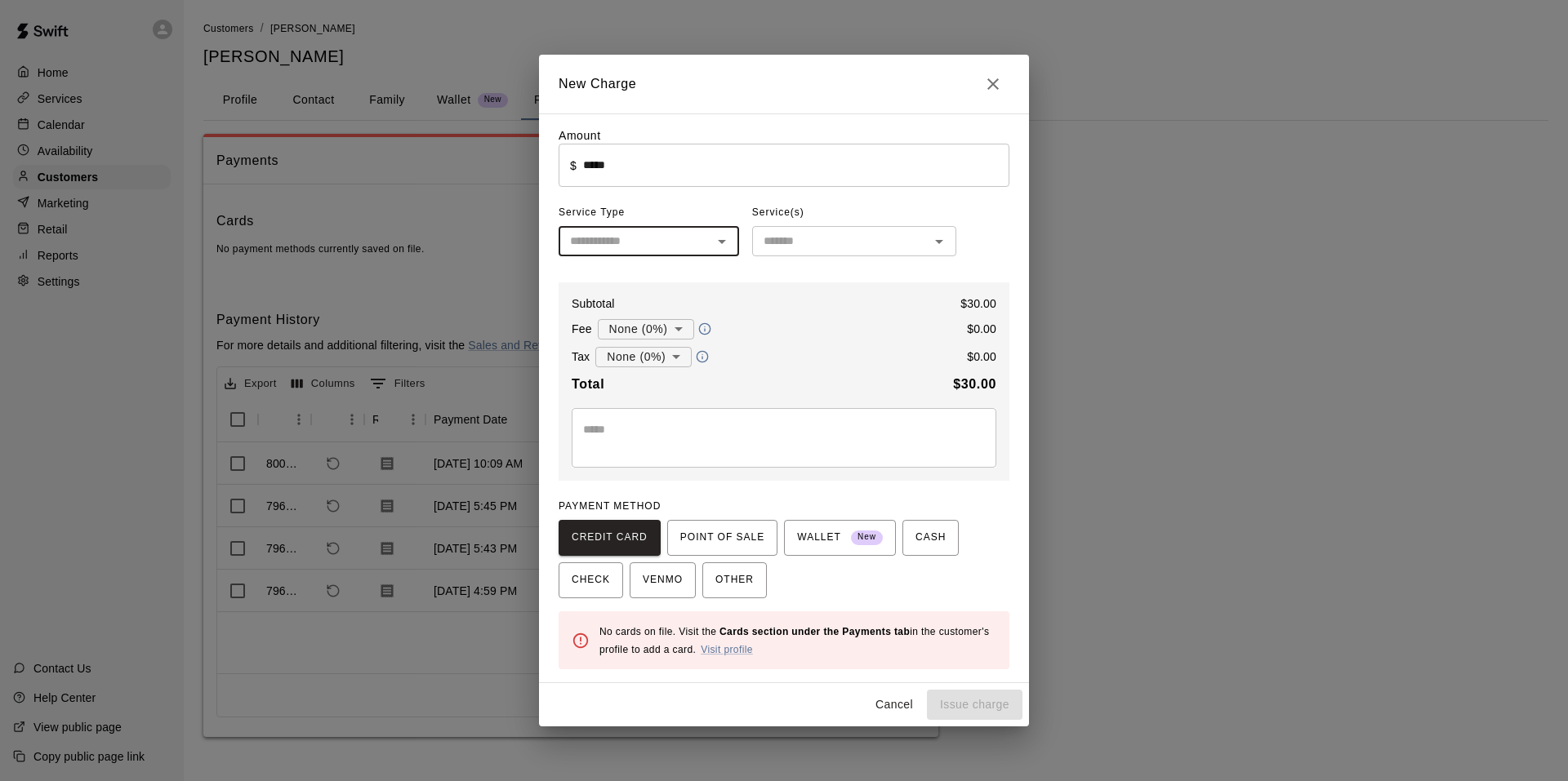
click at [624, 260] on div "Amount ​ $ ***** ​ Service Type ​ Service(s) ​ Subtotal $ 30.00 Fee None (0%) *…" at bounding box center [783, 398] width 451 height 542
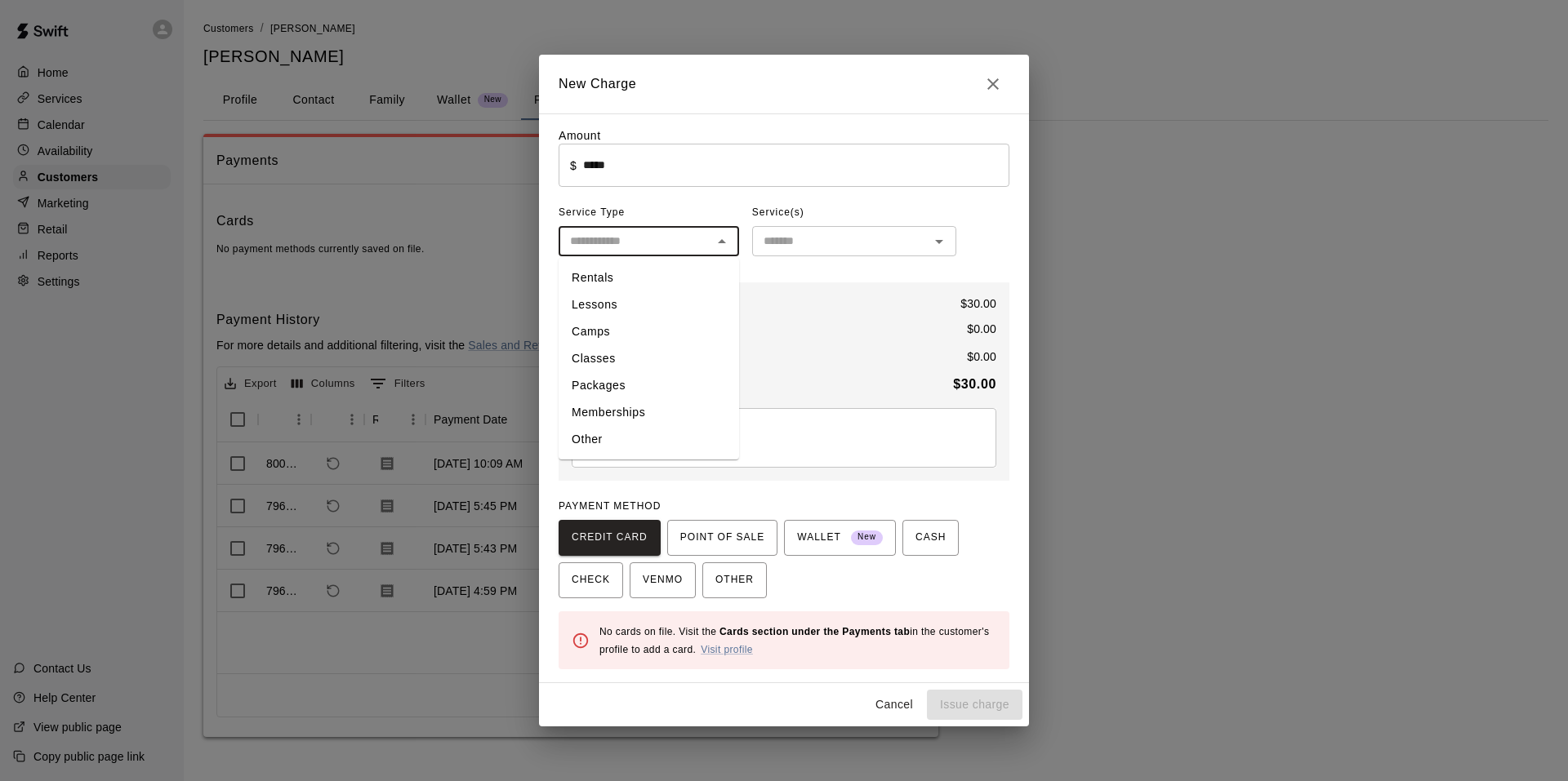
click at [624, 242] on input "text" at bounding box center [634, 240] width 144 height 21
click at [625, 336] on li "Camps" at bounding box center [648, 332] width 181 height 27
type input "*****"
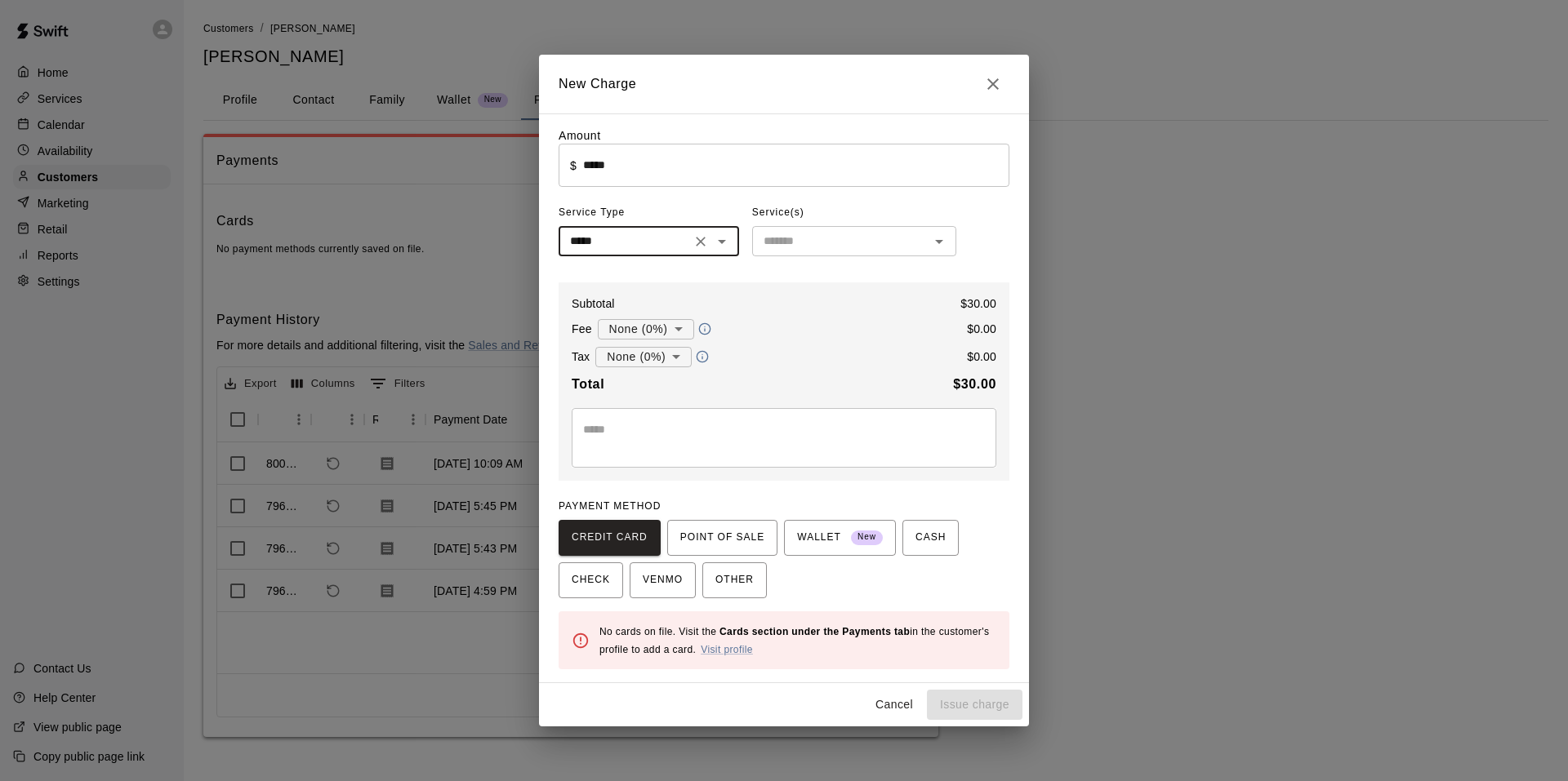
click at [755, 245] on div "​" at bounding box center [853, 240] width 204 height 30
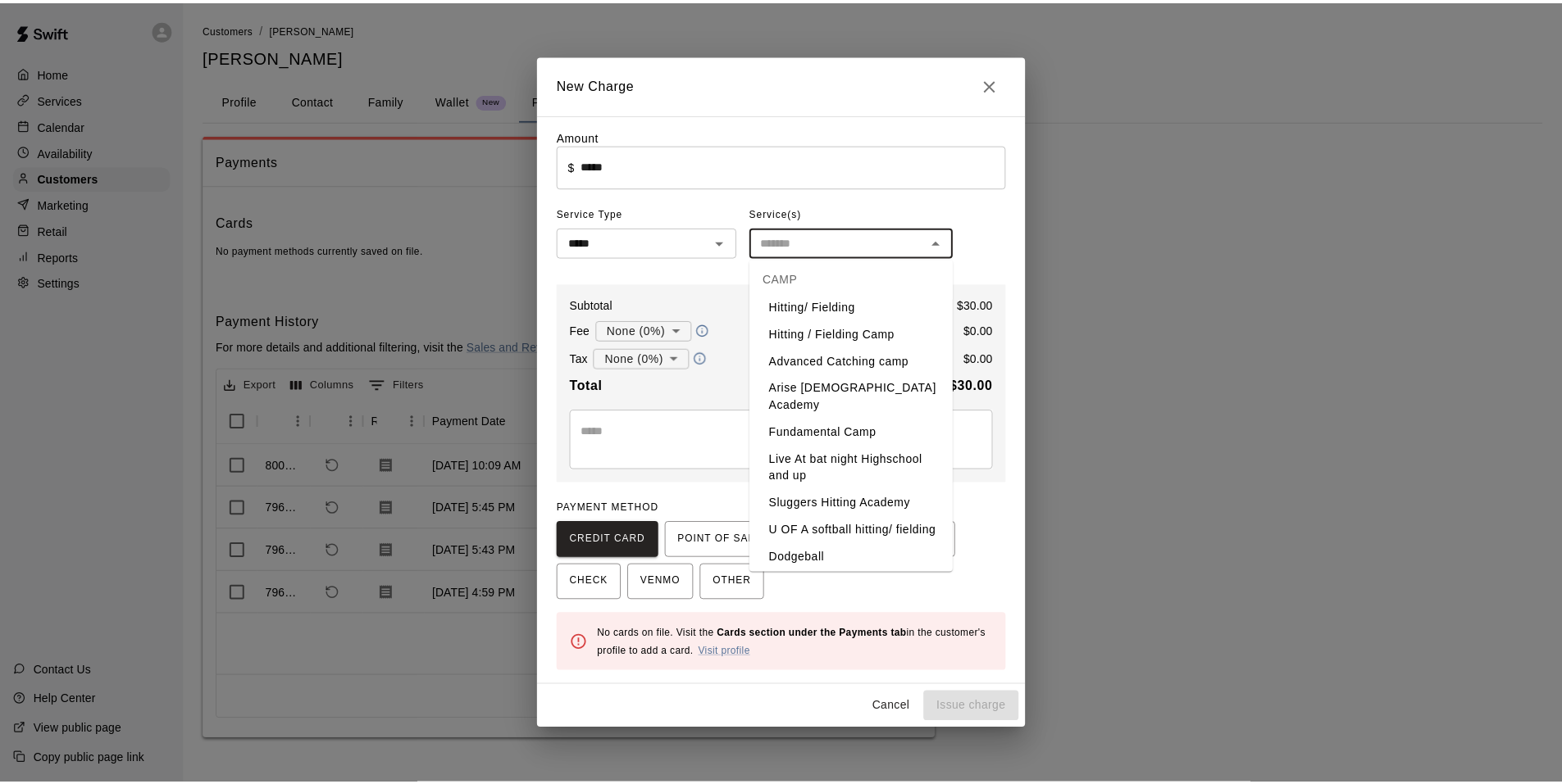
scroll to position [246, 0]
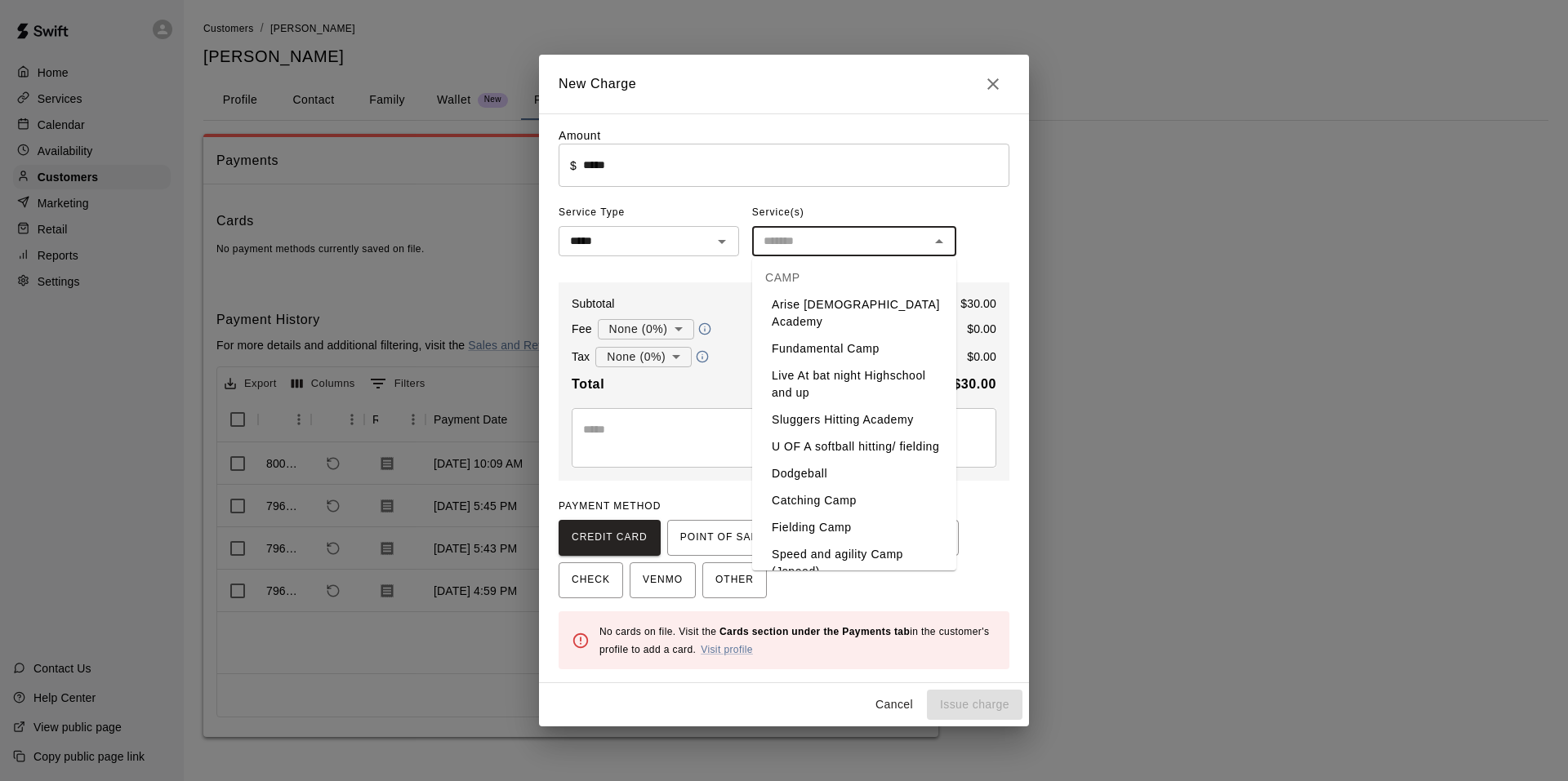
click at [991, 77] on icon "Close" at bounding box center [993, 84] width 20 height 20
type input "*"
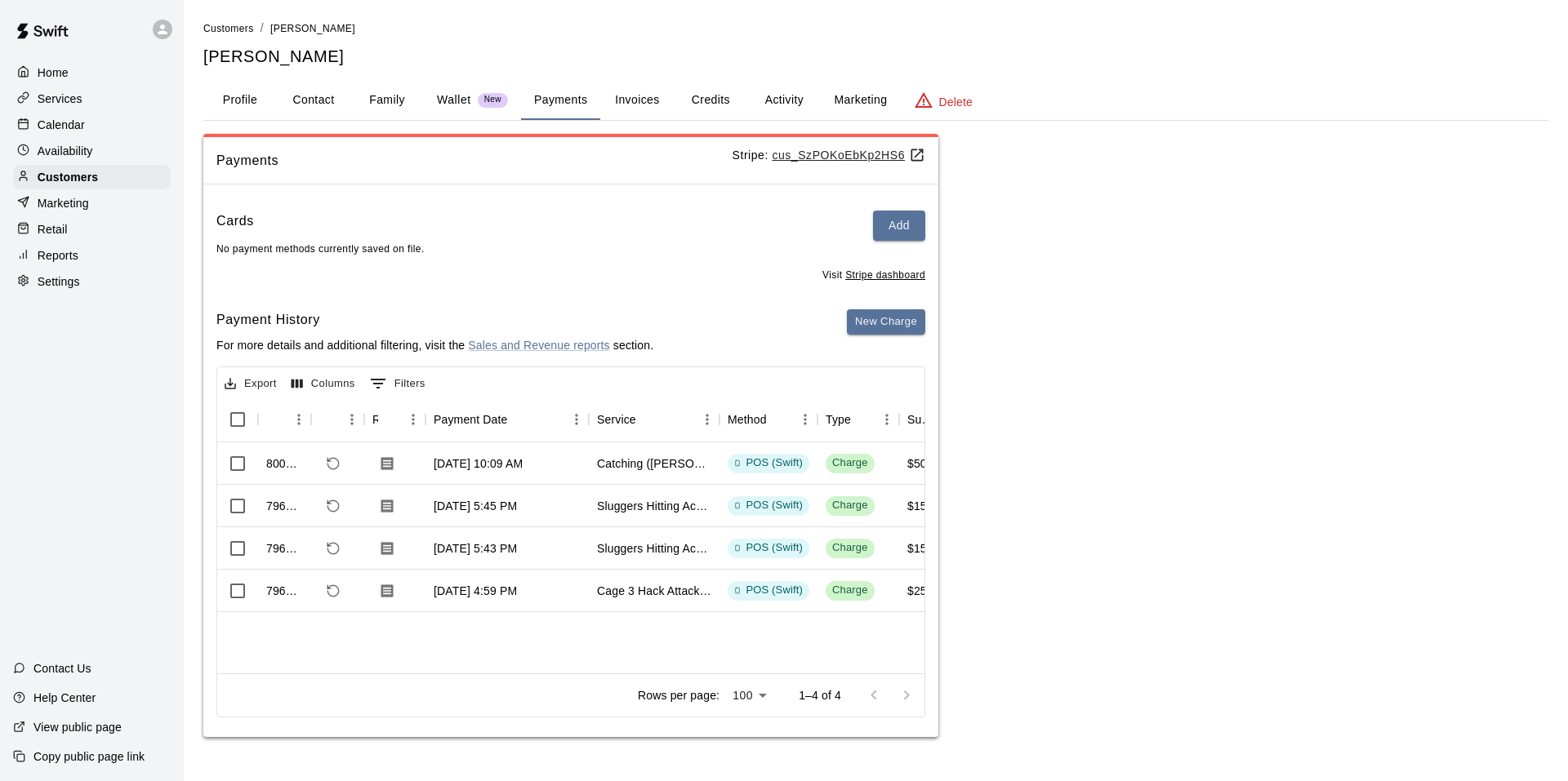
click at [75, 145] on div "Availability" at bounding box center [91, 151] width 157 height 24
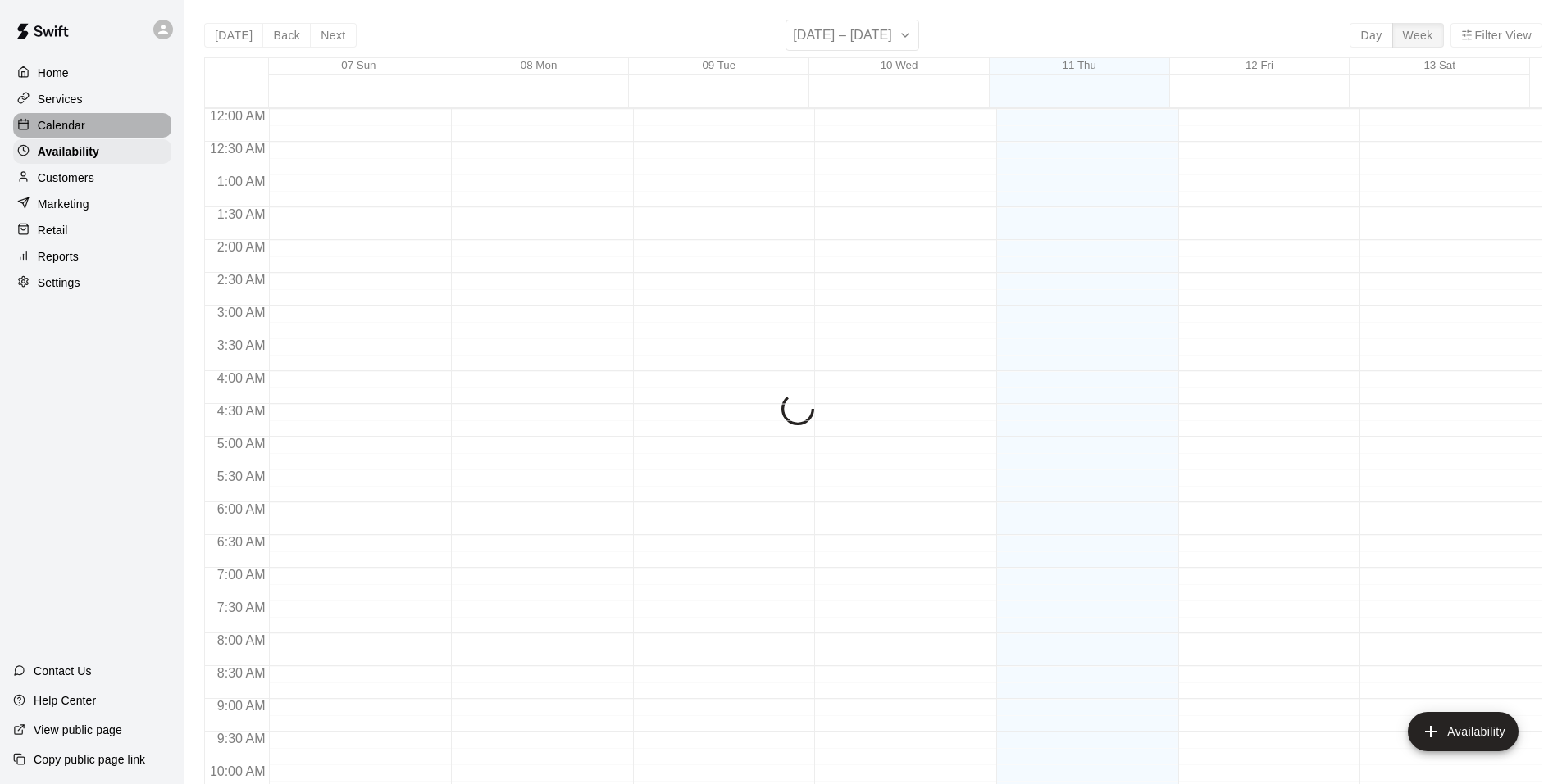
click at [79, 133] on p "Calendar" at bounding box center [61, 125] width 47 height 17
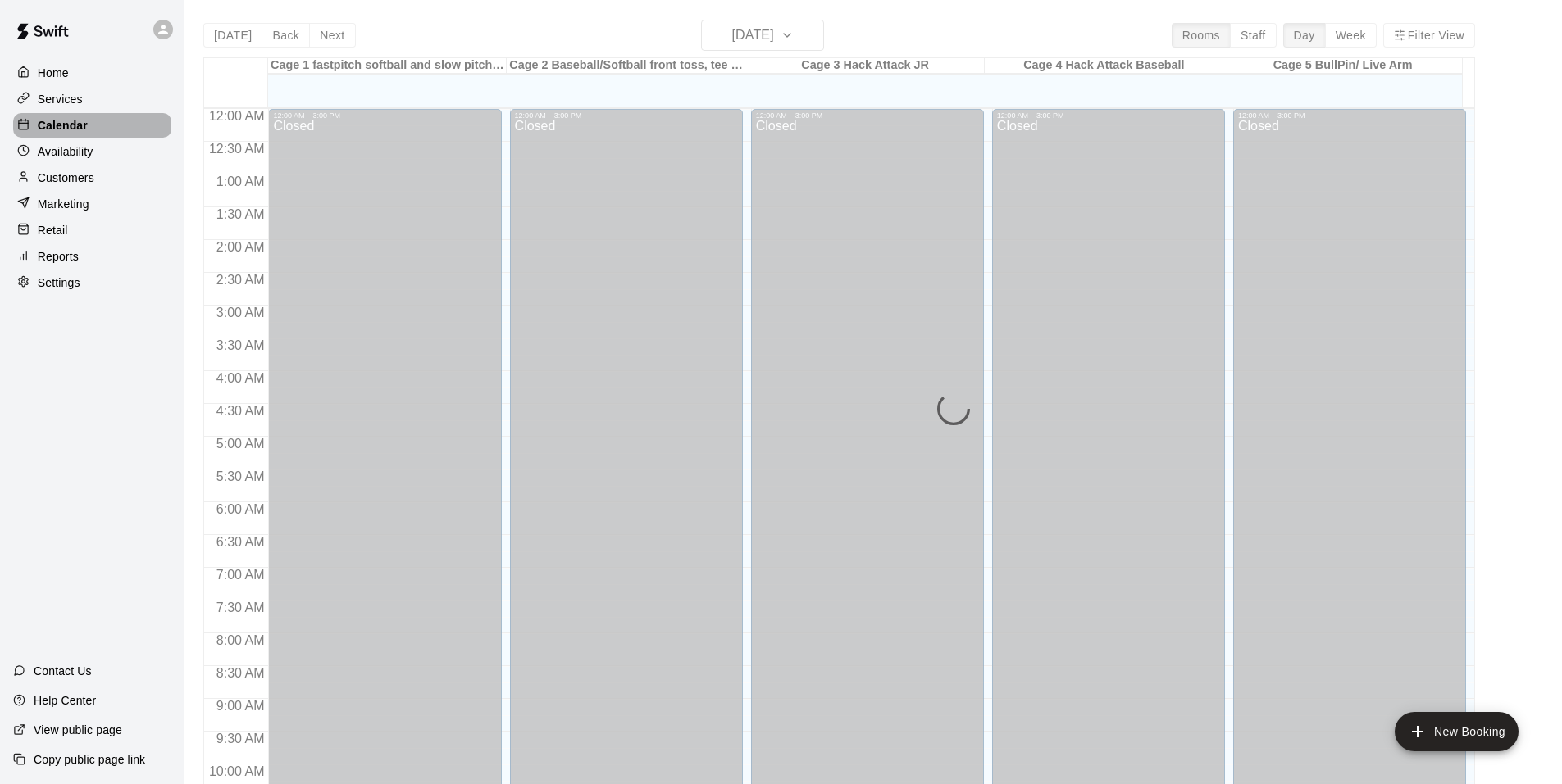
click at [79, 127] on p "Calendar" at bounding box center [62, 125] width 50 height 17
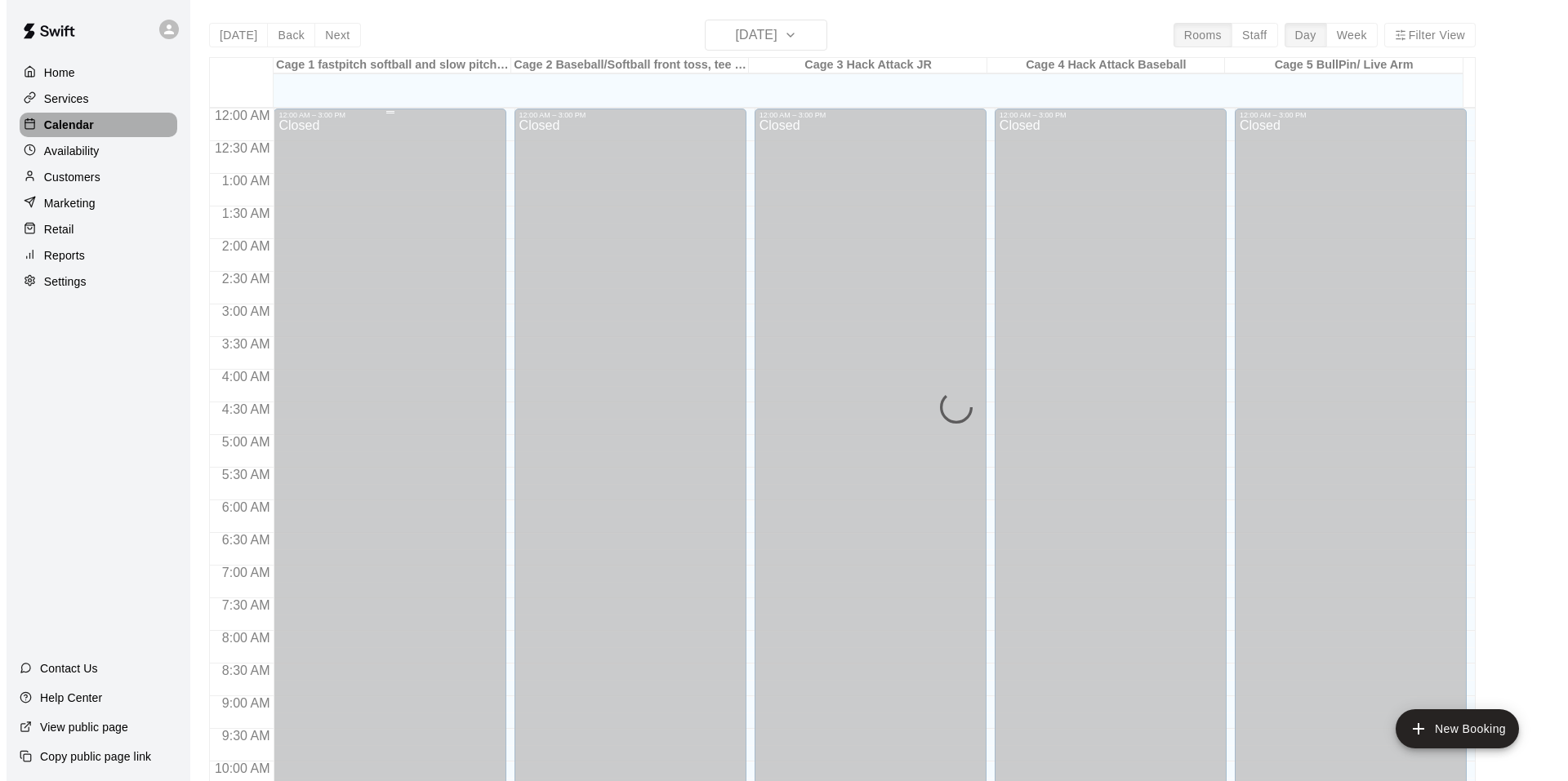
scroll to position [827, 0]
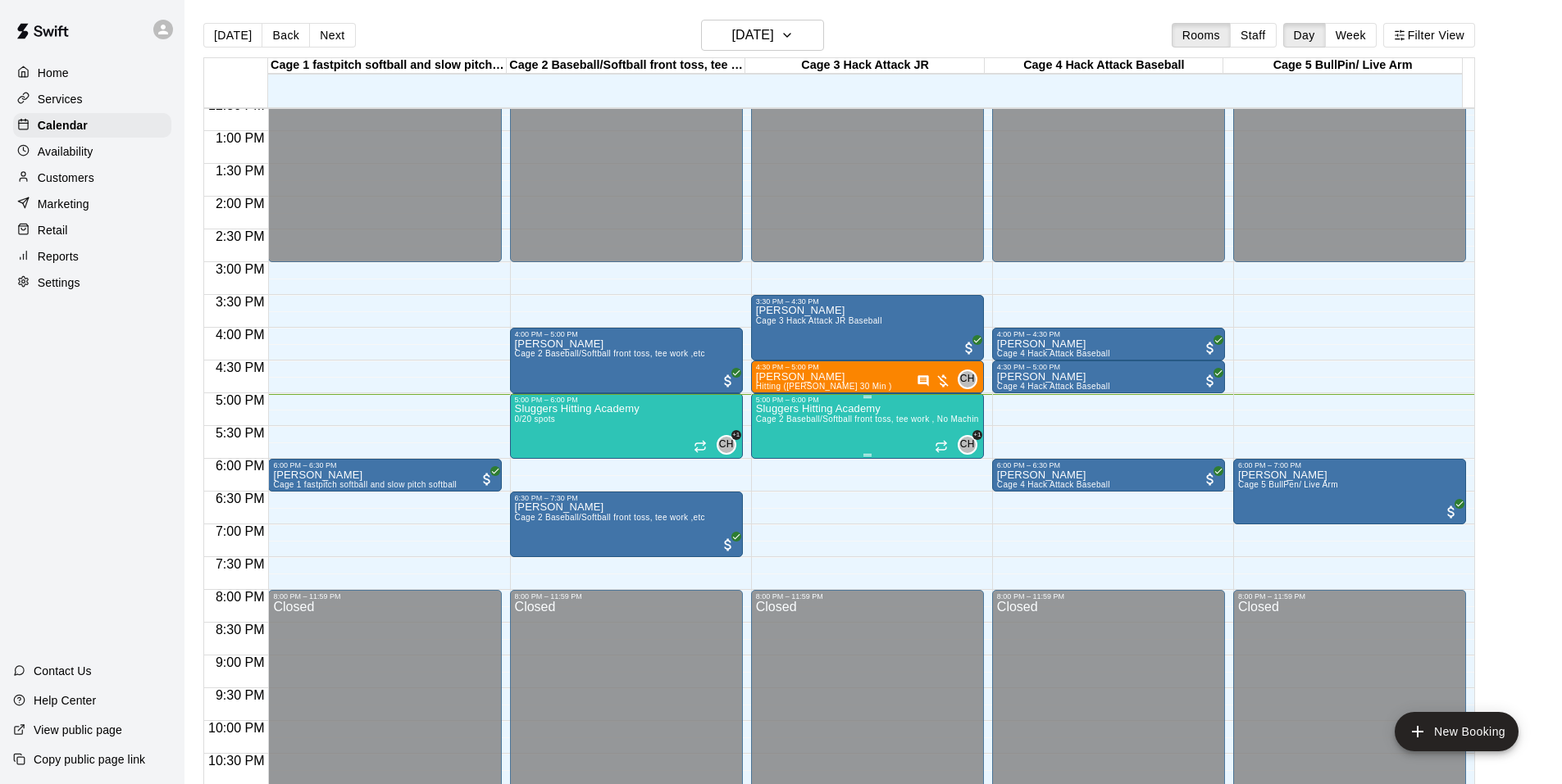
click at [793, 422] on span "Cage 2 Baseball/Softball front toss, tee work , No Machine , Cage 3 Hack Attack…" at bounding box center [919, 419] width 326 height 9
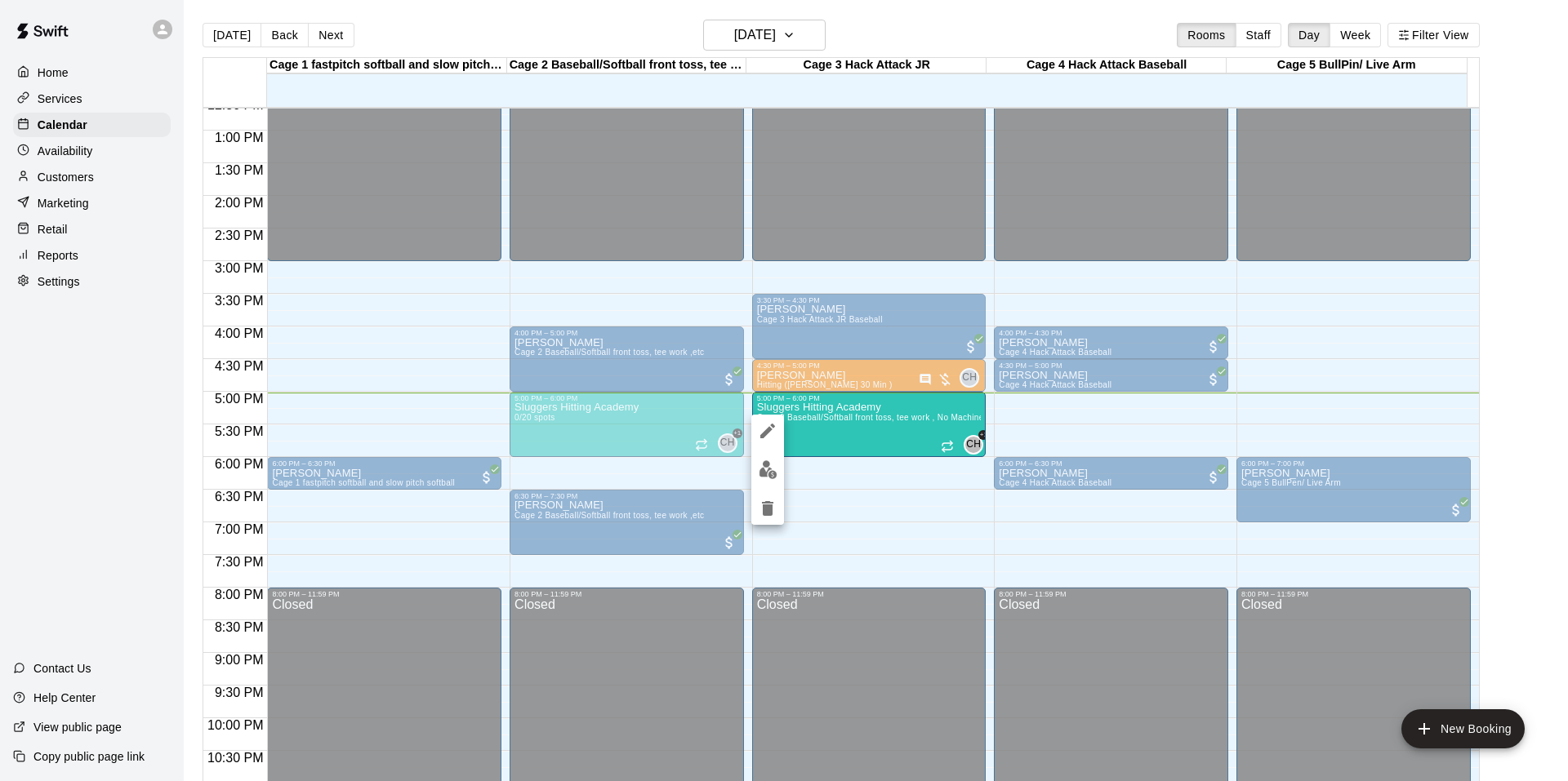
click at [603, 429] on div at bounding box center [784, 390] width 1568 height 781
click at [602, 426] on div "Sluggers Hitting Academy 0/20 spots" at bounding box center [575, 793] width 124 height 781
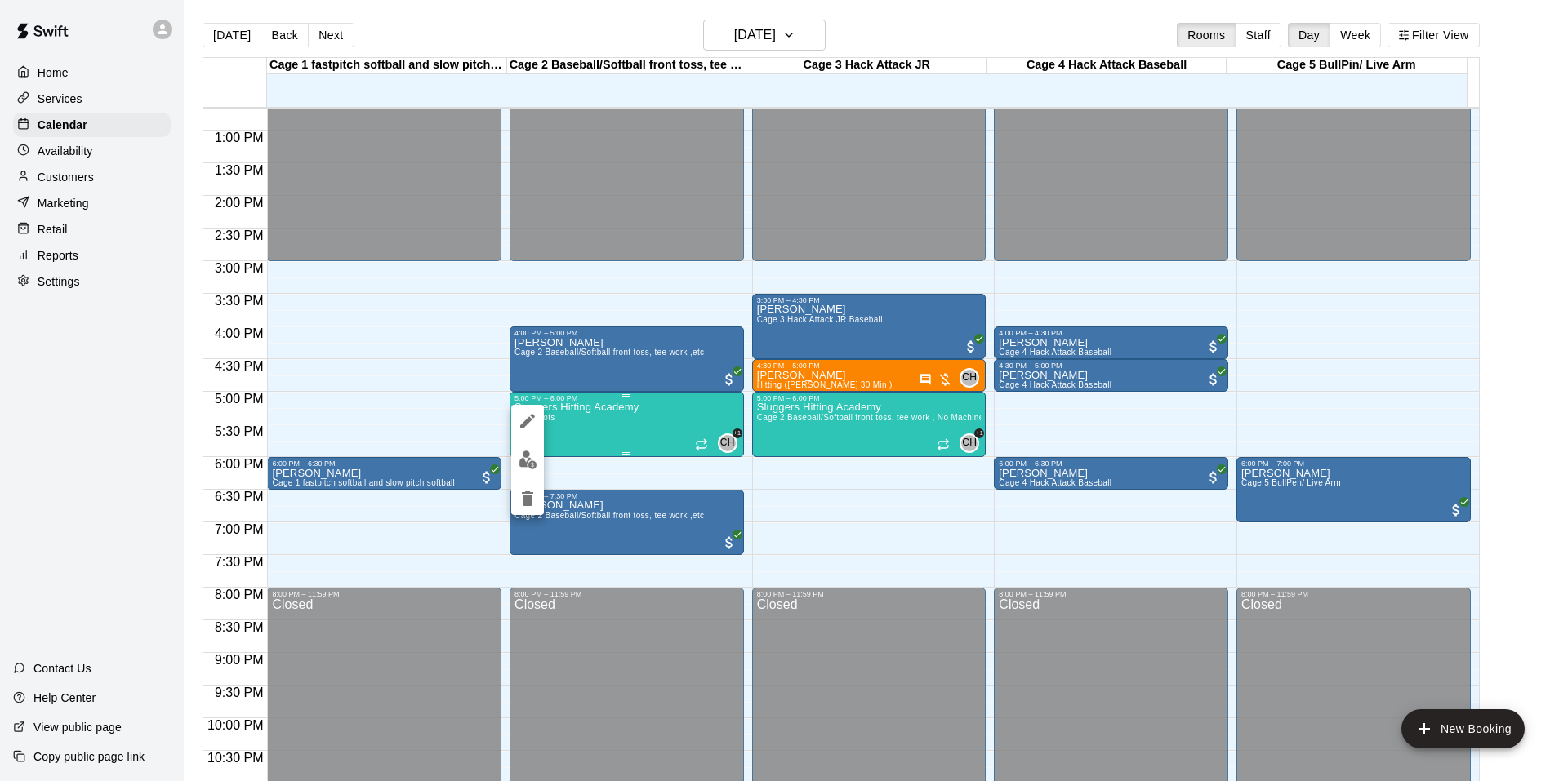
click at [603, 425] on div at bounding box center [784, 390] width 1568 height 781
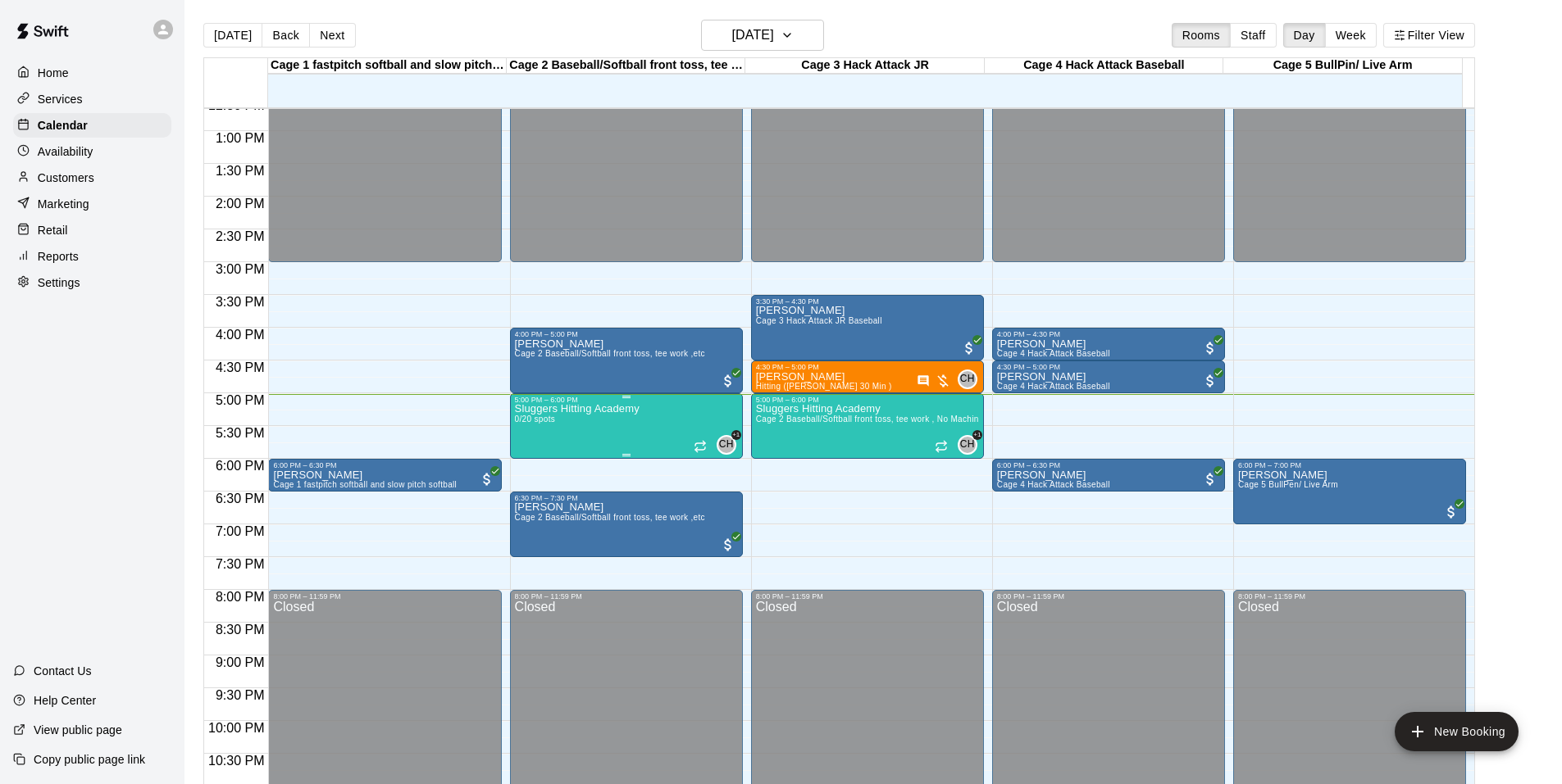
click at [542, 409] on p "Sluggers Hitting Academy" at bounding box center [577, 409] width 125 height 0
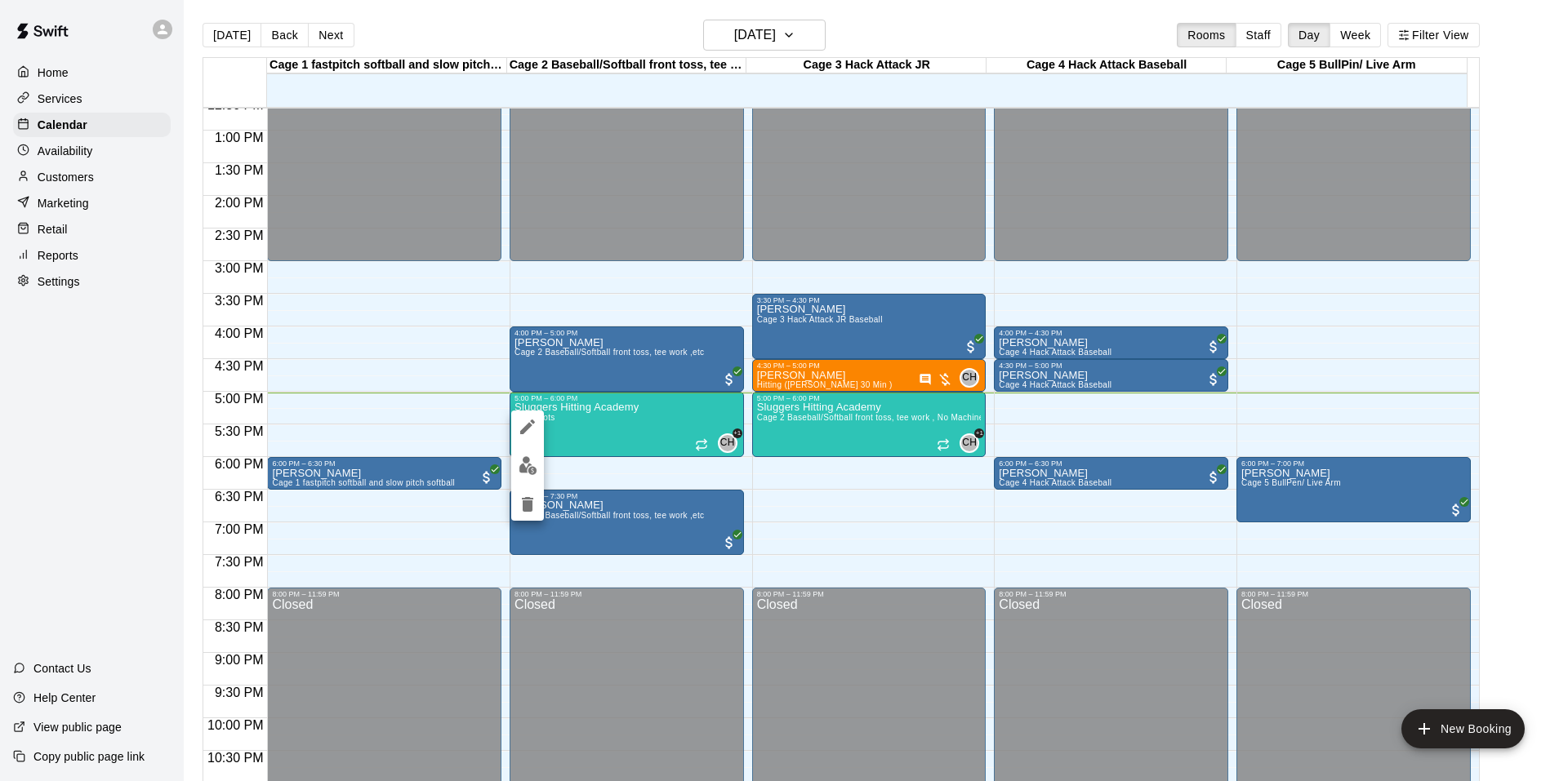
click at [528, 464] on img "edit" at bounding box center [527, 465] width 19 height 19
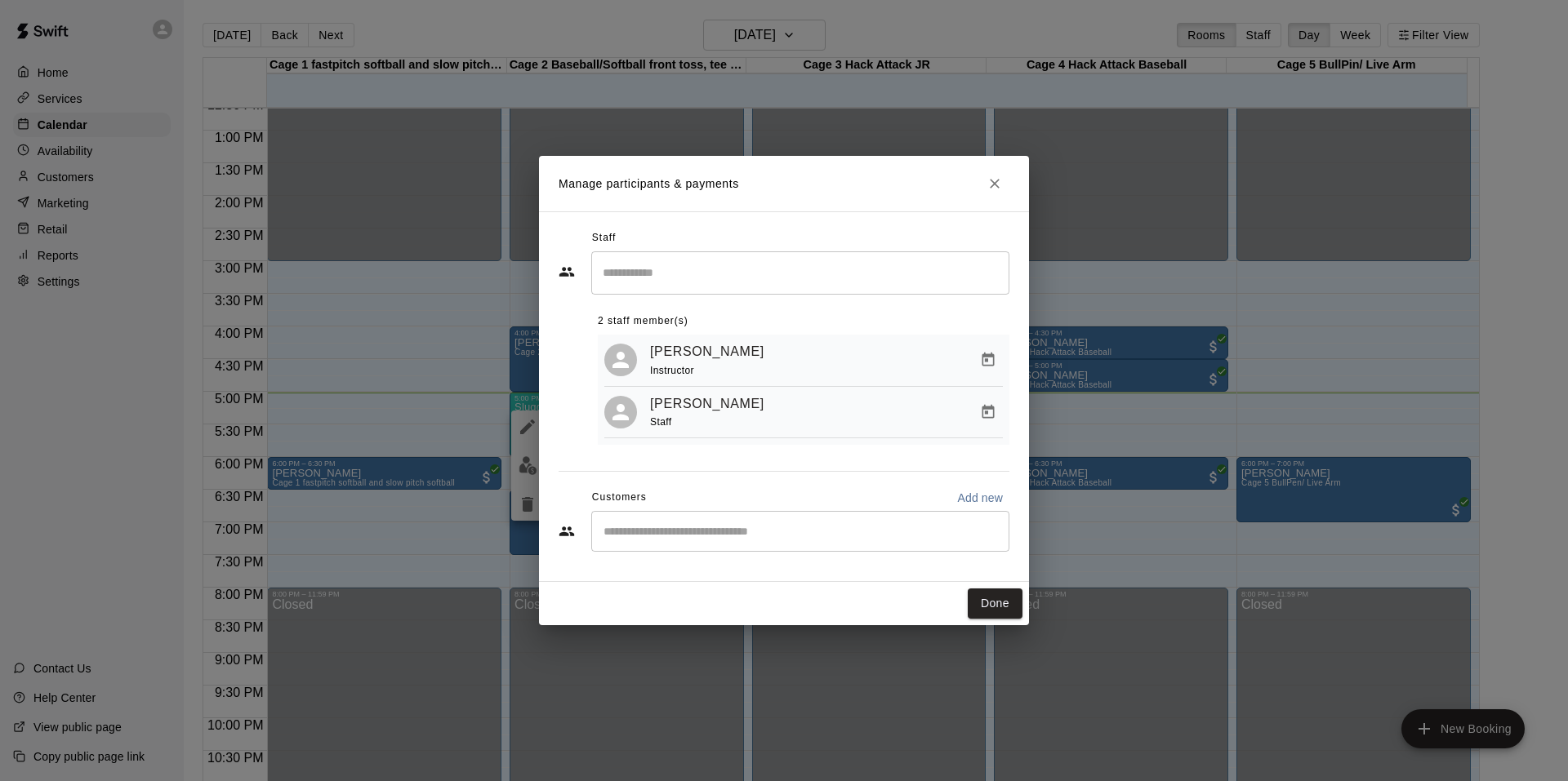
click at [692, 529] on input "Start typing to search customers..." at bounding box center [800, 531] width 404 height 17
type input "****"
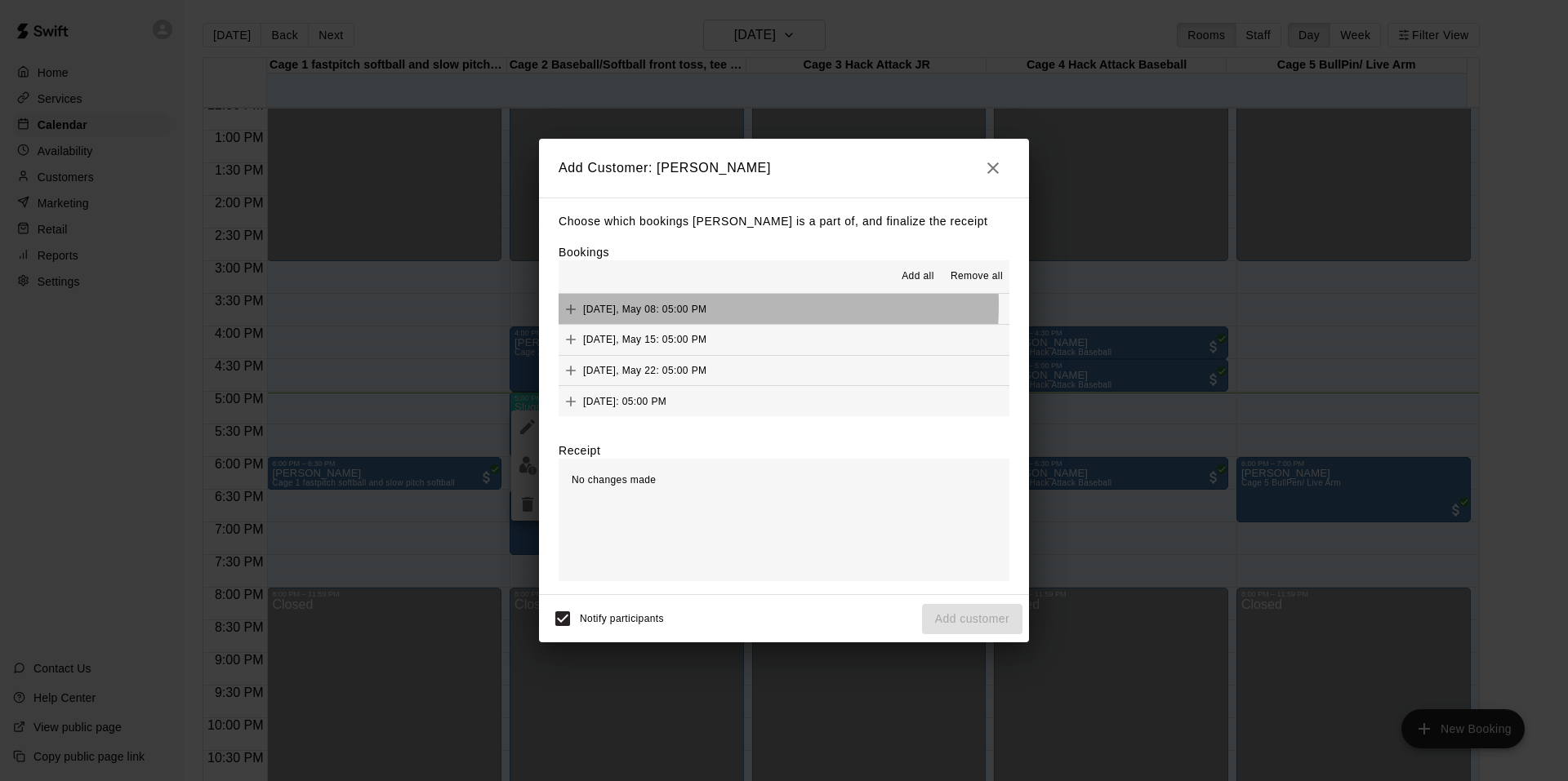
click at [686, 306] on span "[DATE], May 08: 05:00 PM" at bounding box center [644, 309] width 123 height 12
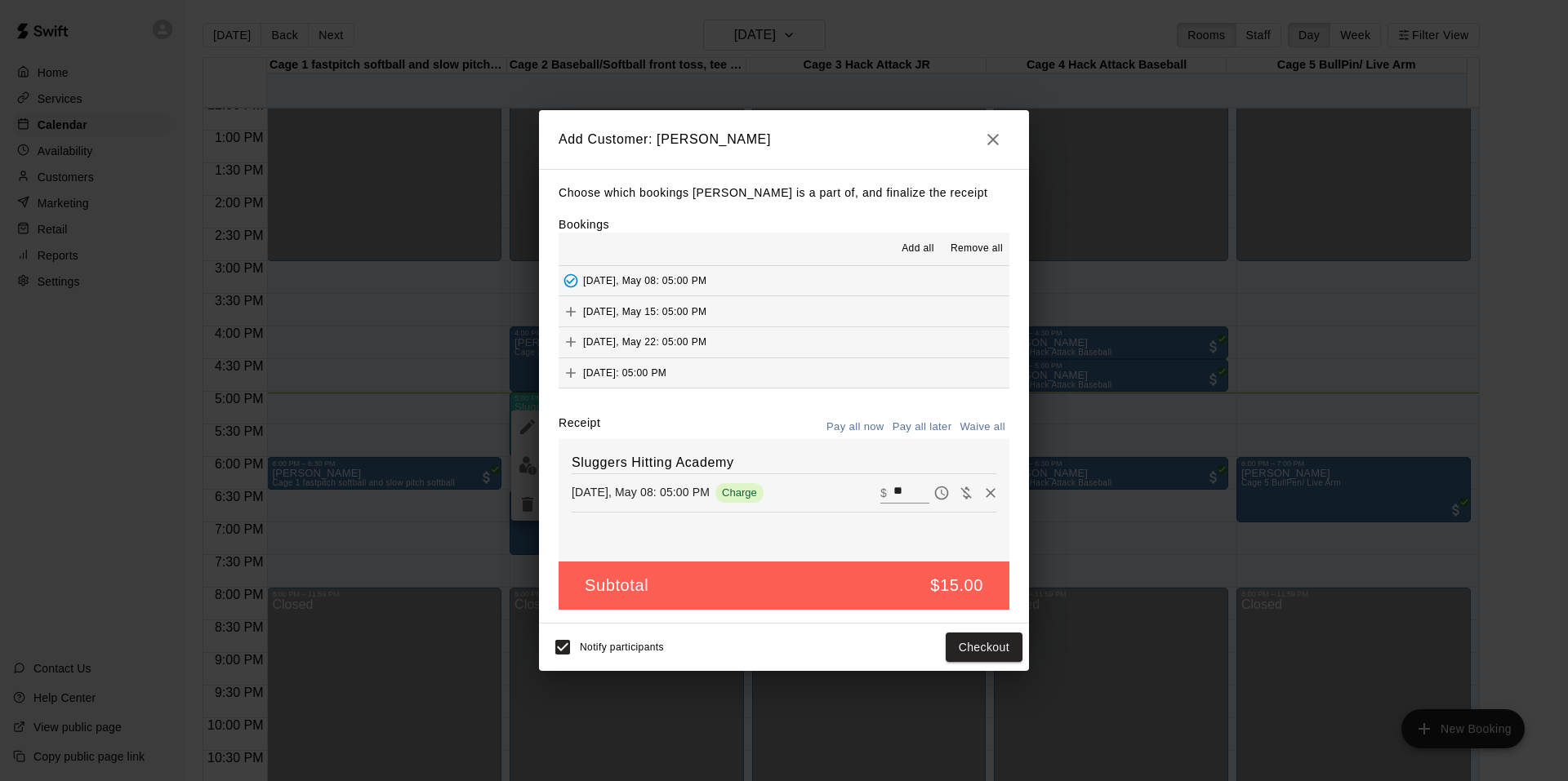
click at [720, 278] on button "[DATE], May 08: 05:00 PM" at bounding box center [783, 281] width 451 height 30
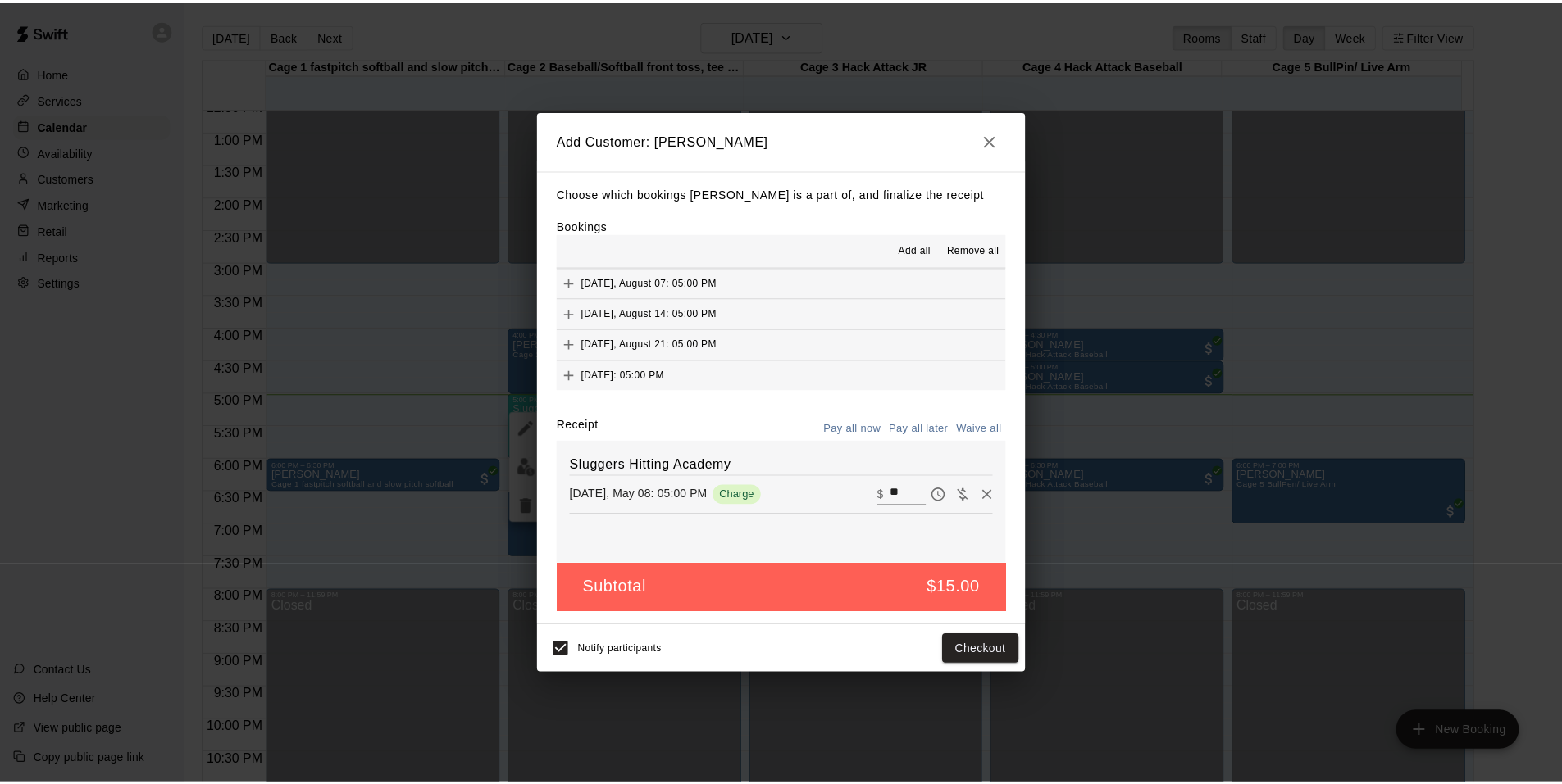
scroll to position [328, 0]
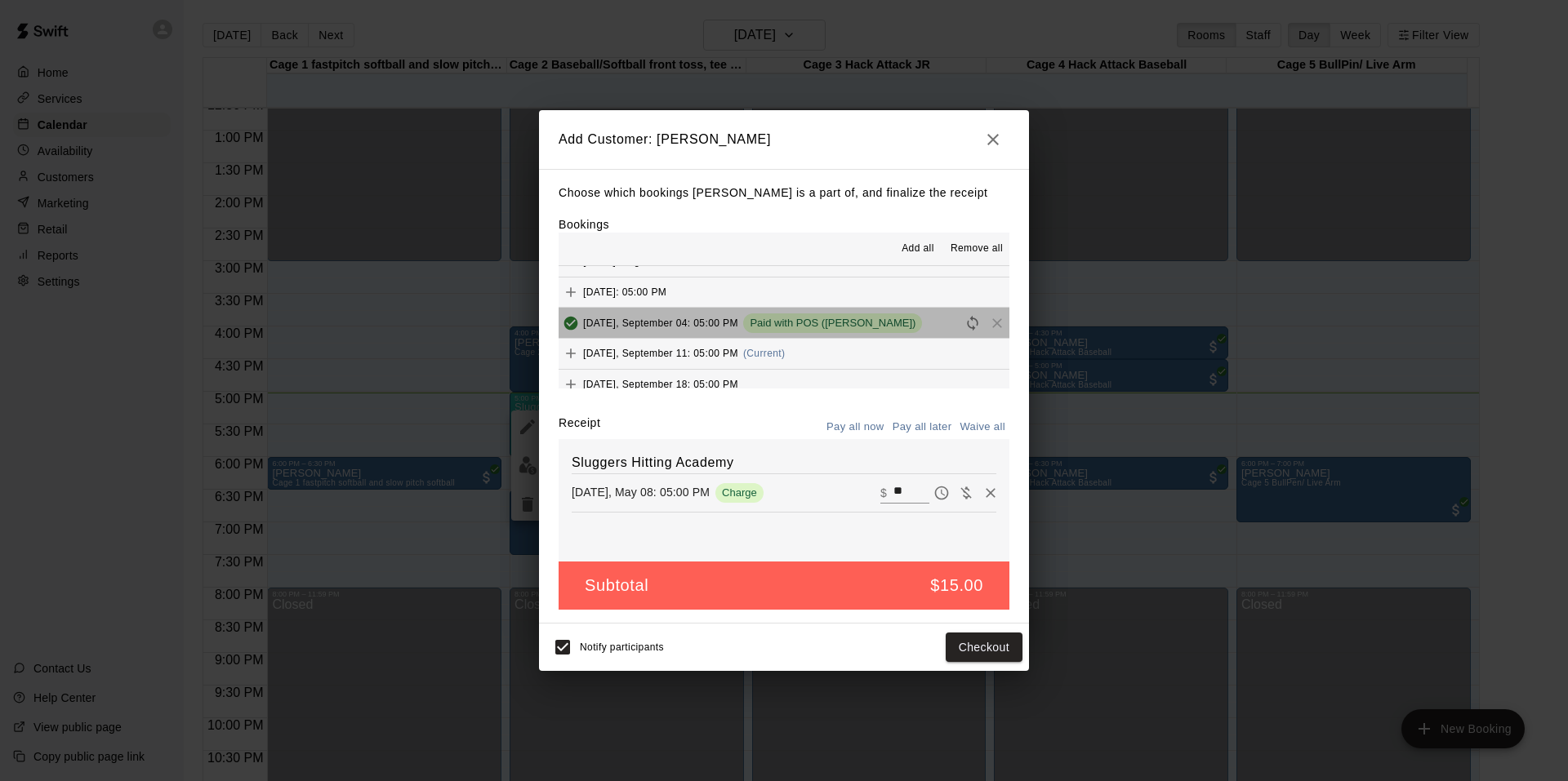
click at [796, 320] on span "Paid with POS ([PERSON_NAME])" at bounding box center [832, 323] width 179 height 13
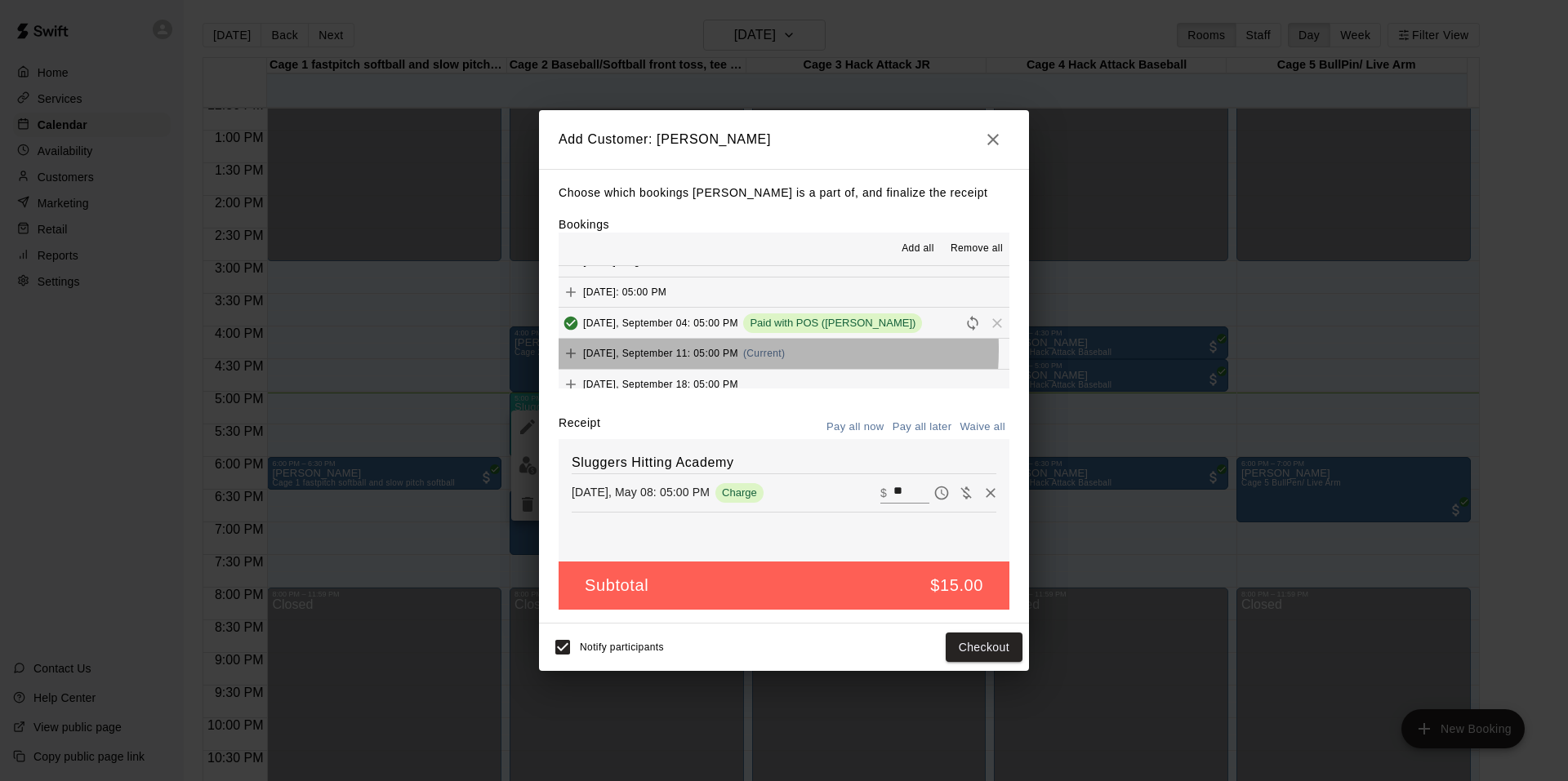
click at [698, 350] on span "[DATE], September 11: 05:00 PM" at bounding box center [660, 354] width 155 height 12
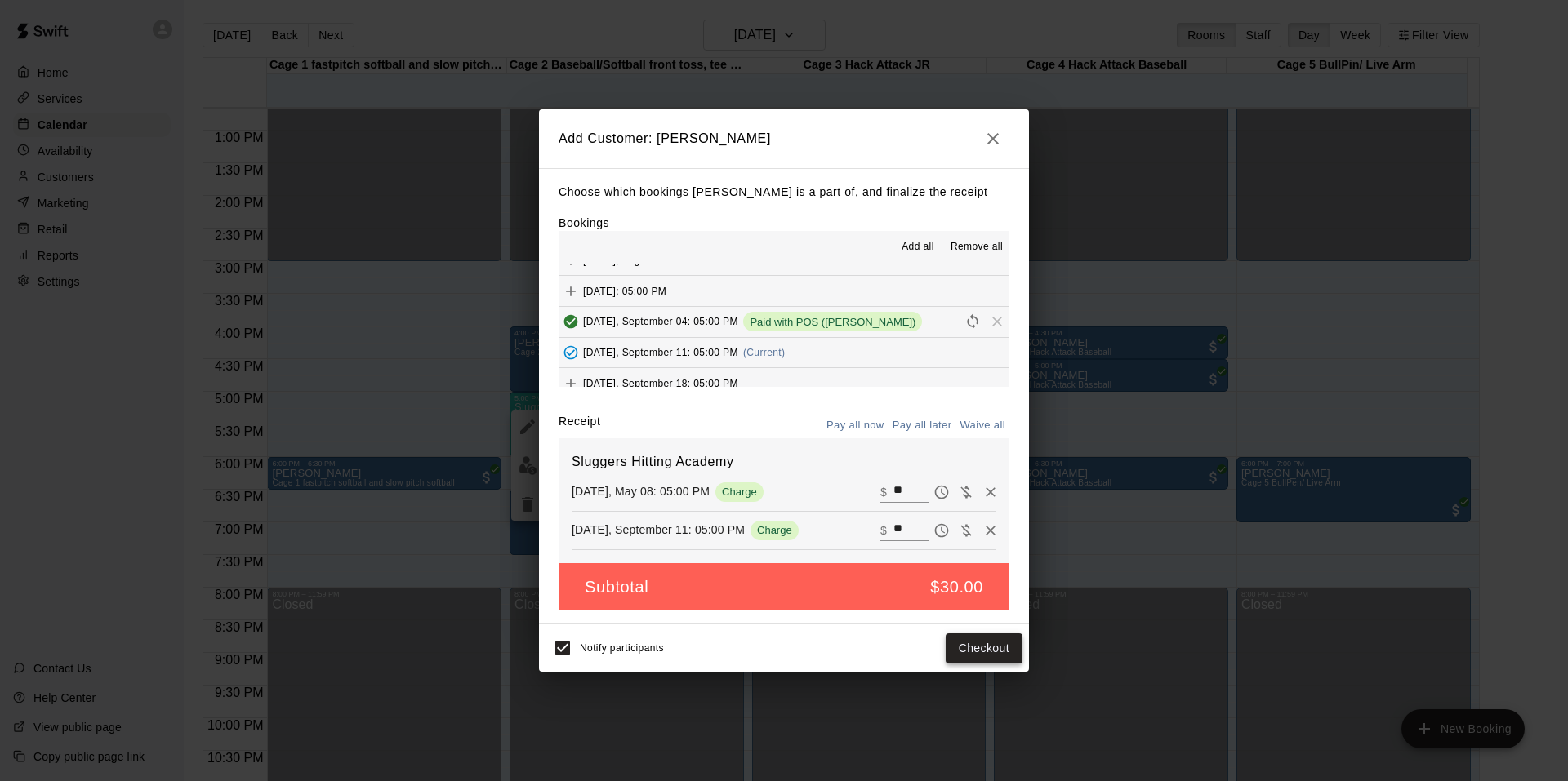
click at [979, 649] on button "Checkout" at bounding box center [983, 648] width 77 height 30
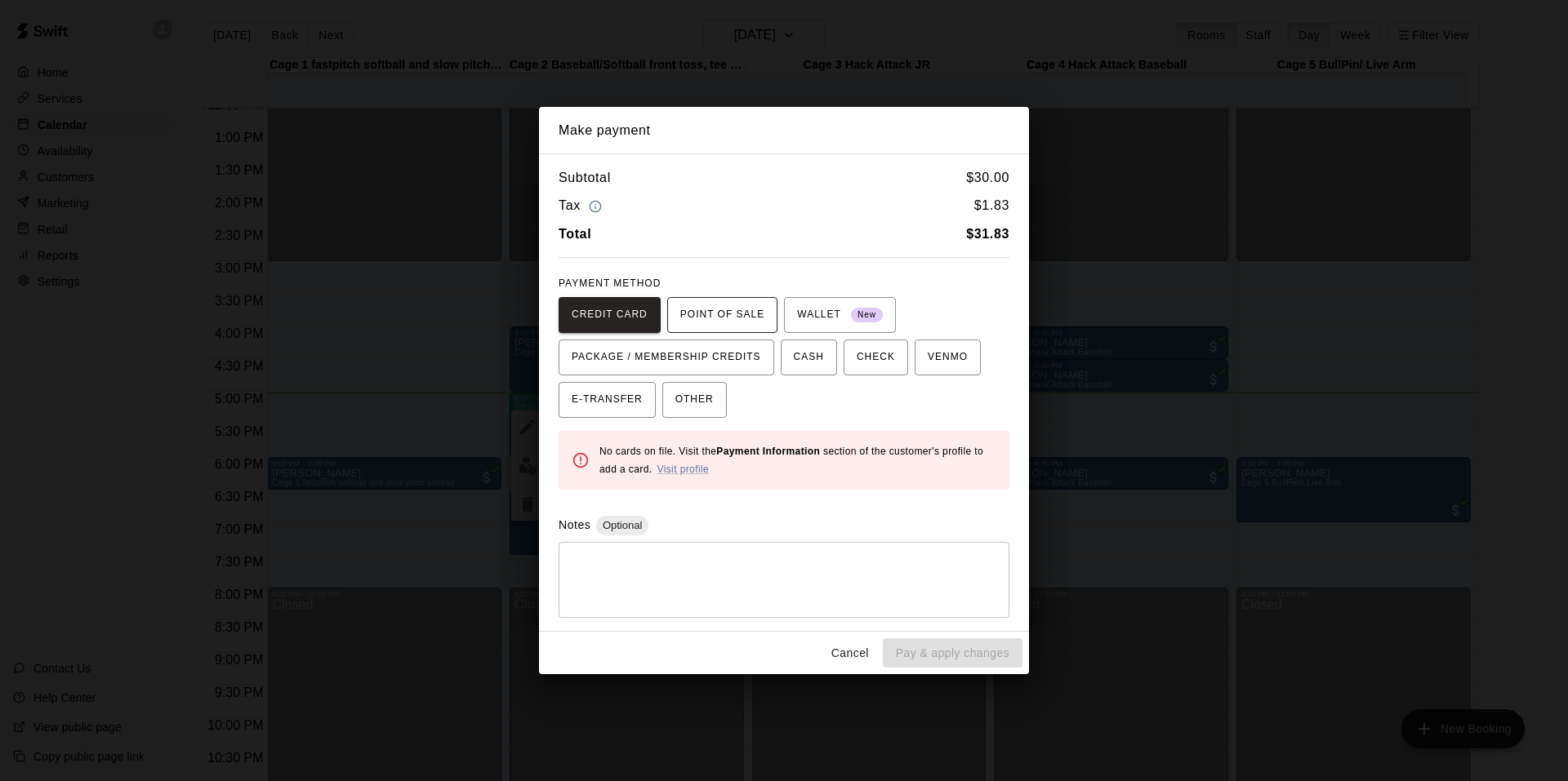
click at [726, 319] on span "POINT OF SALE" at bounding box center [722, 315] width 84 height 26
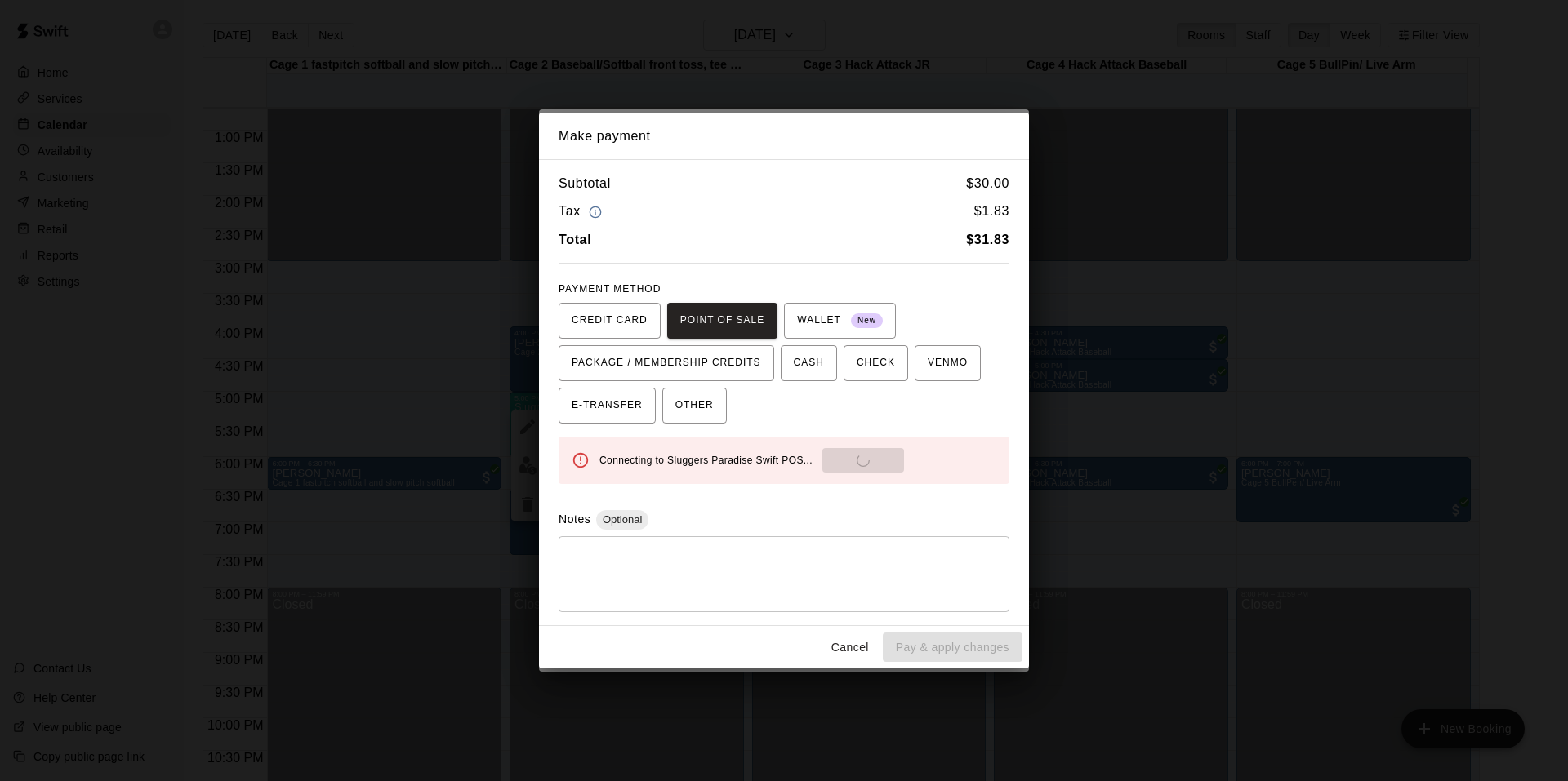
click at [875, 456] on div "Connecting to Sluggers Paradise Swift POS... Send to POS" at bounding box center [798, 460] width 397 height 24
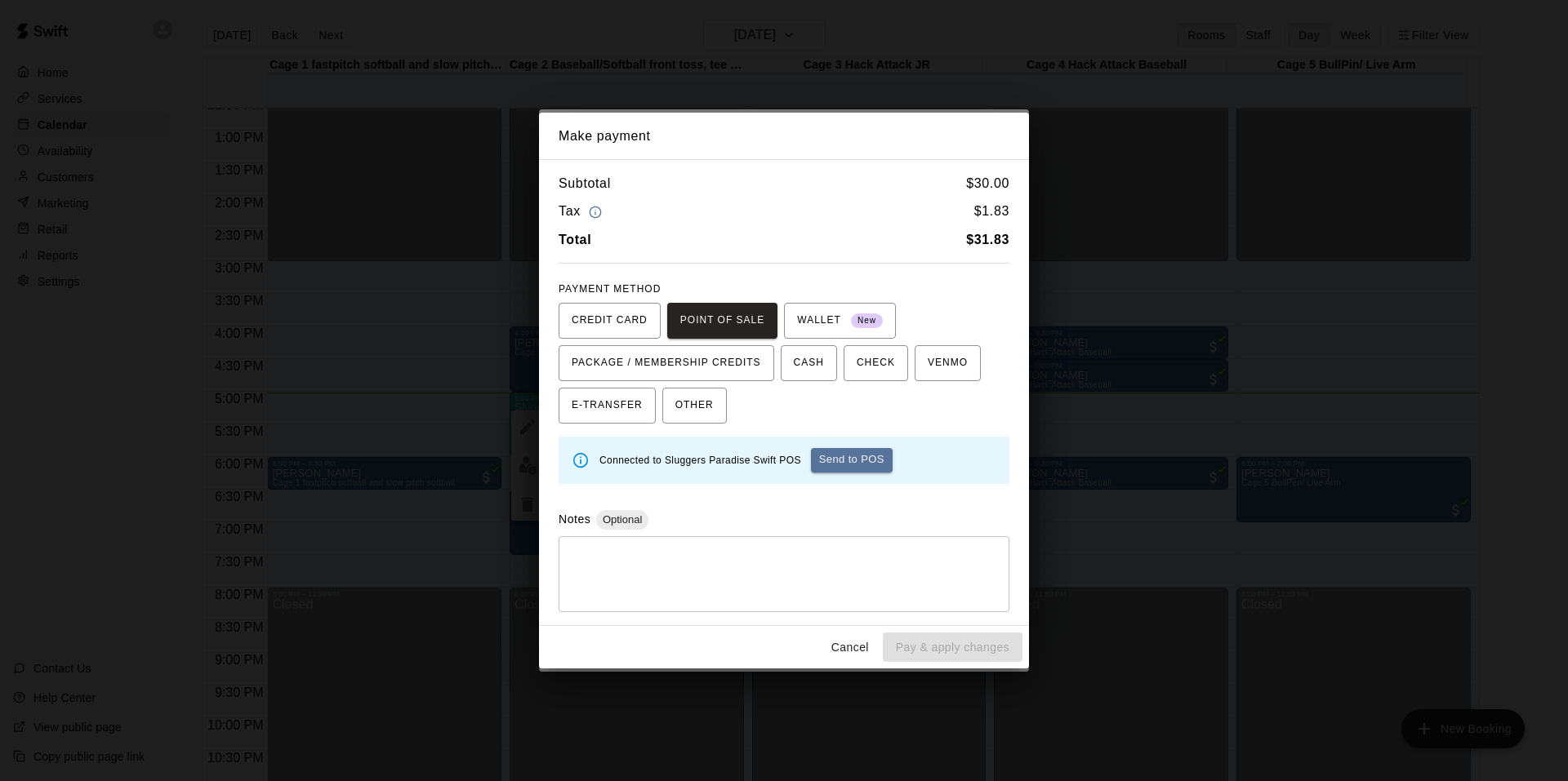
click at [875, 456] on button "Send to POS" at bounding box center [851, 460] width 82 height 24
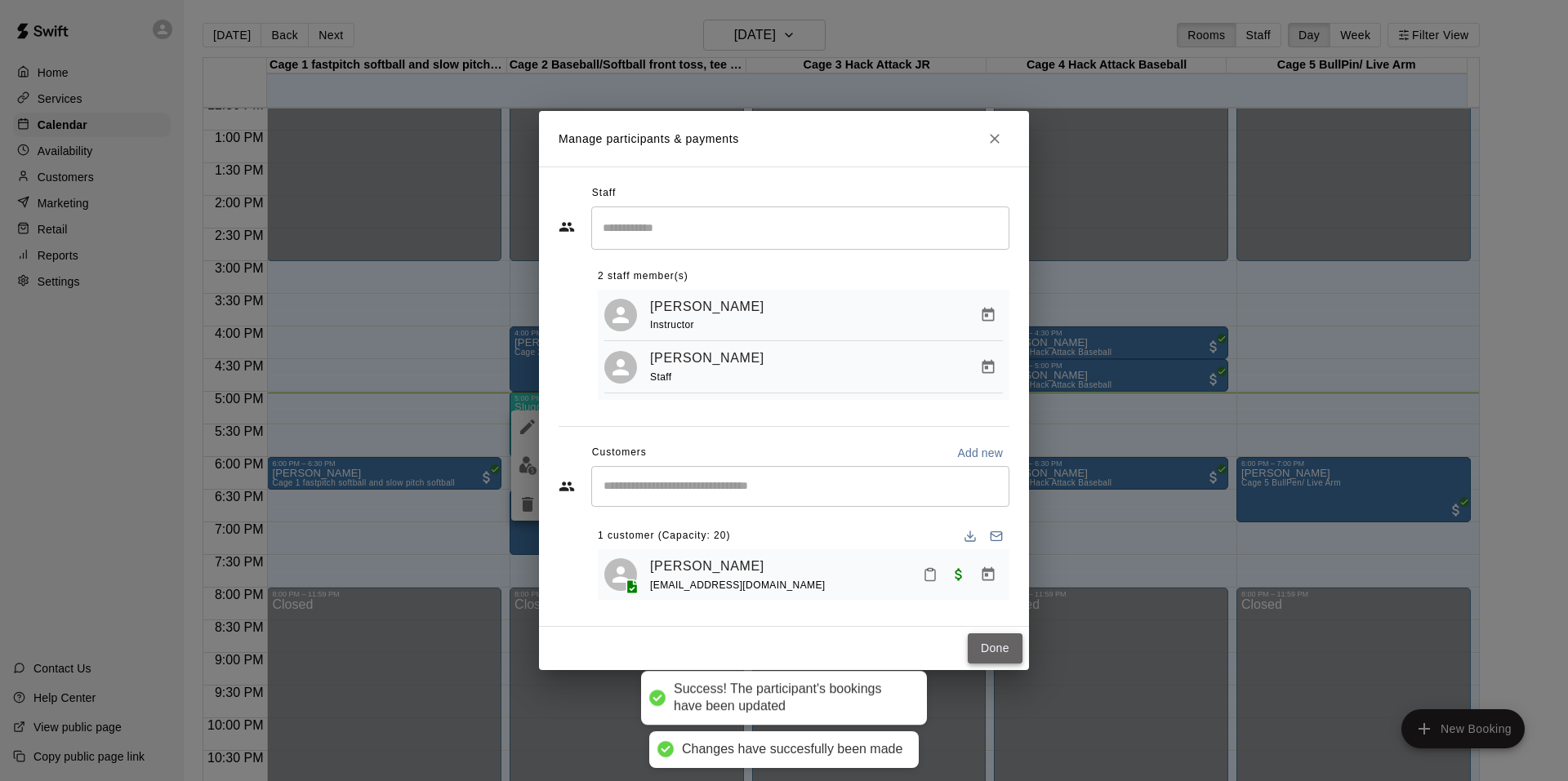
drag, startPoint x: 1007, startPoint y: 647, endPoint x: 1014, endPoint y: 640, distance: 9.9
click at [1016, 652] on button "Done" at bounding box center [995, 648] width 55 height 30
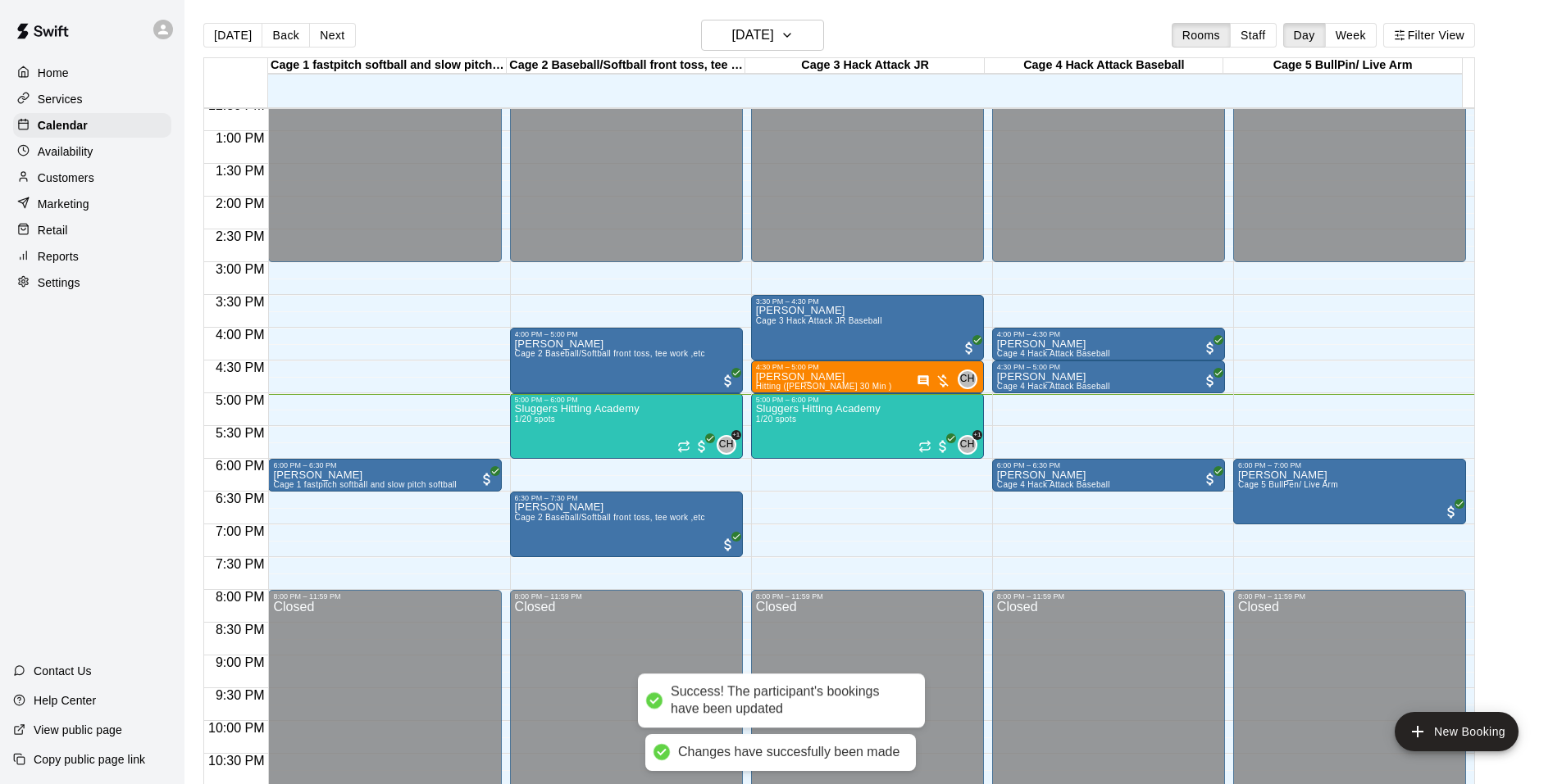
click at [135, 388] on div "Home Services Calendar Availability Customers Marketing Retail Reports Settings…" at bounding box center [92, 392] width 185 height 784
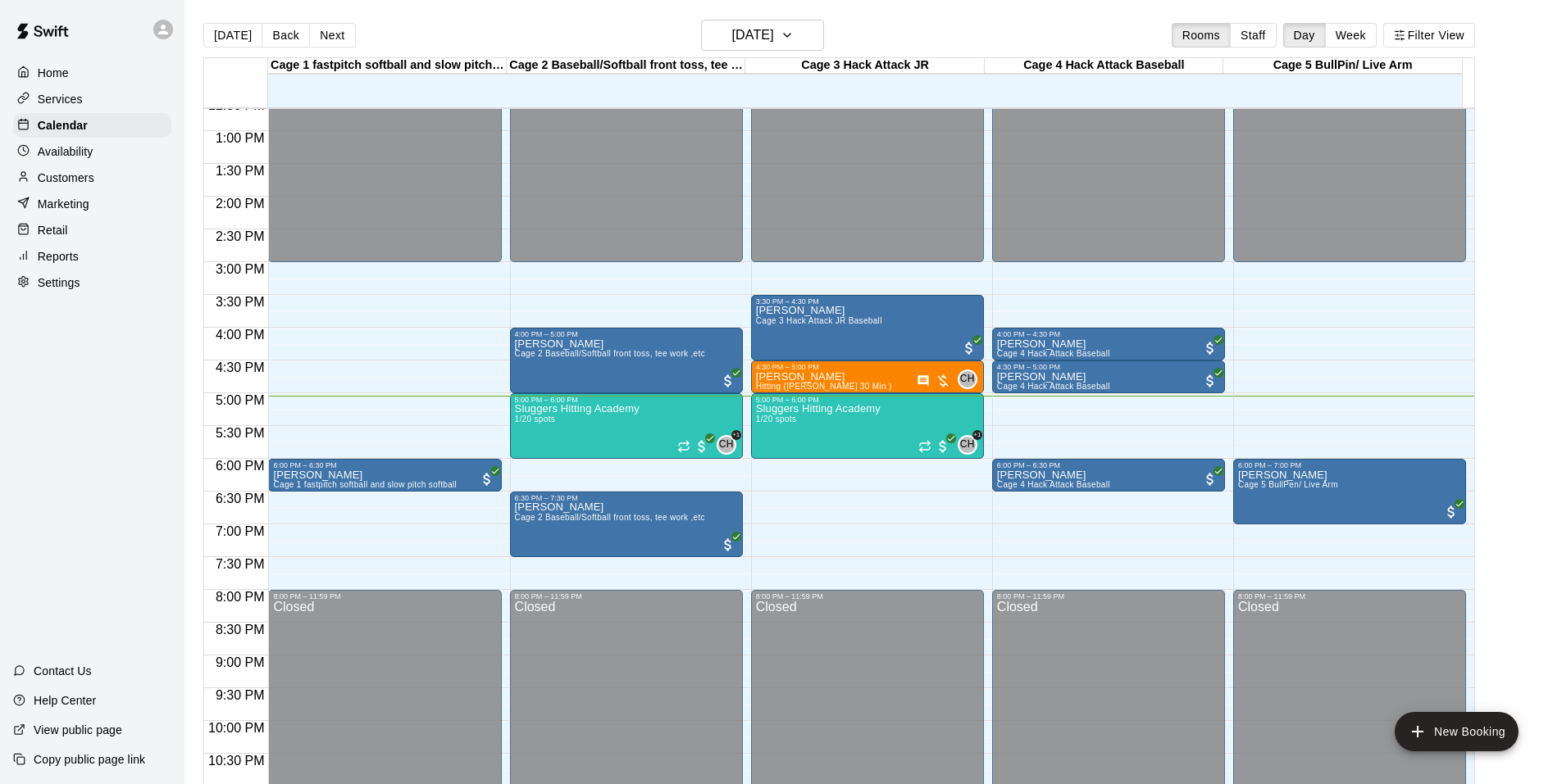
drag, startPoint x: 35, startPoint y: 411, endPoint x: 46, endPoint y: 403, distance: 13.6
click at [37, 410] on div "Home Services Calendar Availability Customers Marketing Retail Reports Settings…" at bounding box center [92, 392] width 185 height 784
click at [227, 37] on button "[DATE]" at bounding box center [233, 34] width 59 height 25
click at [619, 409] on p "Sluggers Hitting Academy" at bounding box center [577, 409] width 125 height 0
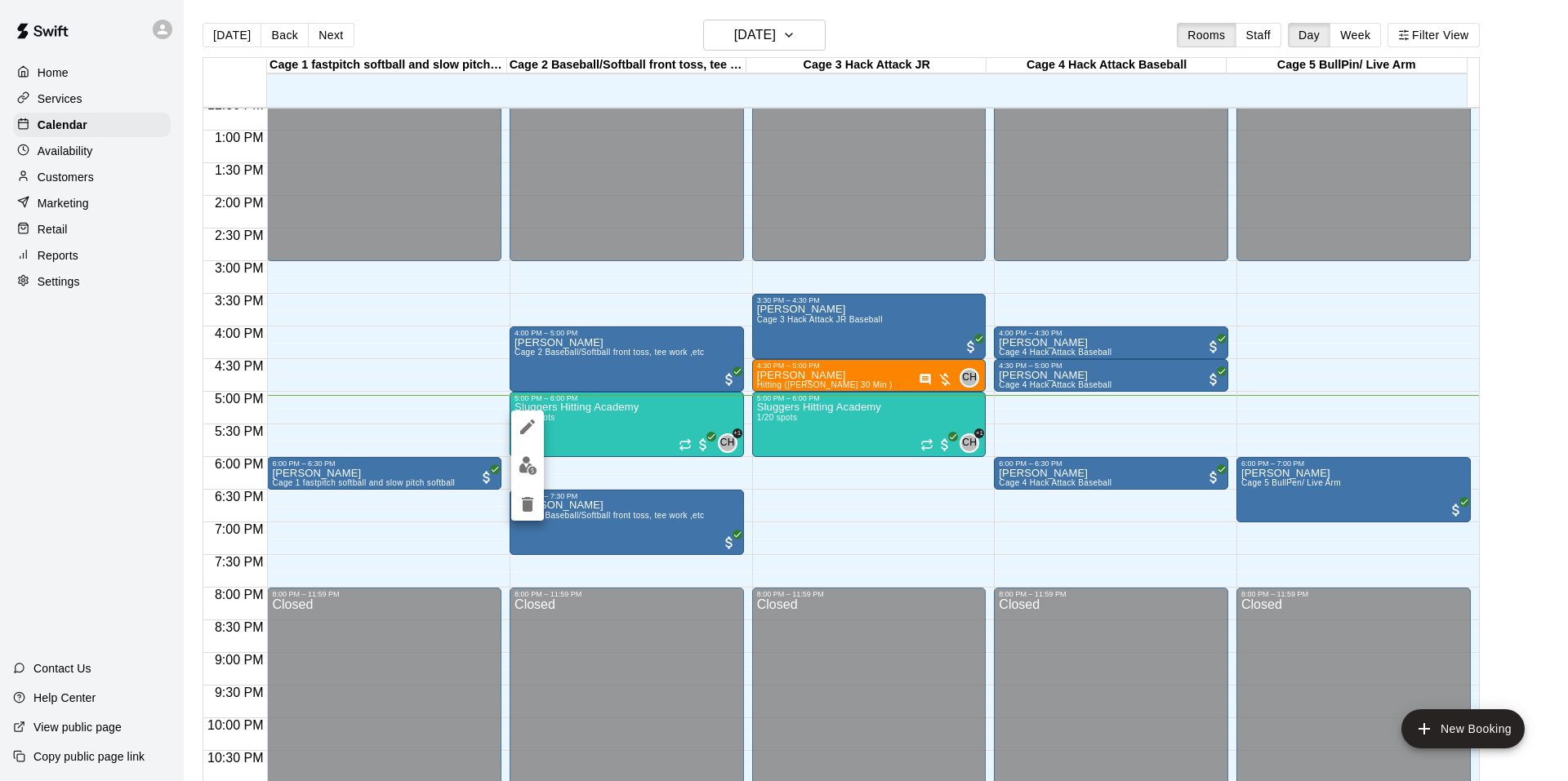
click at [113, 555] on div at bounding box center [784, 390] width 1568 height 781
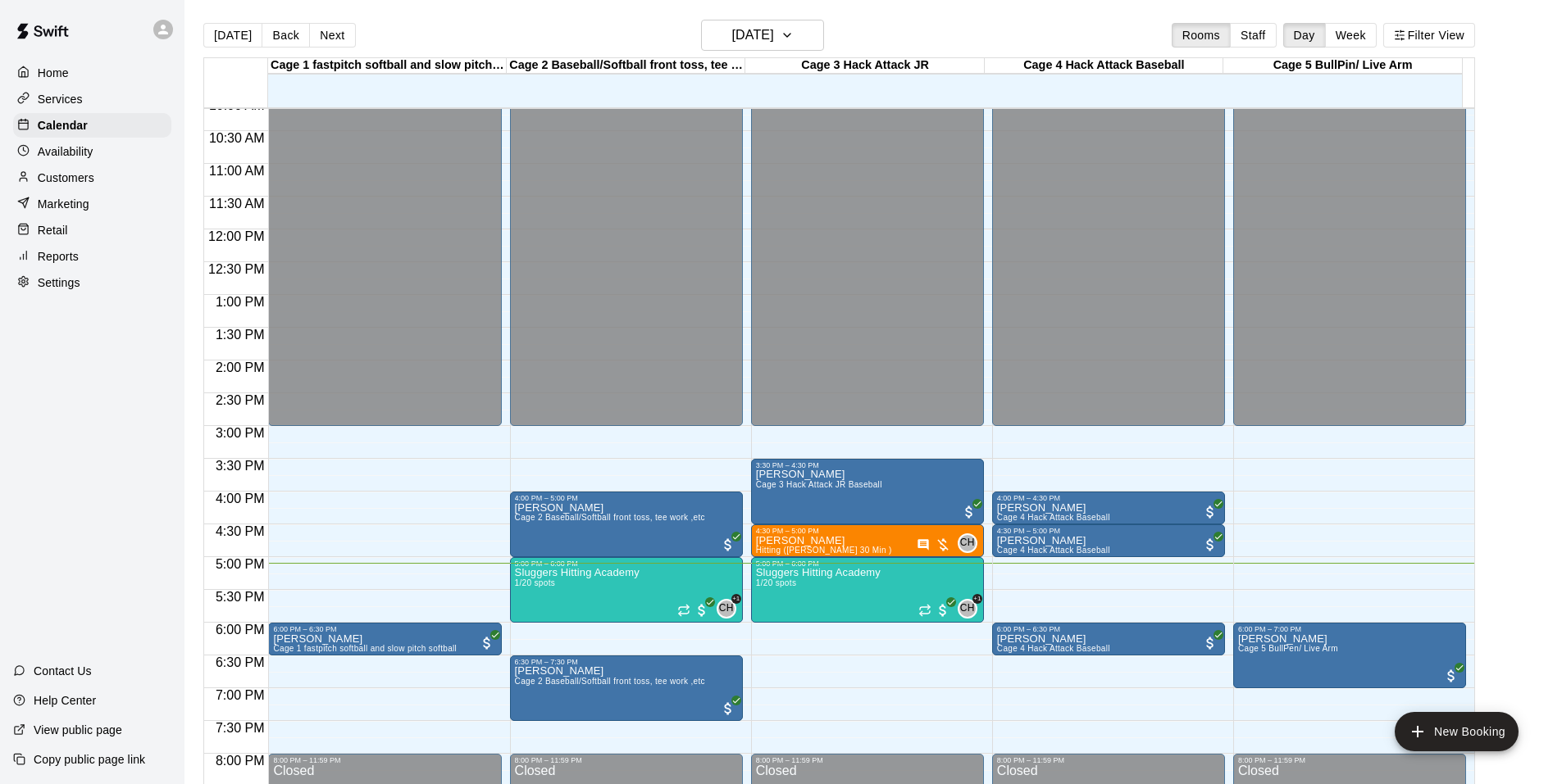
scroll to position [749, 0]
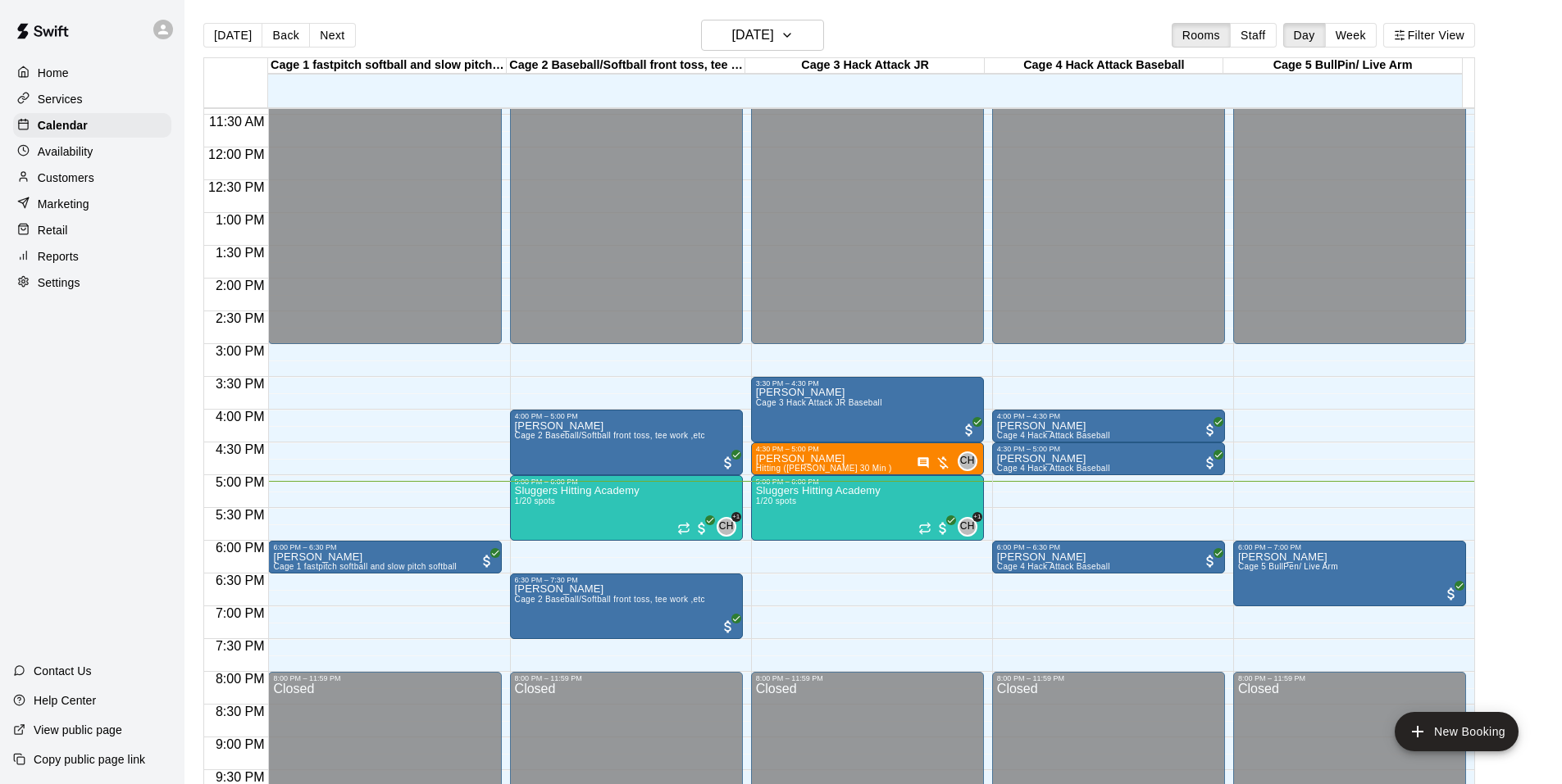
click at [158, 437] on div "Home Services Calendar Availability Customers Marketing Retail Reports Settings…" at bounding box center [92, 392] width 185 height 784
click at [307, 16] on main "[DATE] Back [DATE][DATE] Rooms Staff Day Week Filter View Cage 1 fastpitch soft…" at bounding box center [873, 405] width 1377 height 810
click at [775, 42] on h6 "[DATE]" at bounding box center [753, 34] width 42 height 23
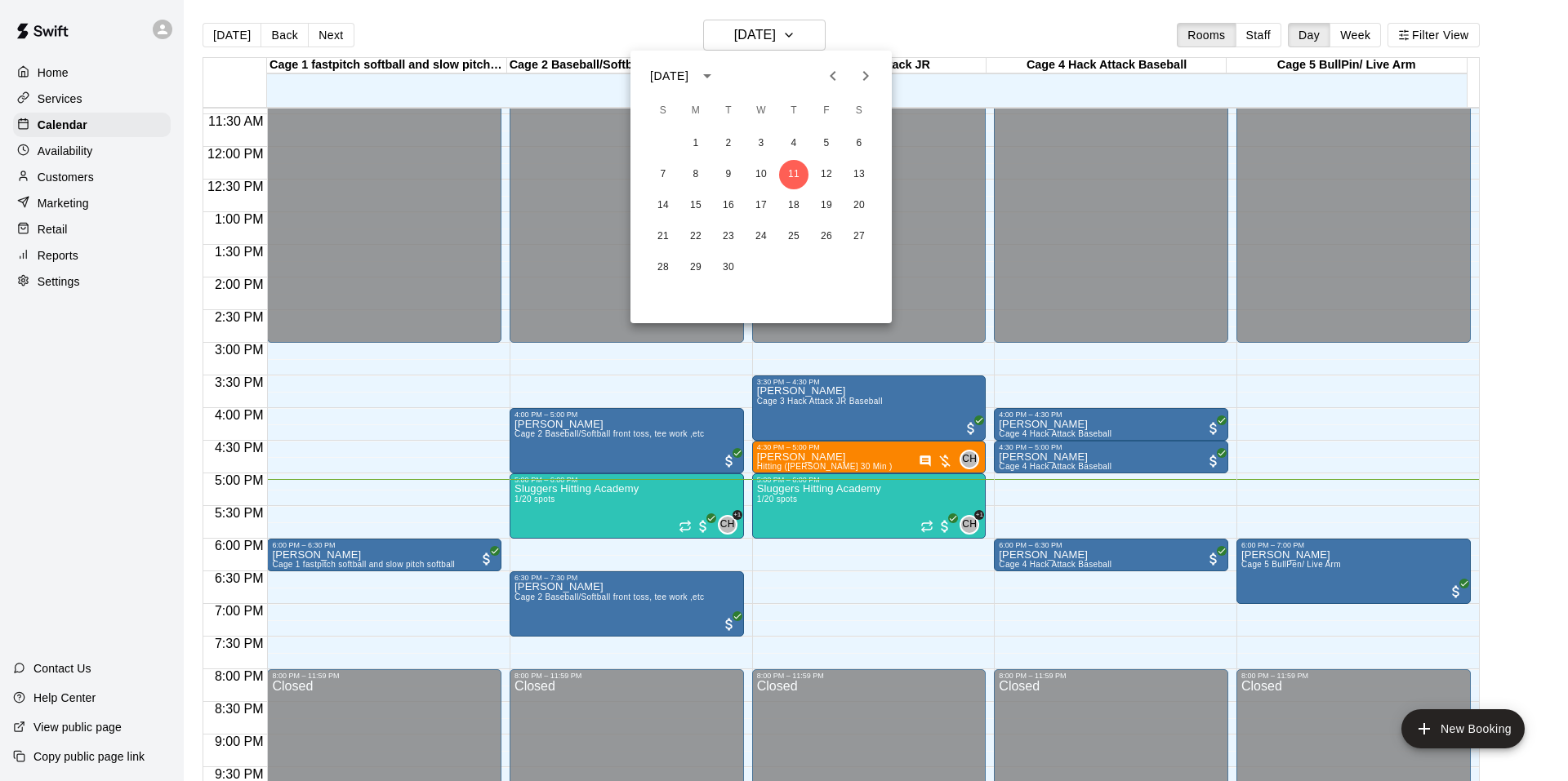
click at [0, 425] on div at bounding box center [784, 390] width 1568 height 781
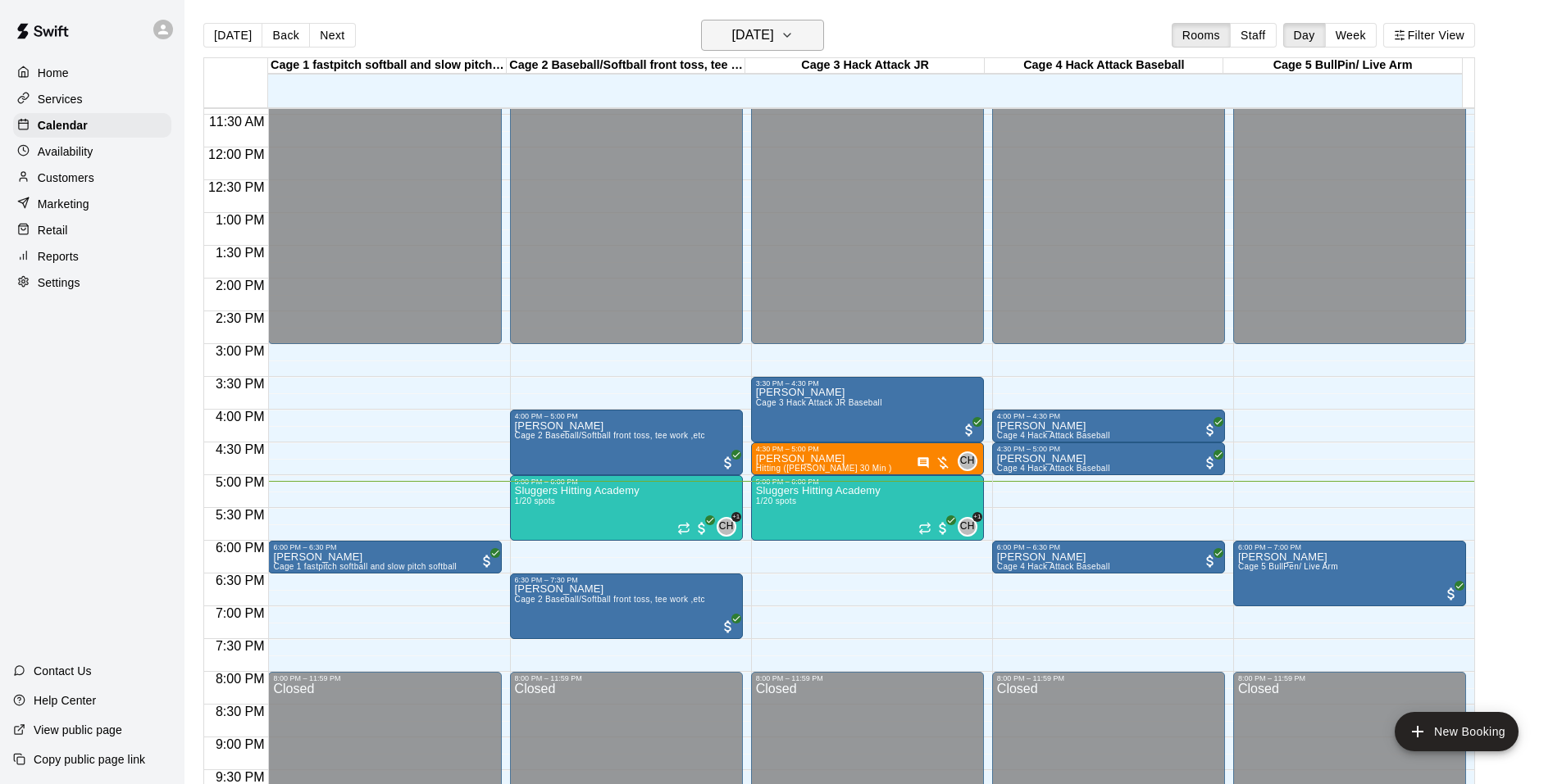
click at [746, 23] on button "[DATE]" at bounding box center [762, 35] width 123 height 31
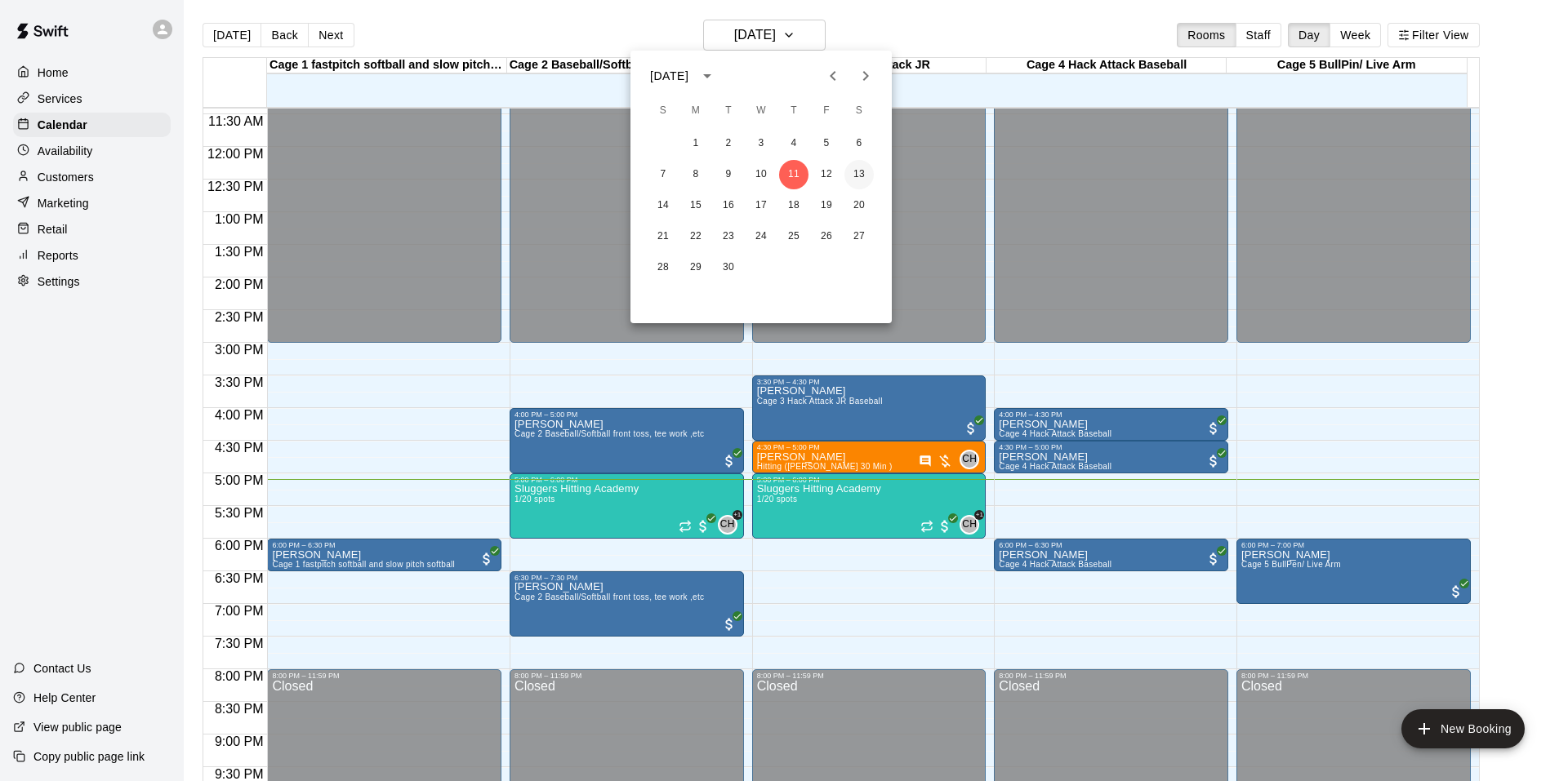
click at [866, 171] on button "13" at bounding box center [859, 175] width 29 height 29
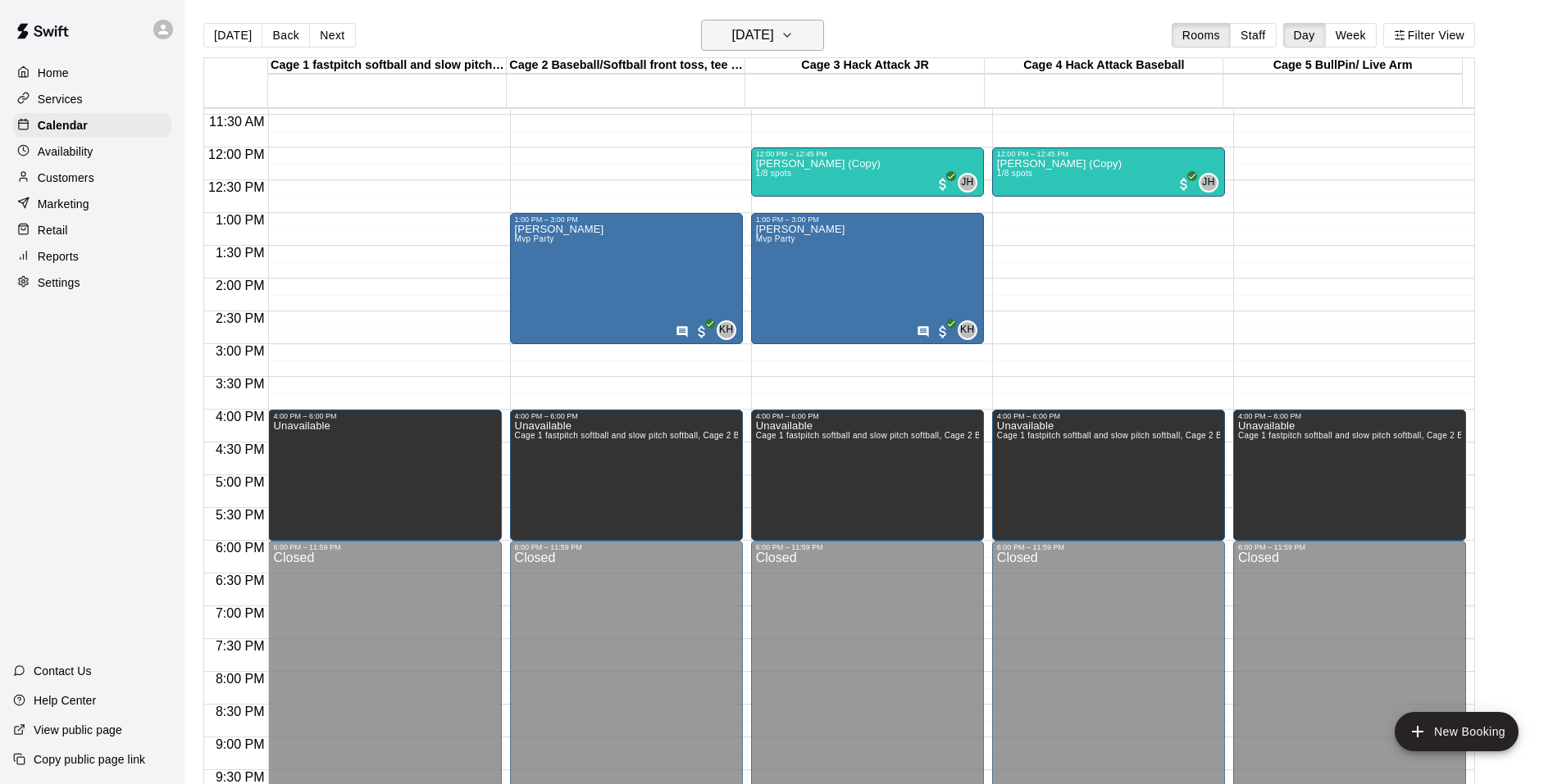
click at [790, 37] on icon "button" at bounding box center [787, 34] width 7 height 3
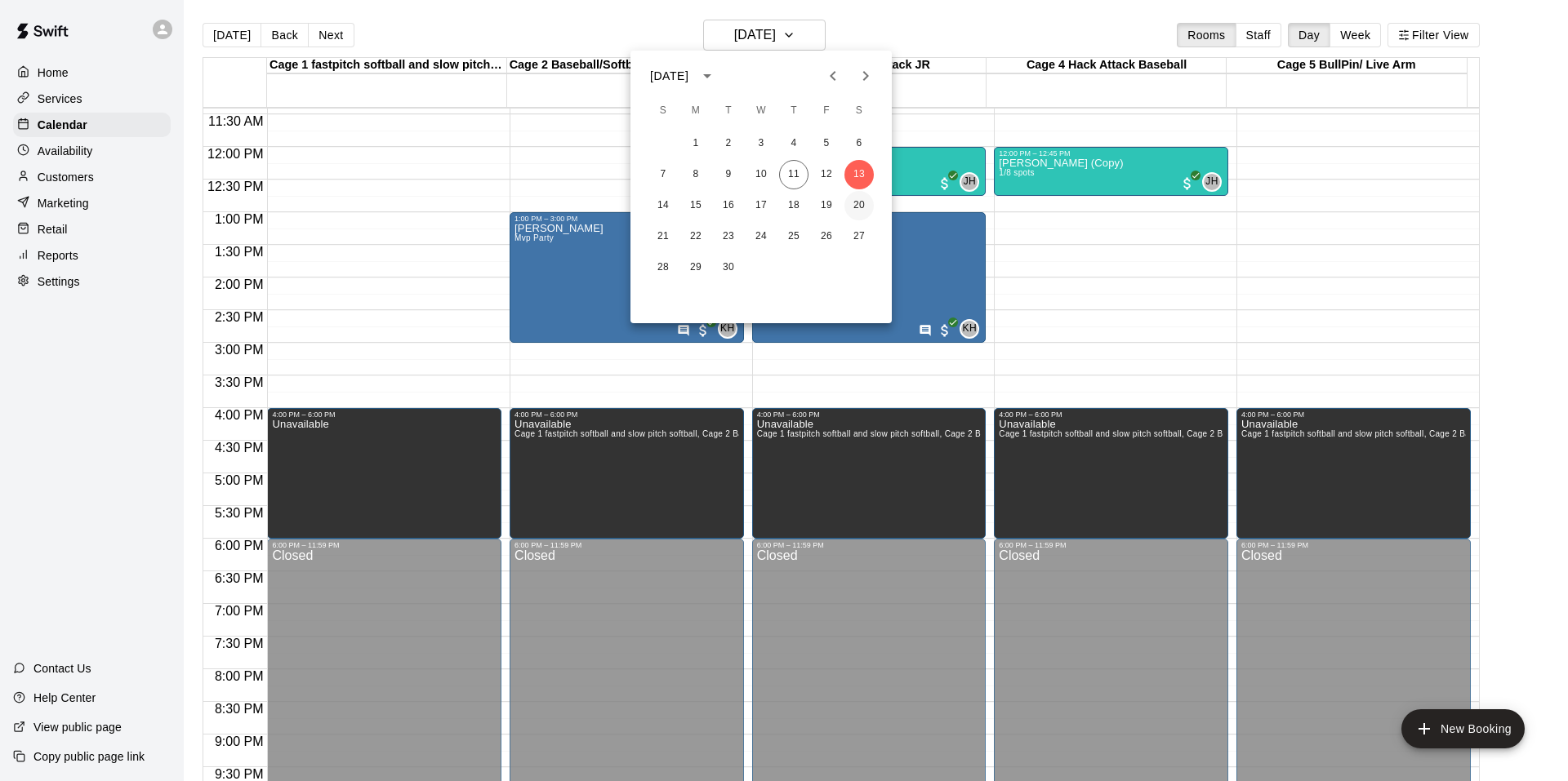
click at [857, 210] on button "20" at bounding box center [859, 205] width 29 height 29
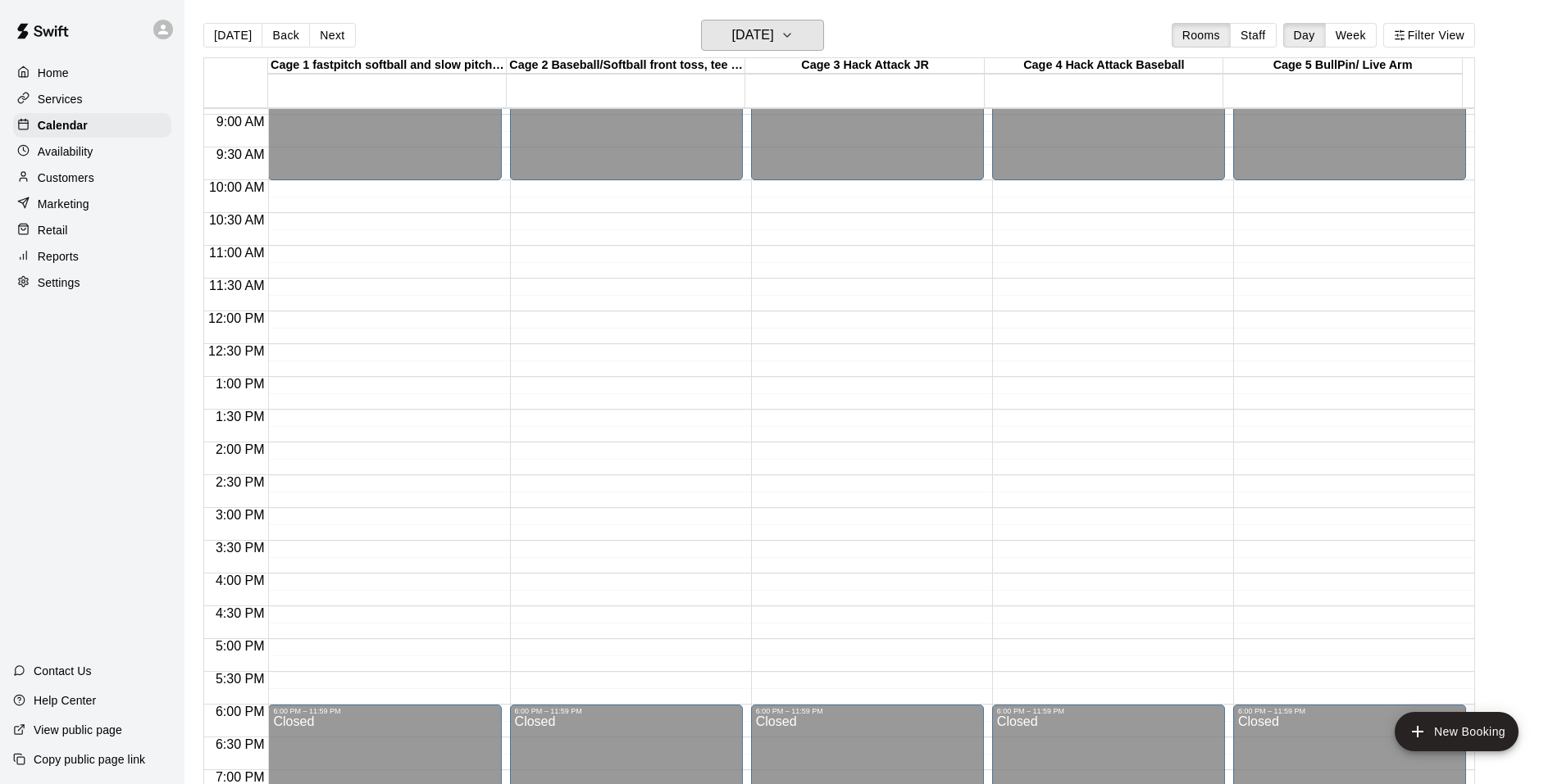
scroll to position [421, 0]
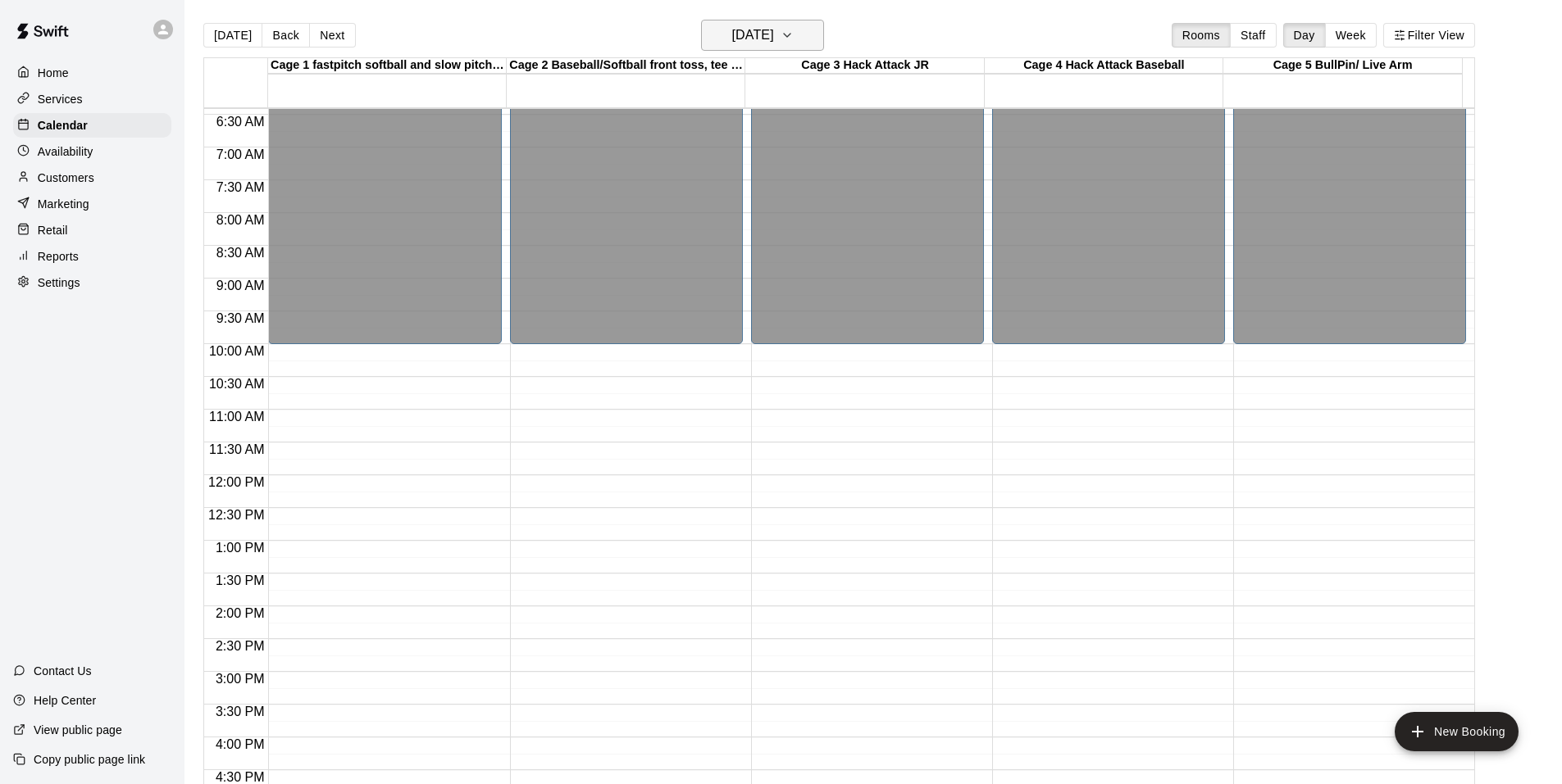
click at [775, 41] on h6 "[DATE]" at bounding box center [753, 34] width 42 height 23
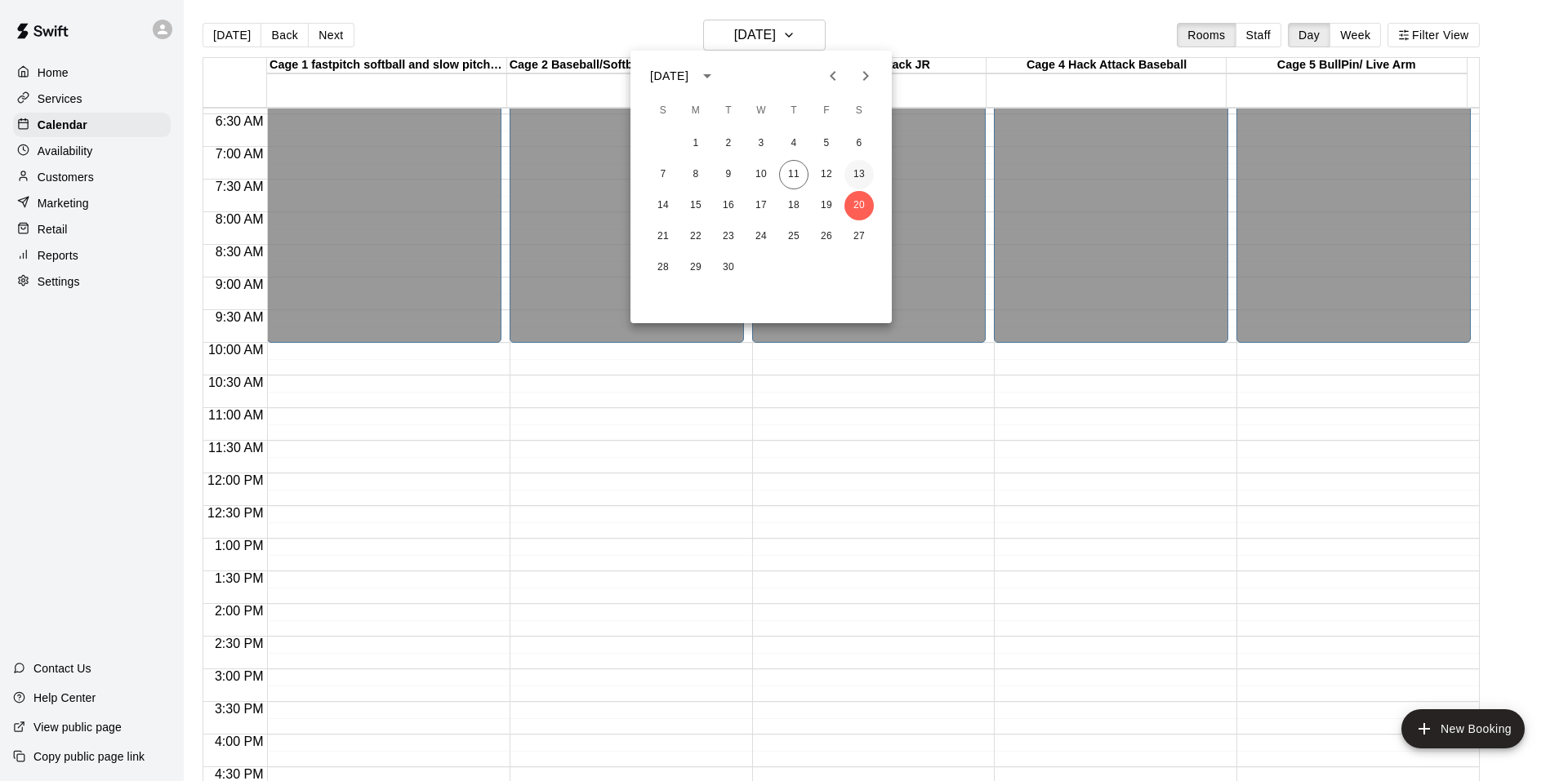
click at [855, 186] on button "13" at bounding box center [859, 175] width 29 height 29
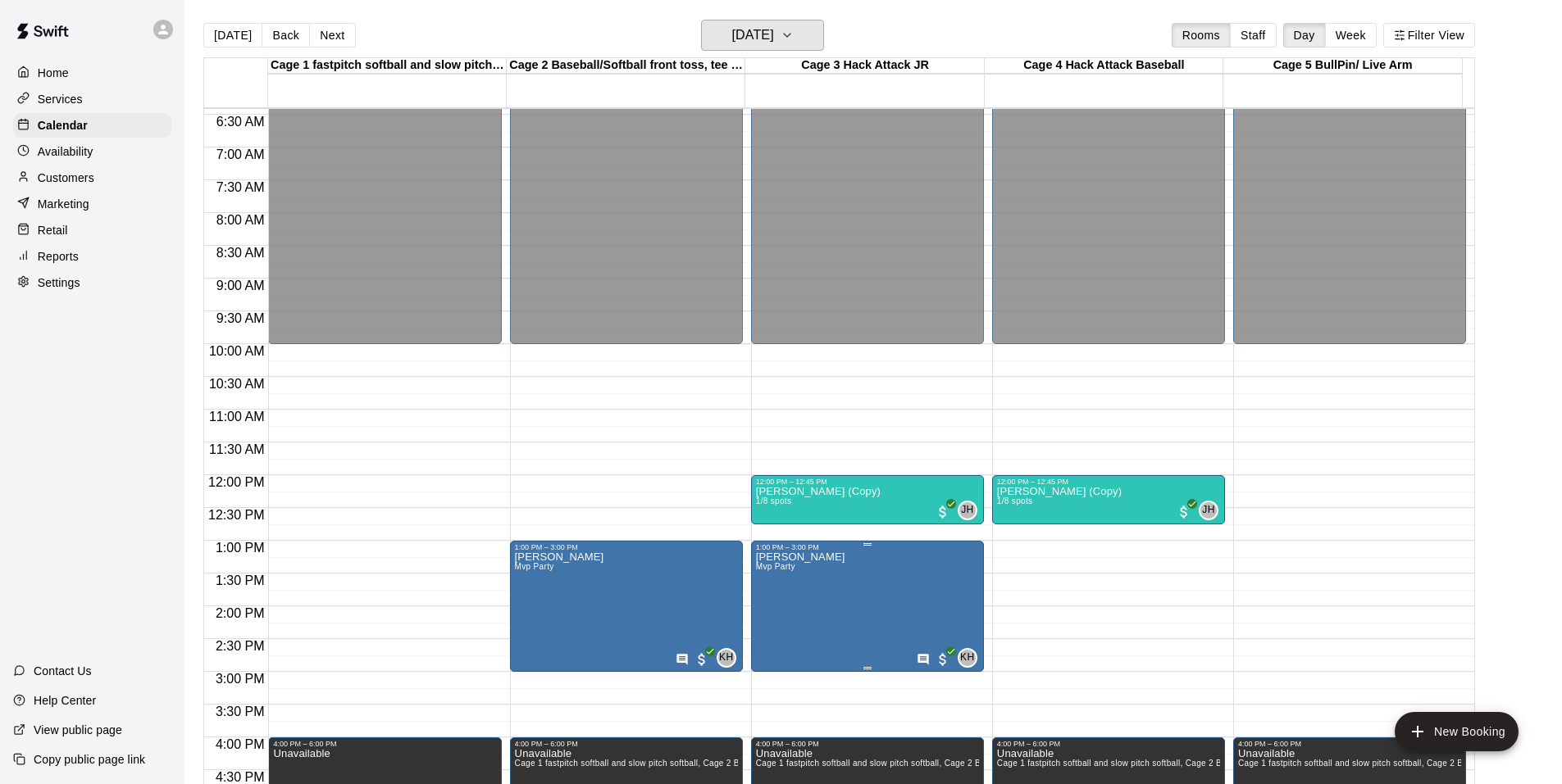
click at [701, 20] on button "[DATE]" at bounding box center [762, 35] width 123 height 31
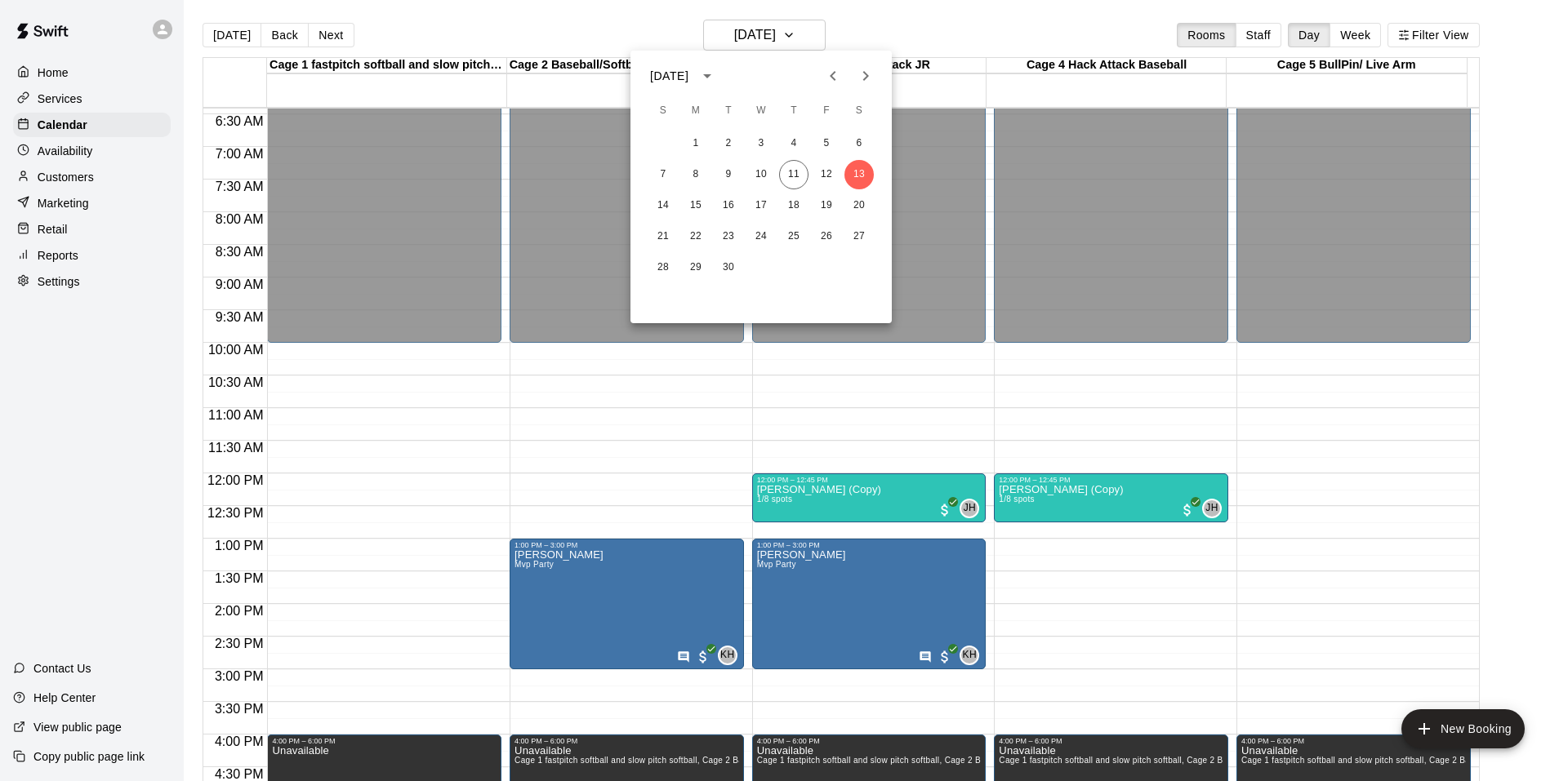
click at [97, 439] on div at bounding box center [784, 390] width 1568 height 781
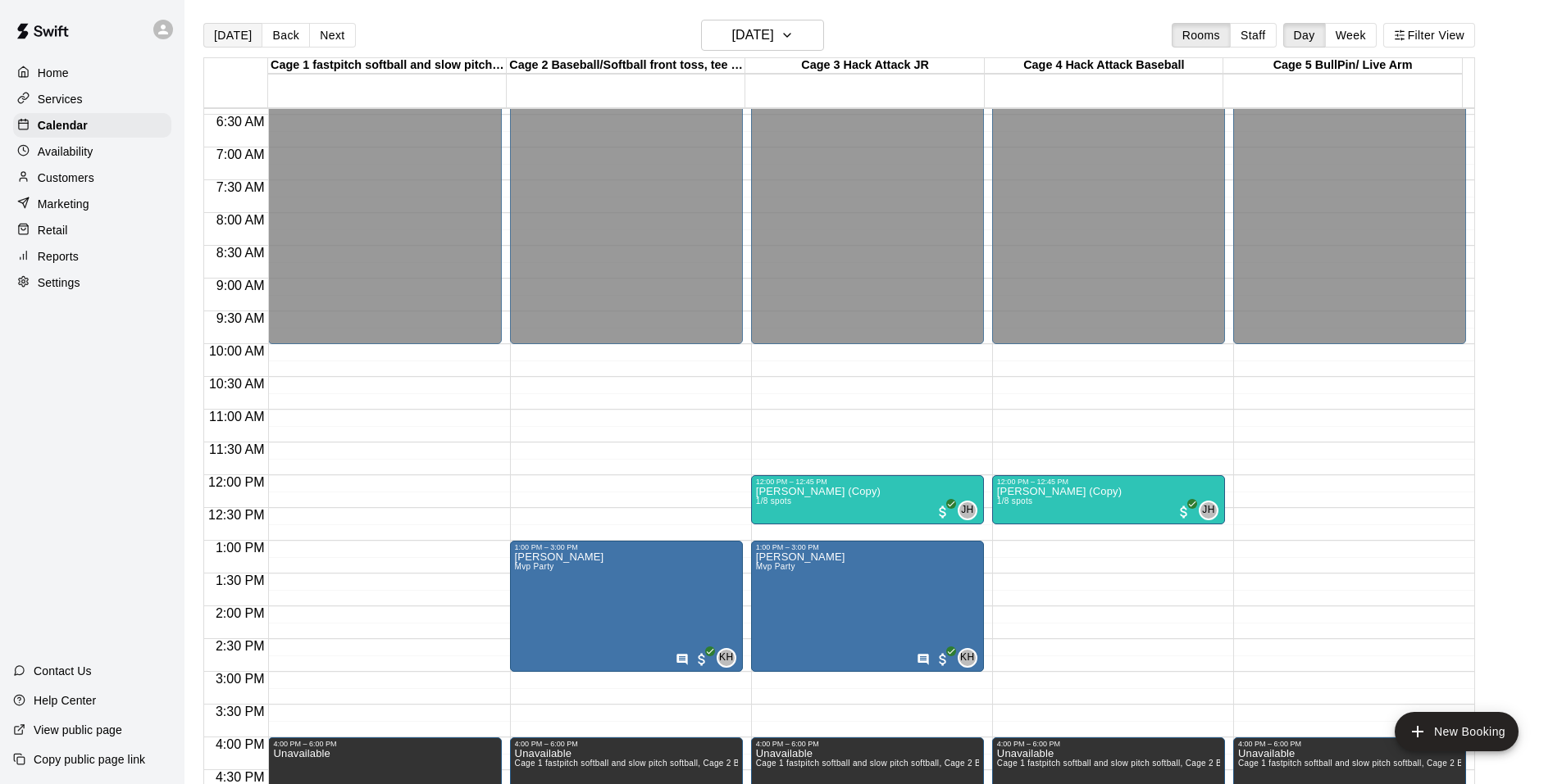
click at [245, 30] on button "[DATE]" at bounding box center [233, 34] width 59 height 25
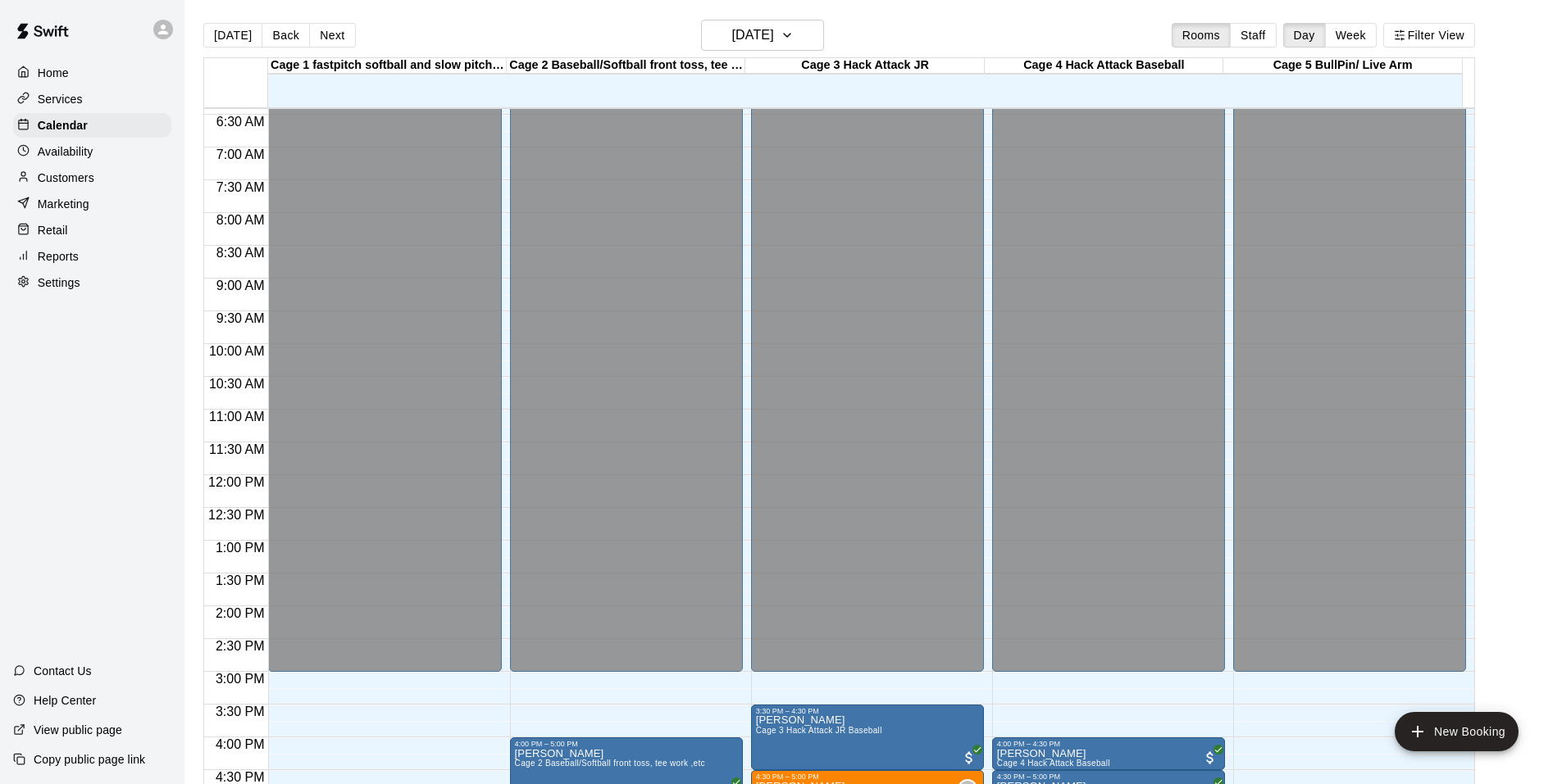
click at [203, 23] on button "[DATE]" at bounding box center [233, 34] width 59 height 25
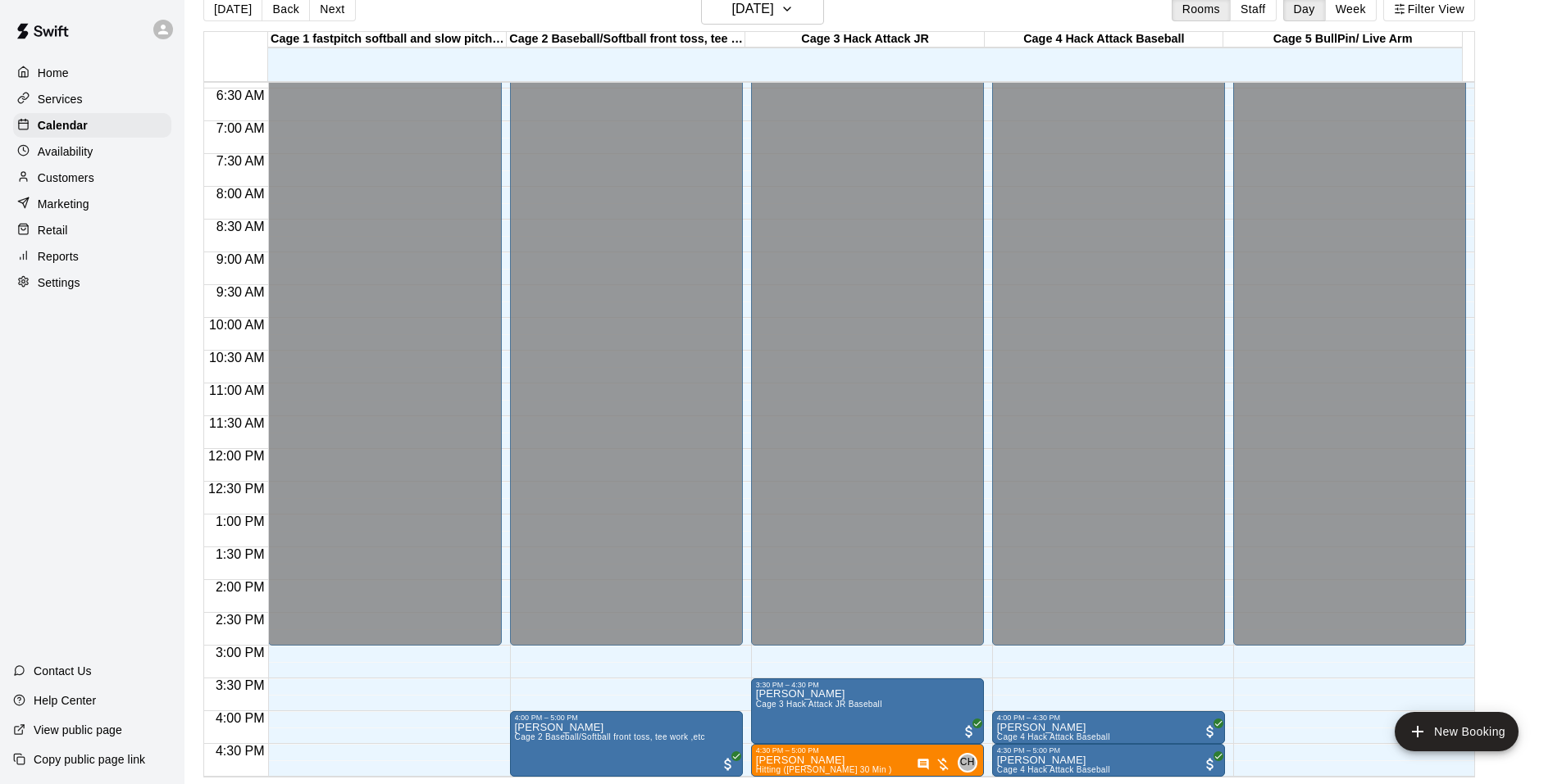
scroll to position [830, 0]
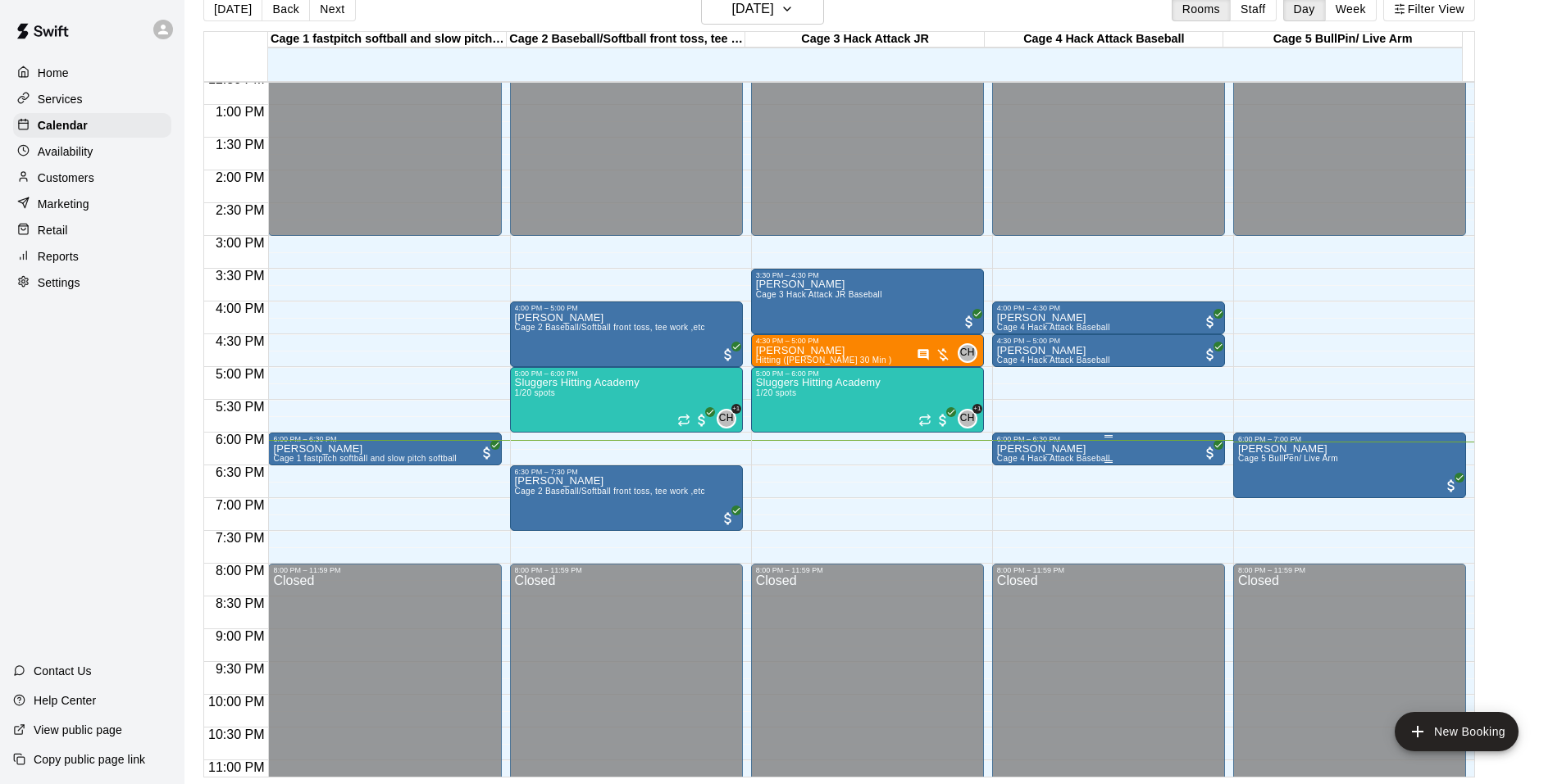
click at [203, 0] on button "[DATE]" at bounding box center [233, 9] width 59 height 25
